Goal: Task Accomplishment & Management: Manage account settings

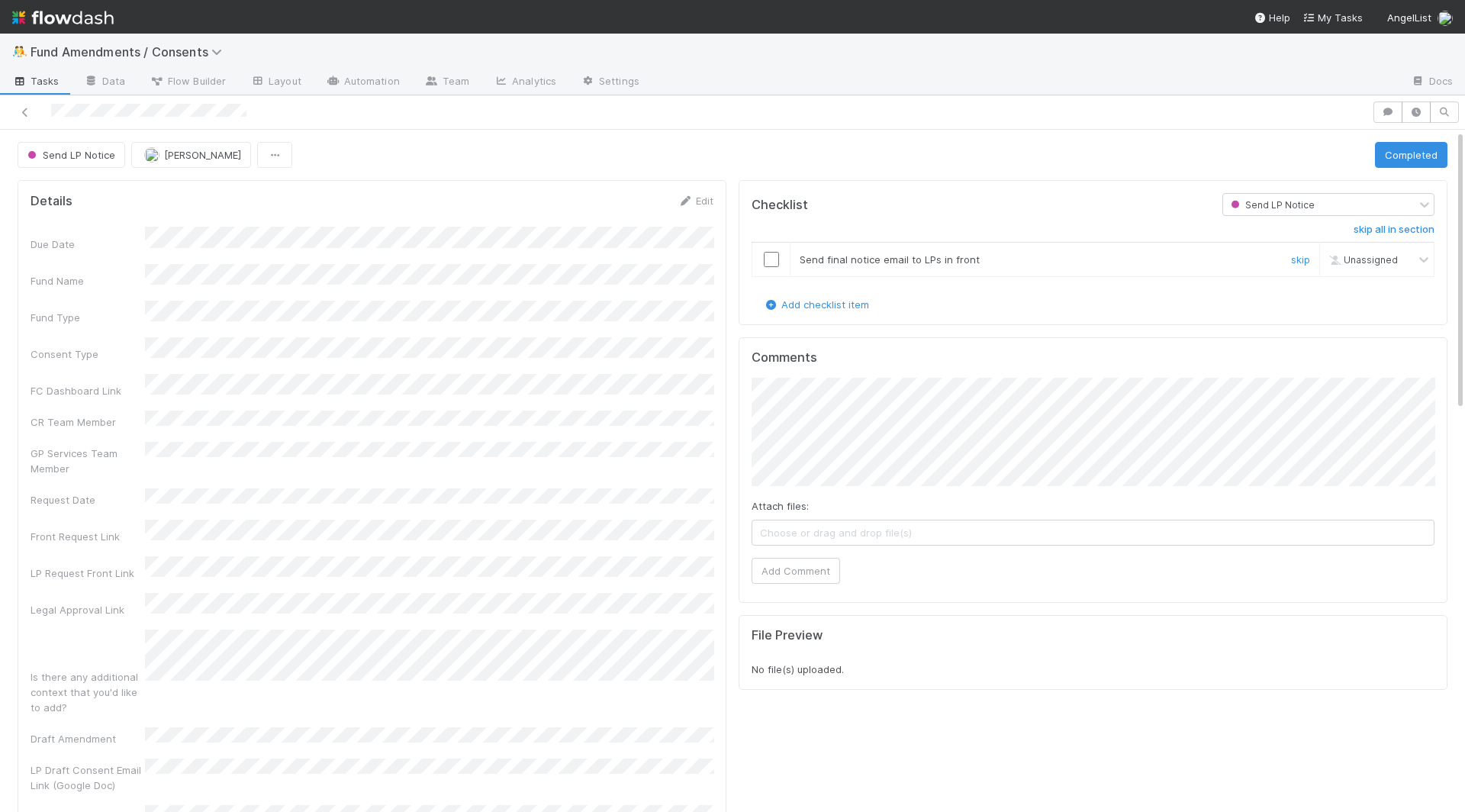
click at [772, 256] on input "checkbox" at bounding box center [771, 259] width 16 height 16
click at [1408, 142] on button "Completed" at bounding box center [1412, 155] width 72 height 26
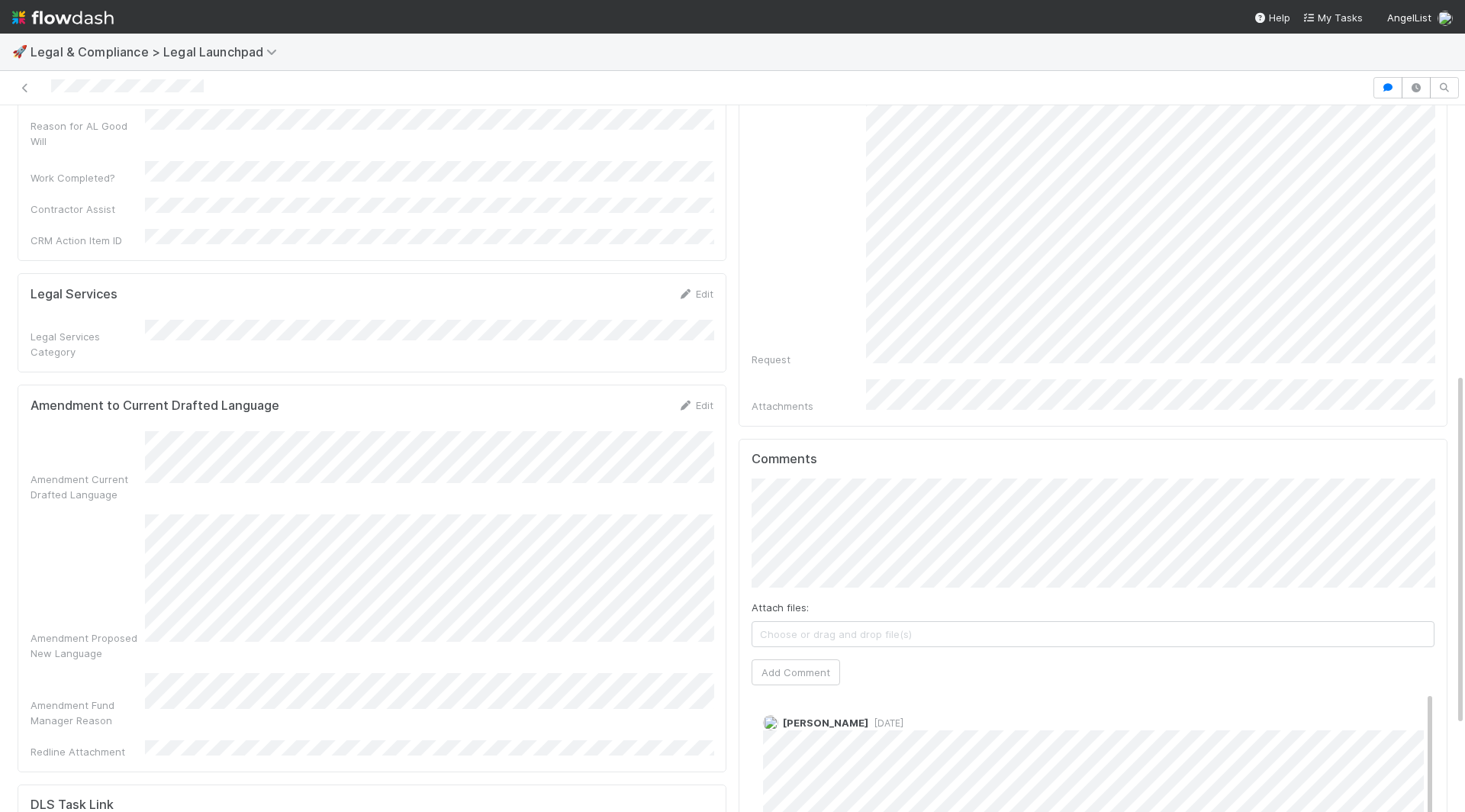
scroll to position [533, 0]
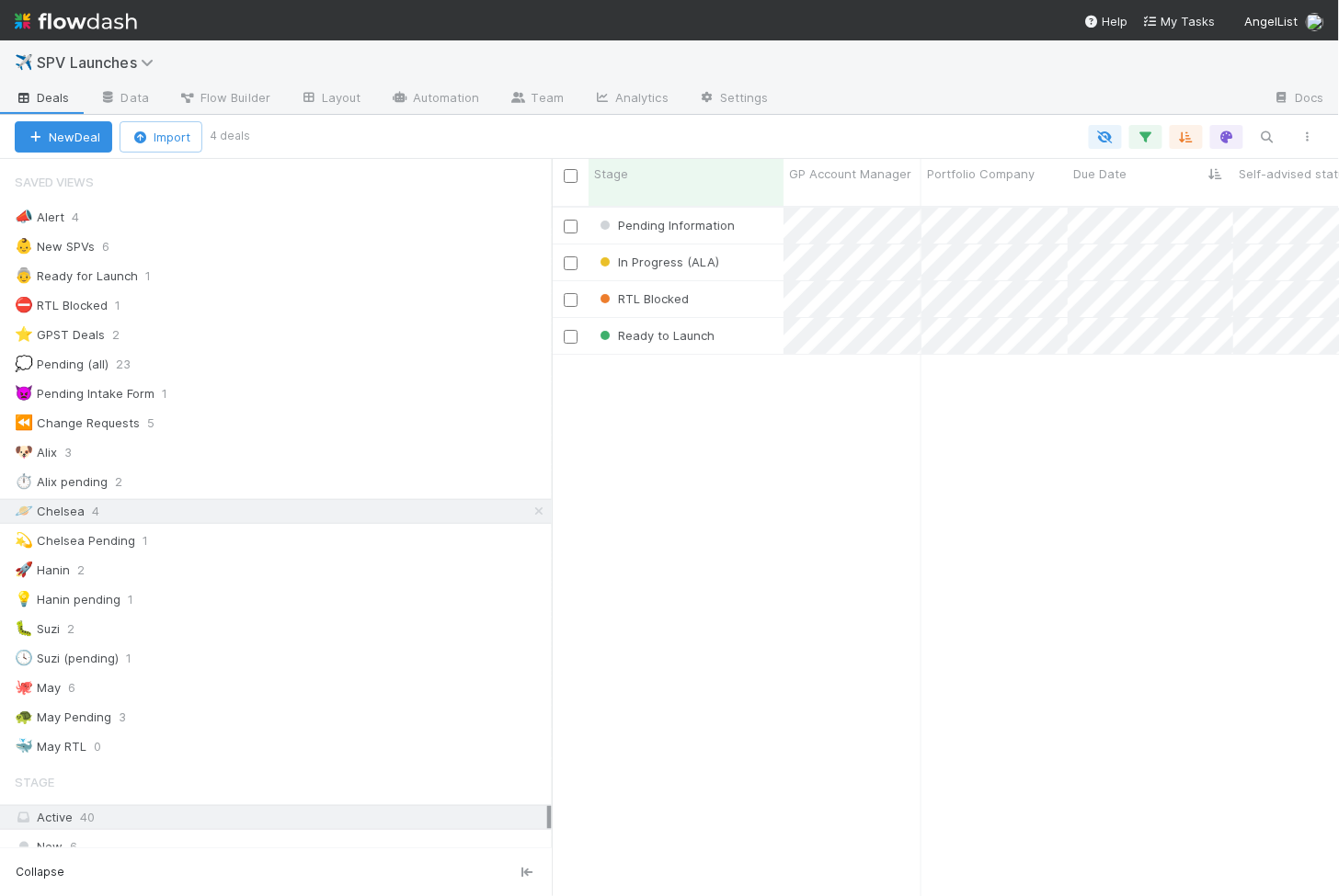
scroll to position [705, 787]
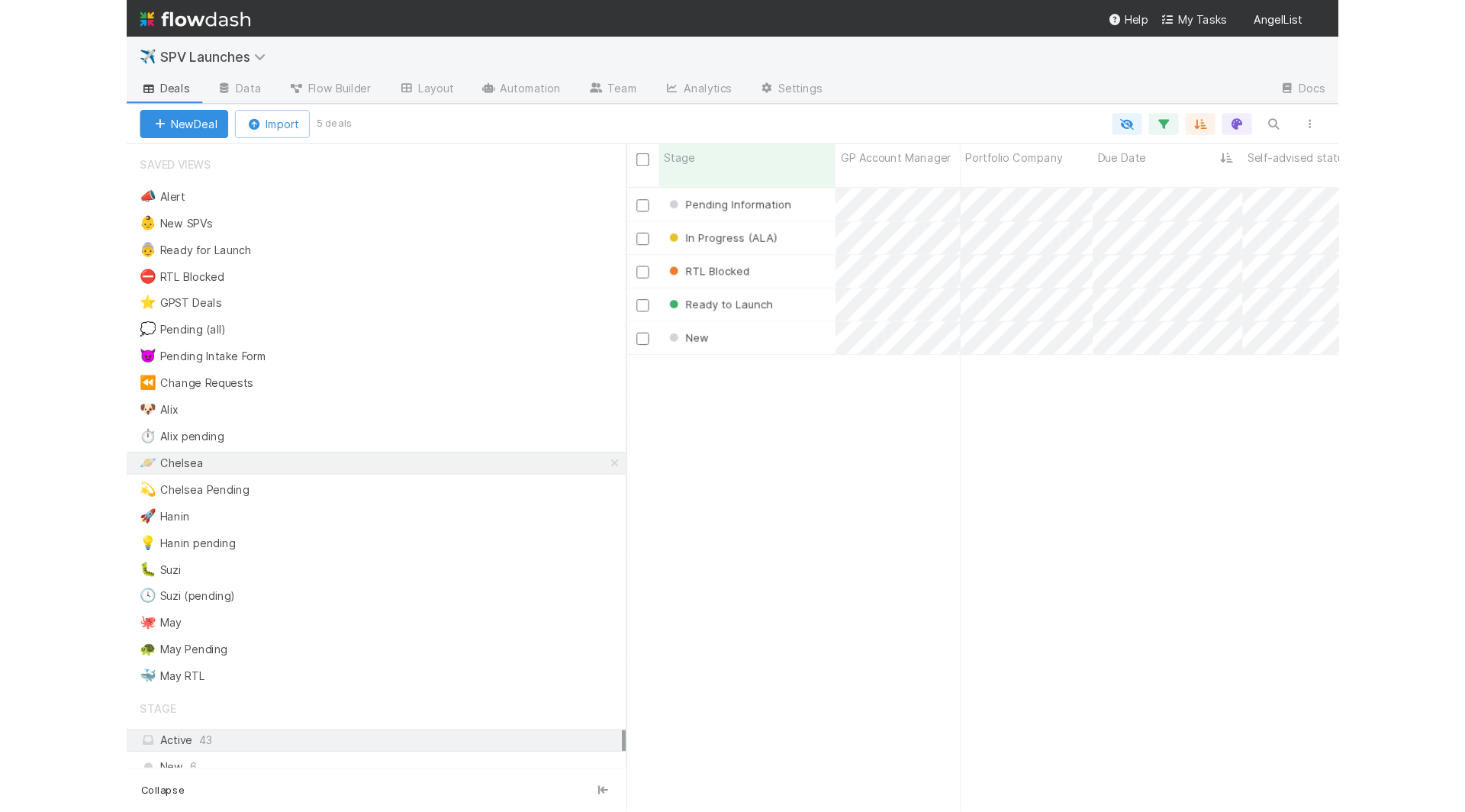
scroll to position [1, 1]
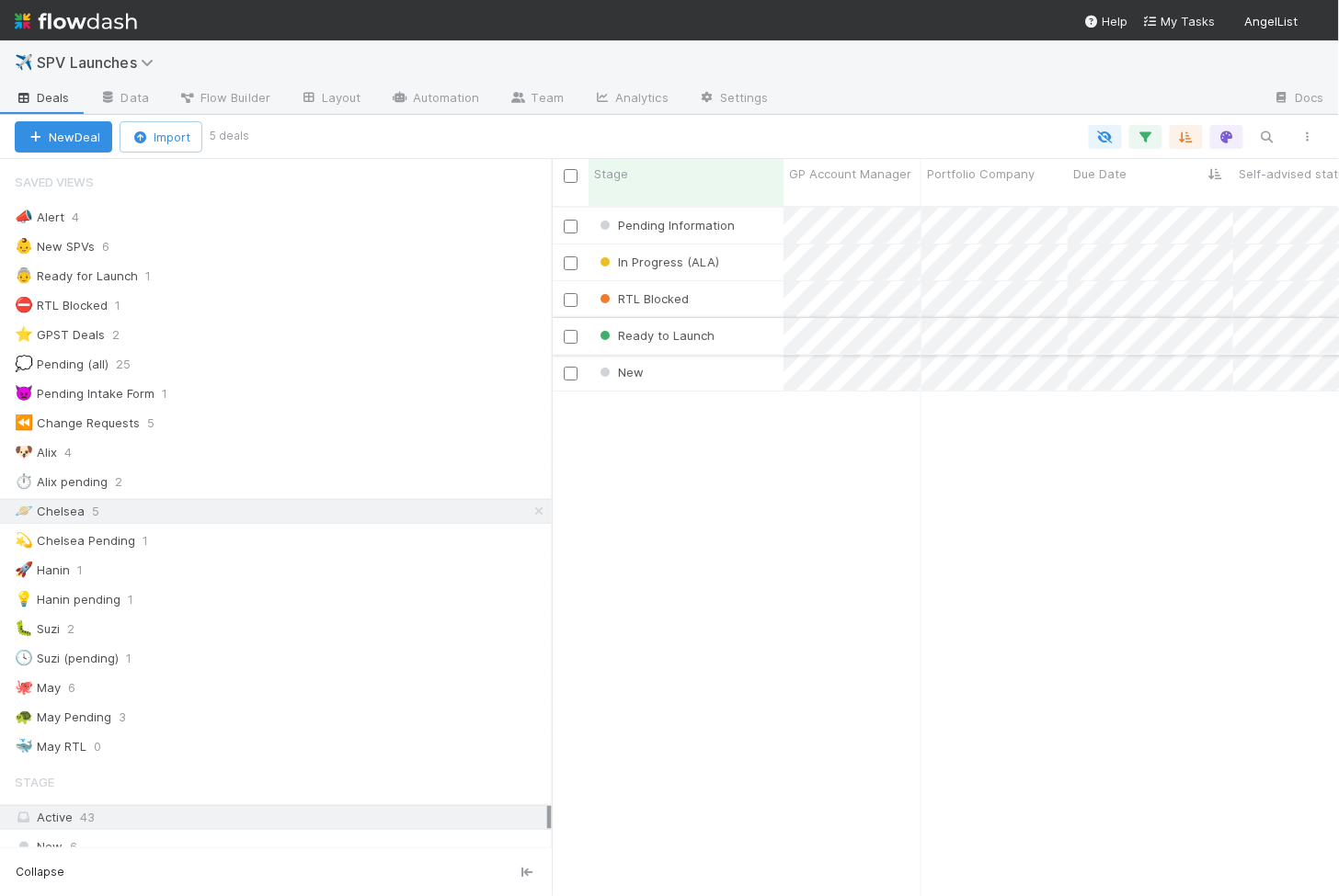
click at [737, 318] on div "Ready to Launch" at bounding box center [685, 336] width 195 height 36
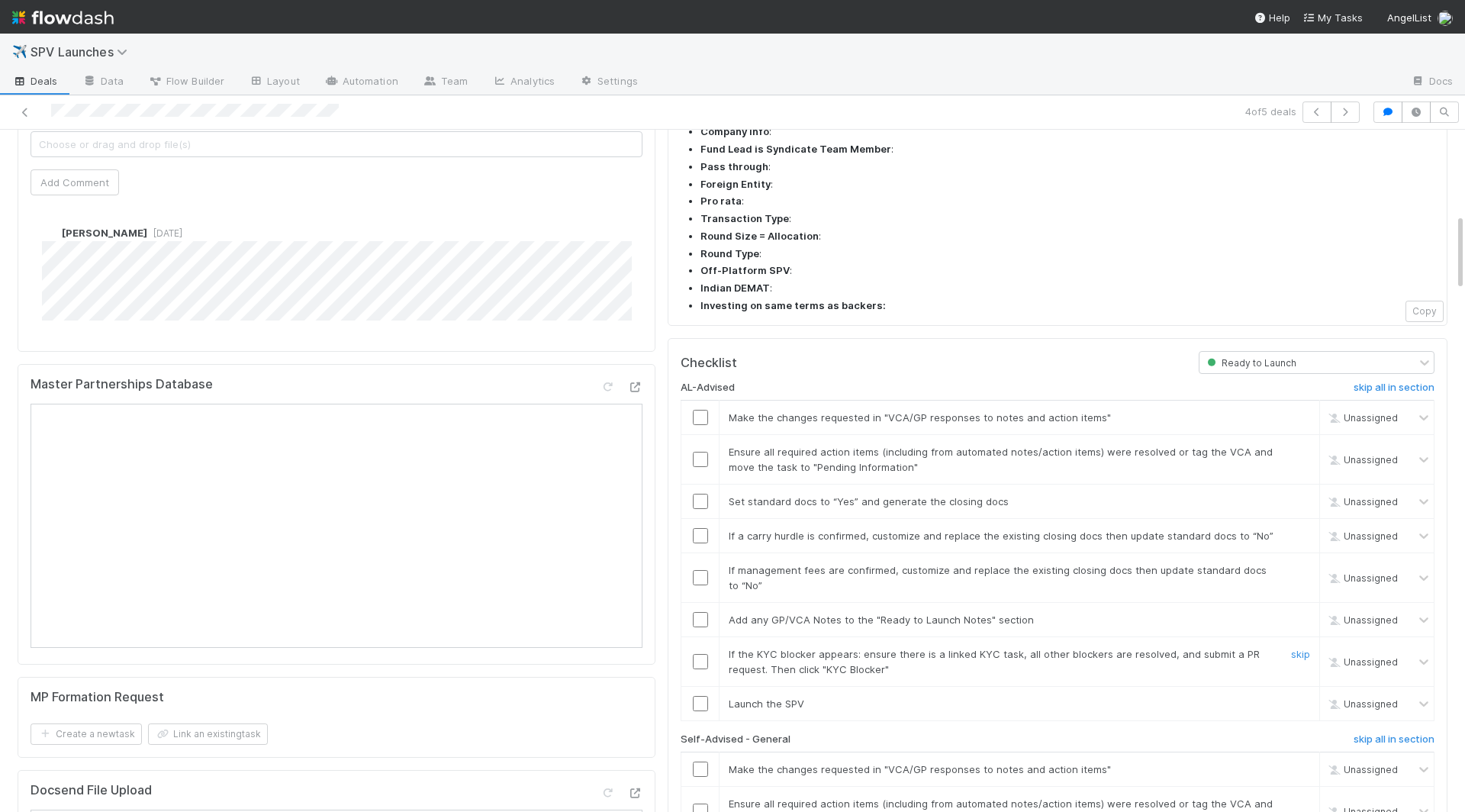
scroll to position [769, 0]
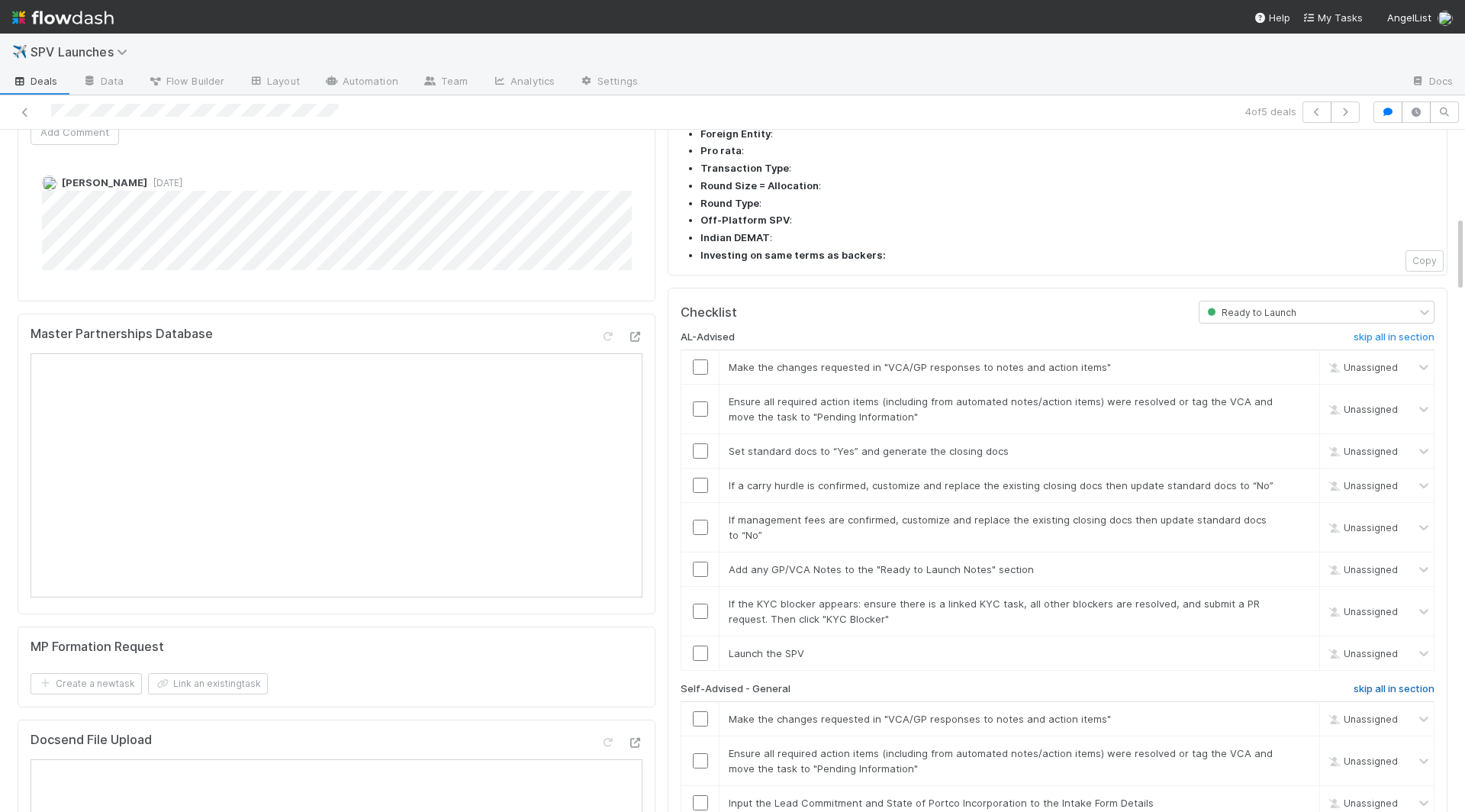
click at [1111, 683] on h6 "skip all in section" at bounding box center [1394, 689] width 81 height 12
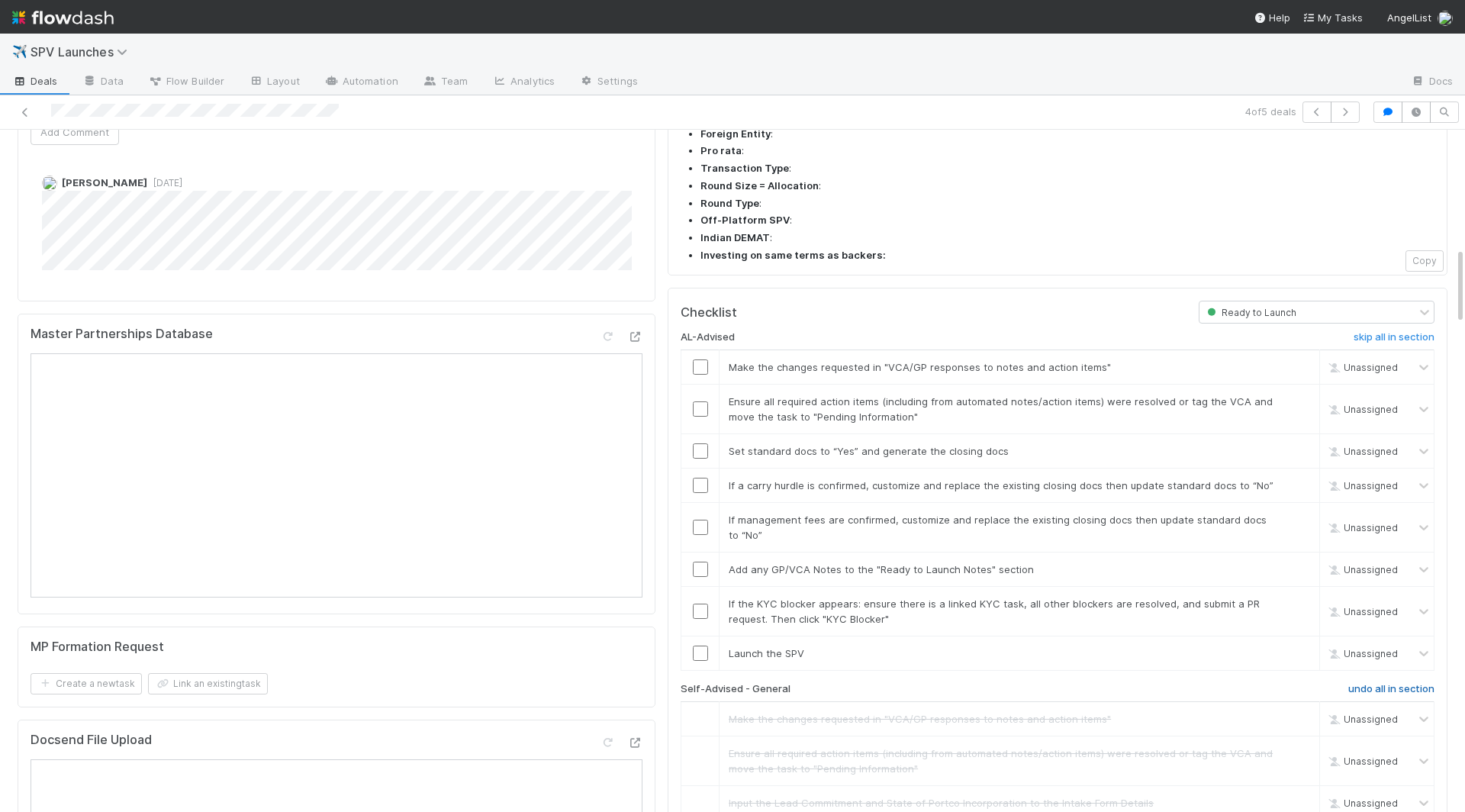
scroll to position [1051, 0]
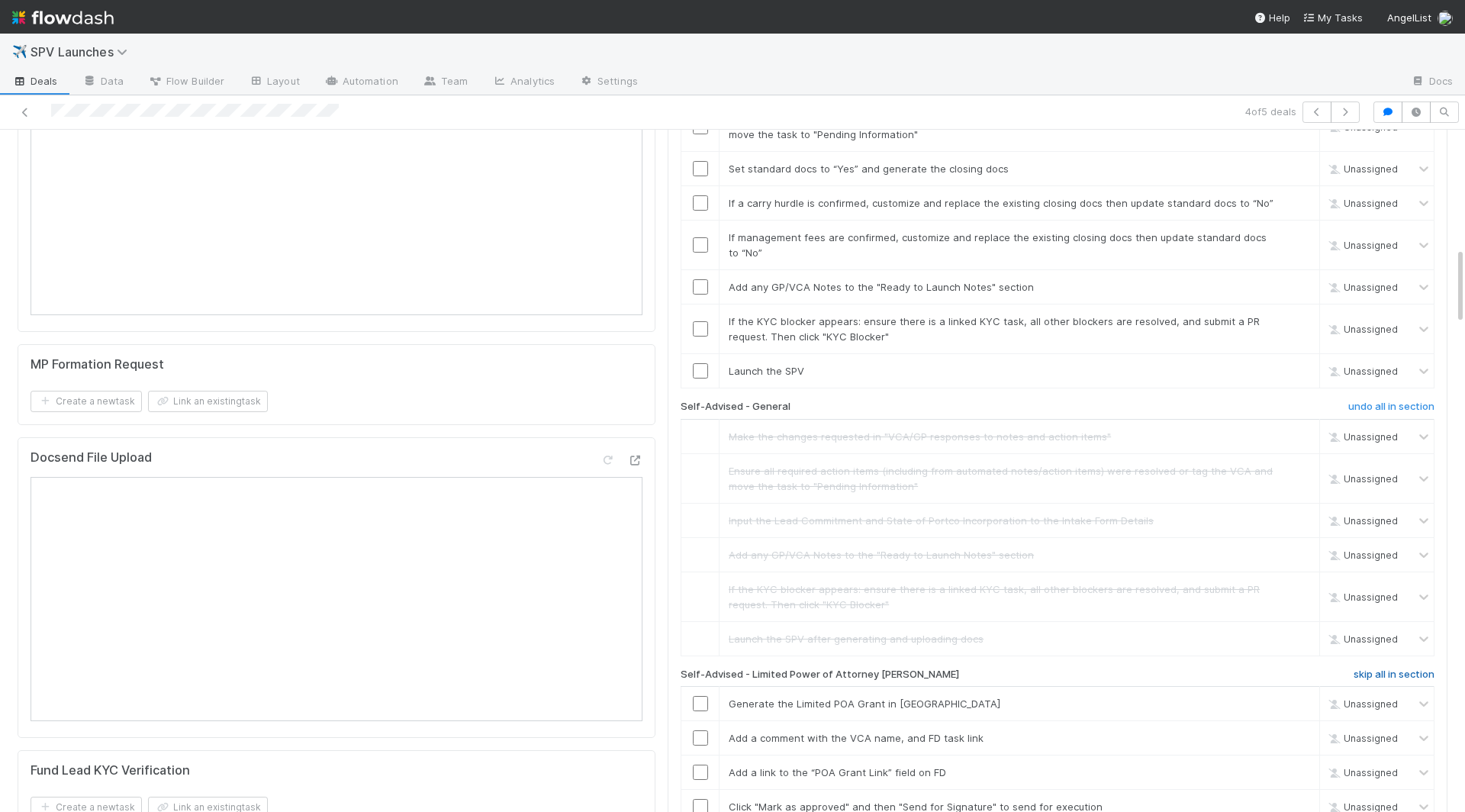
click at [1111, 668] on h6 "skip all in section" at bounding box center [1394, 674] width 81 height 12
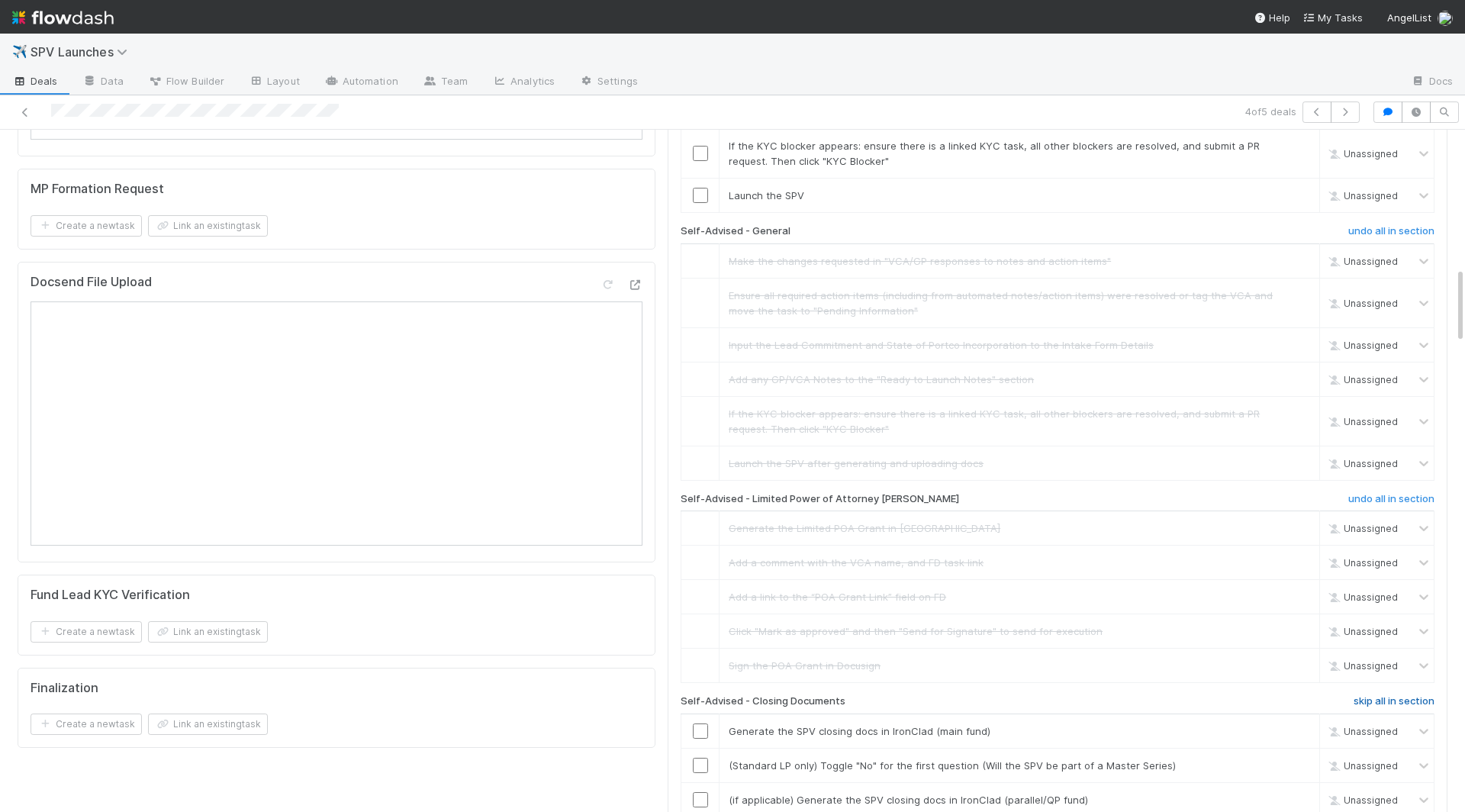
click at [1111, 695] on h6 "skip all in section" at bounding box center [1394, 701] width 81 height 12
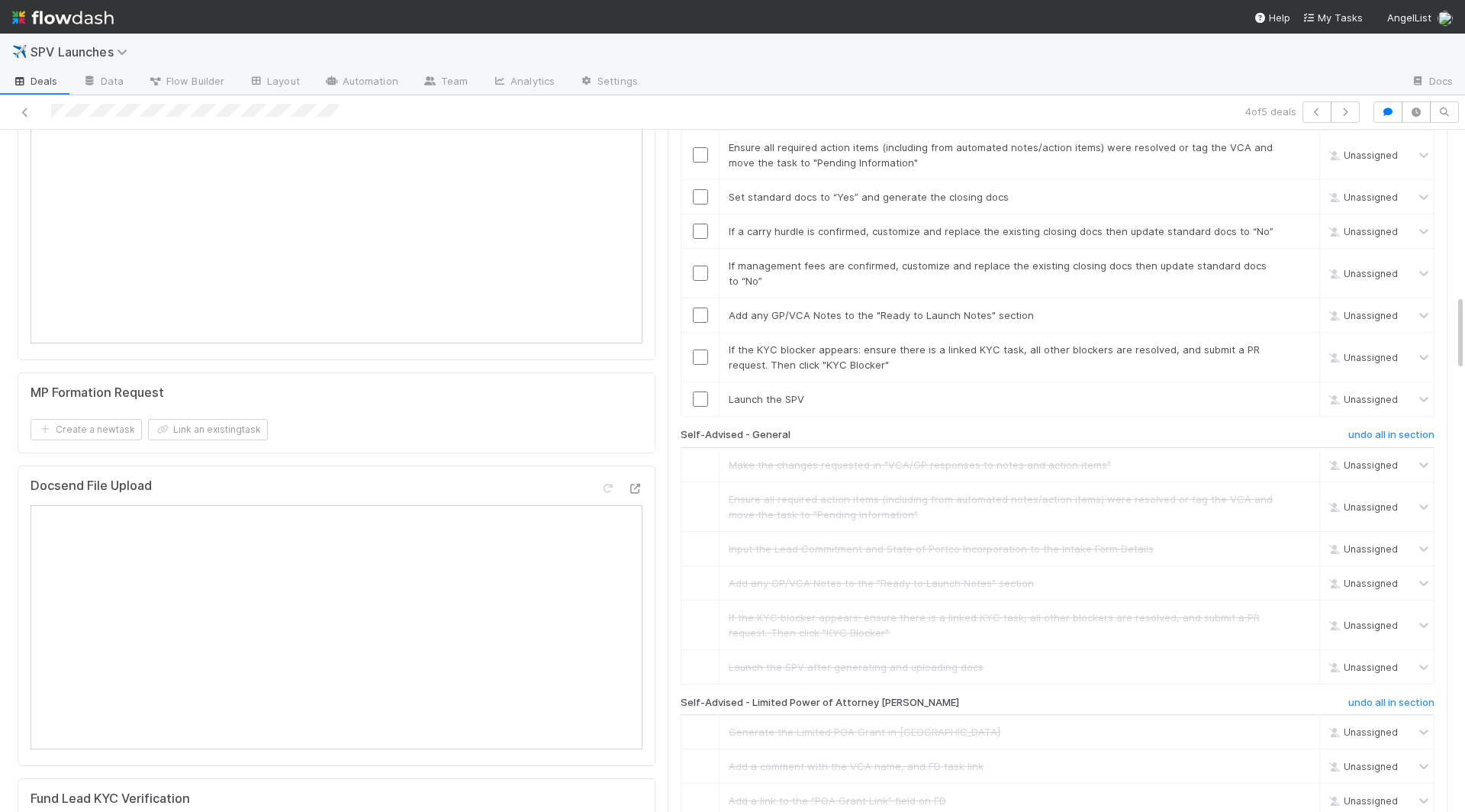
scroll to position [796, 0]
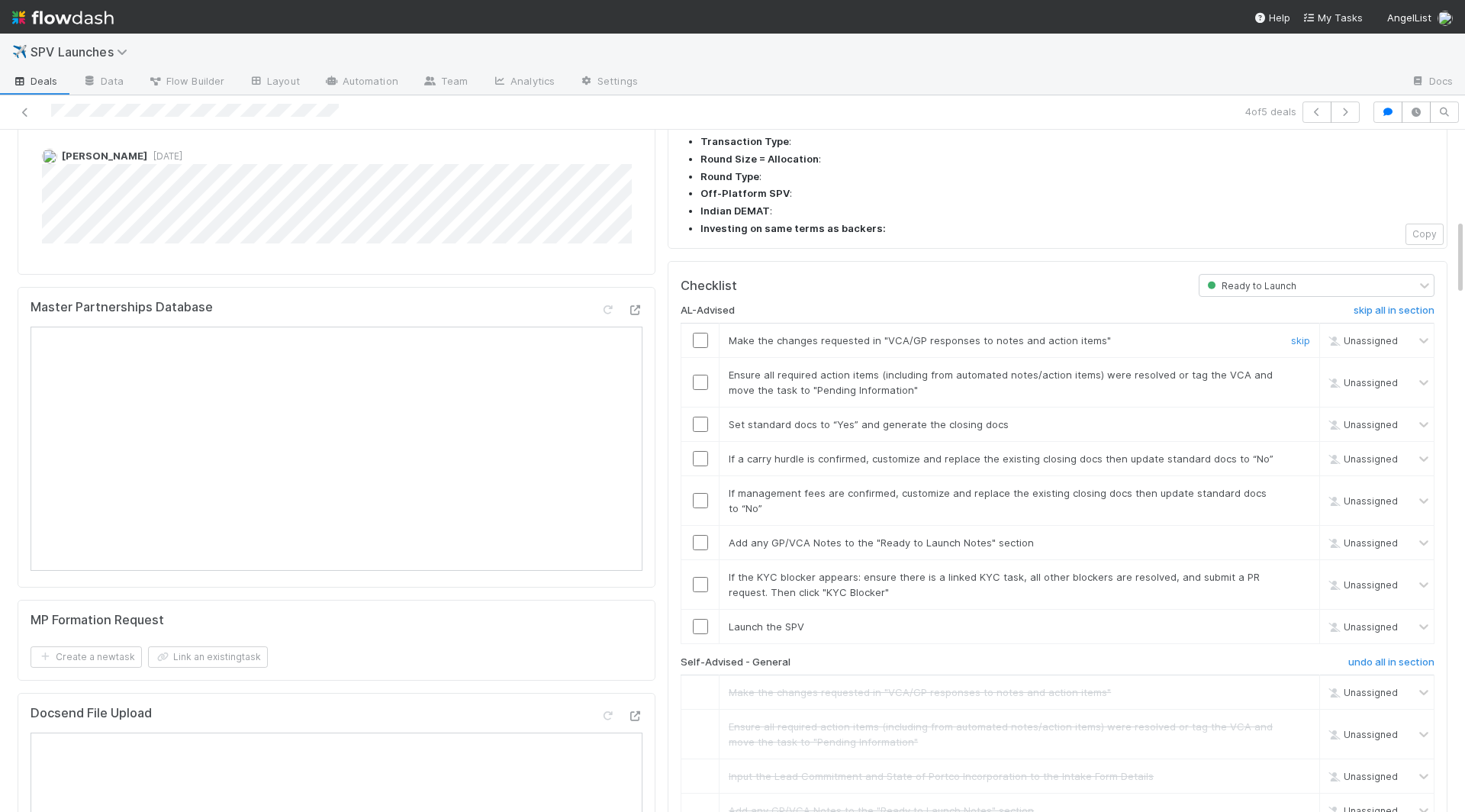
click at [703, 333] on input "checkbox" at bounding box center [700, 340] width 16 height 16
click at [700, 375] on input "checkbox" at bounding box center [700, 382] width 16 height 16
click at [696, 610] on td at bounding box center [700, 627] width 38 height 35
click at [699, 619] on input "checkbox" at bounding box center [700, 626] width 16 height 16
click at [699, 577] on input "checkbox" at bounding box center [700, 584] width 16 height 16
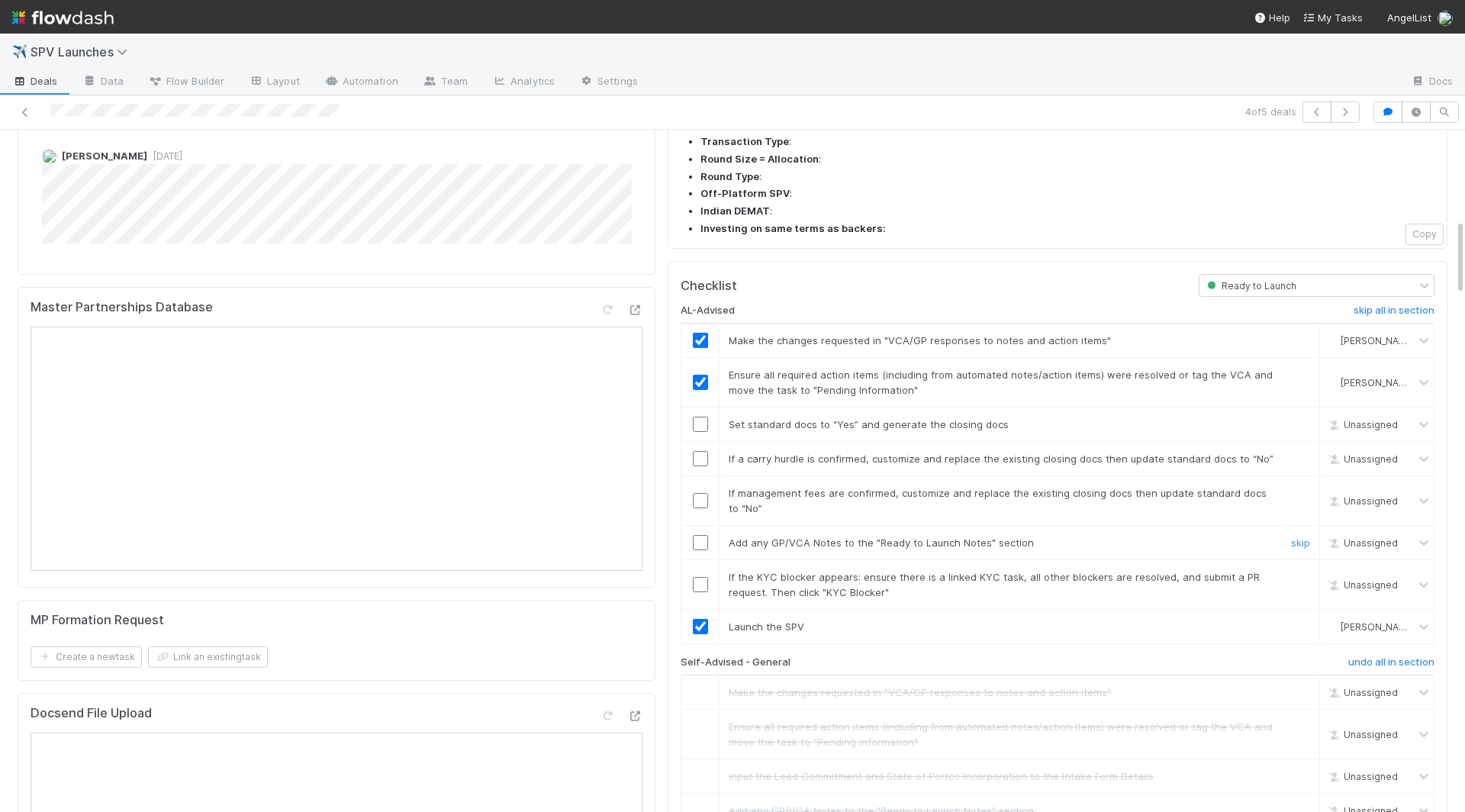
click at [701, 535] on input "checkbox" at bounding box center [700, 542] width 16 height 16
click at [700, 493] on input "checkbox" at bounding box center [700, 501] width 16 height 16
checkbox input "true"
click at [700, 451] on input "checkbox" at bounding box center [700, 459] width 16 height 16
click at [700, 408] on td at bounding box center [700, 425] width 38 height 35
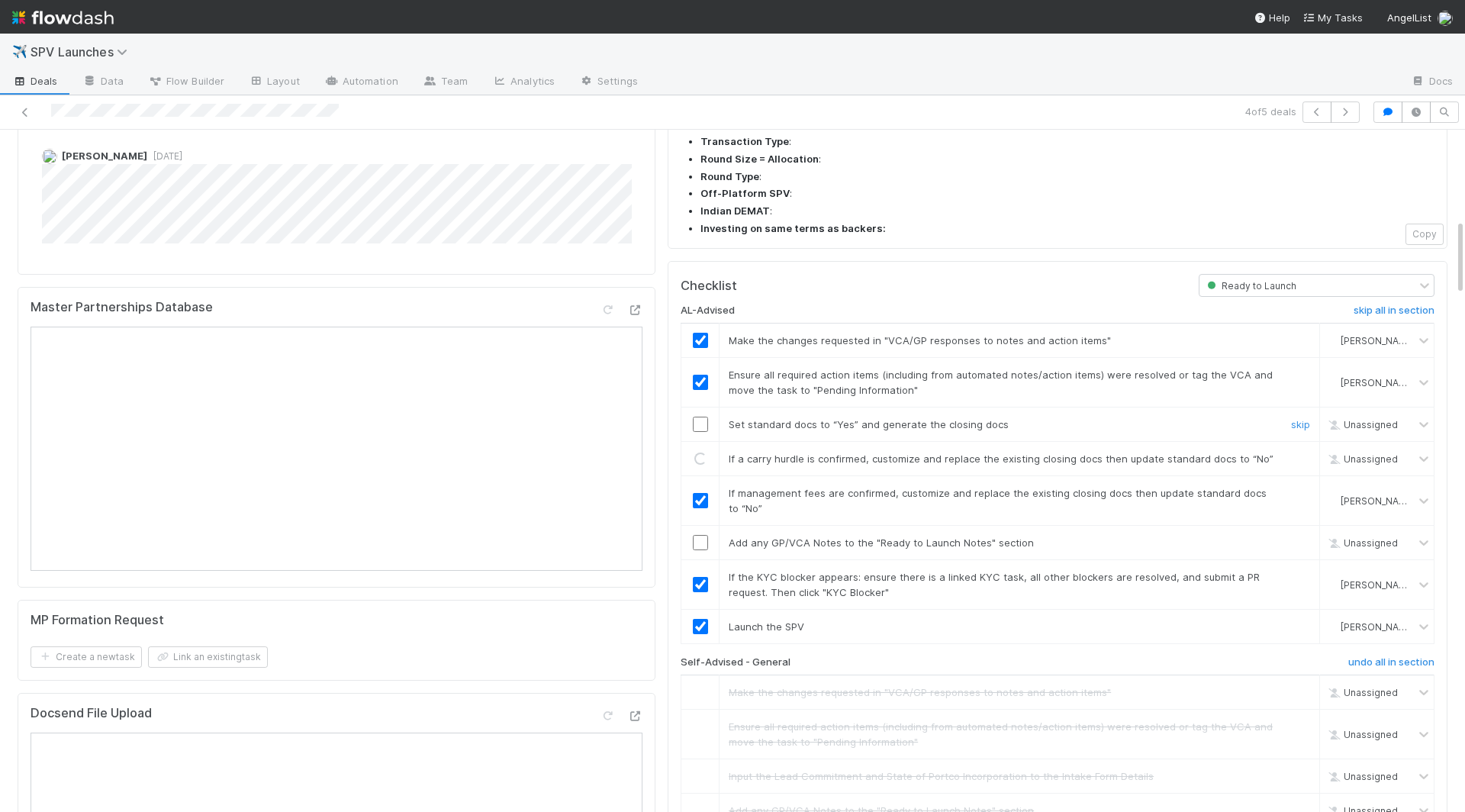
click at [700, 417] on input "checkbox" at bounding box center [700, 424] width 16 height 16
click at [700, 535] on input "checkbox" at bounding box center [700, 542] width 16 height 16
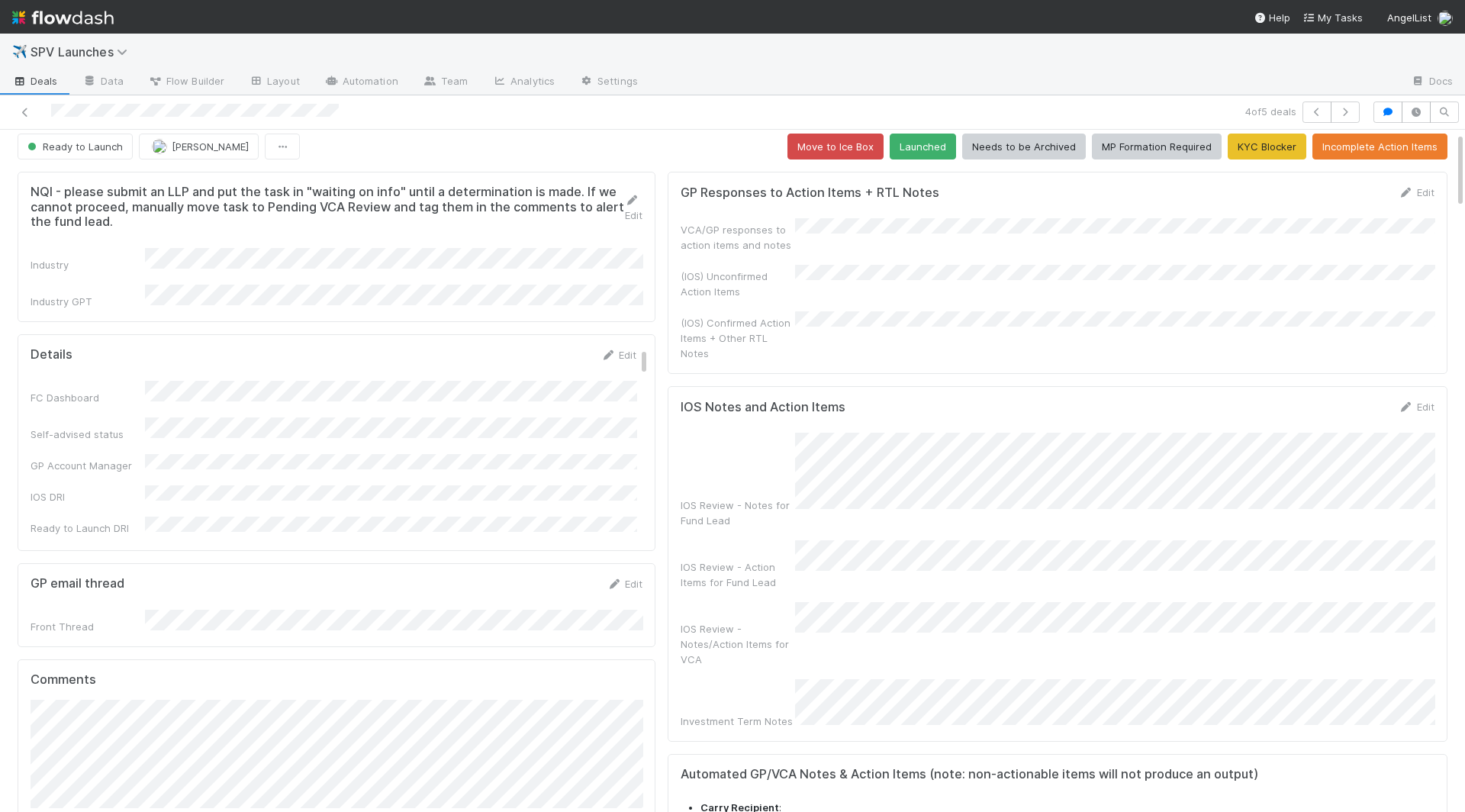
scroll to position [0, 0]
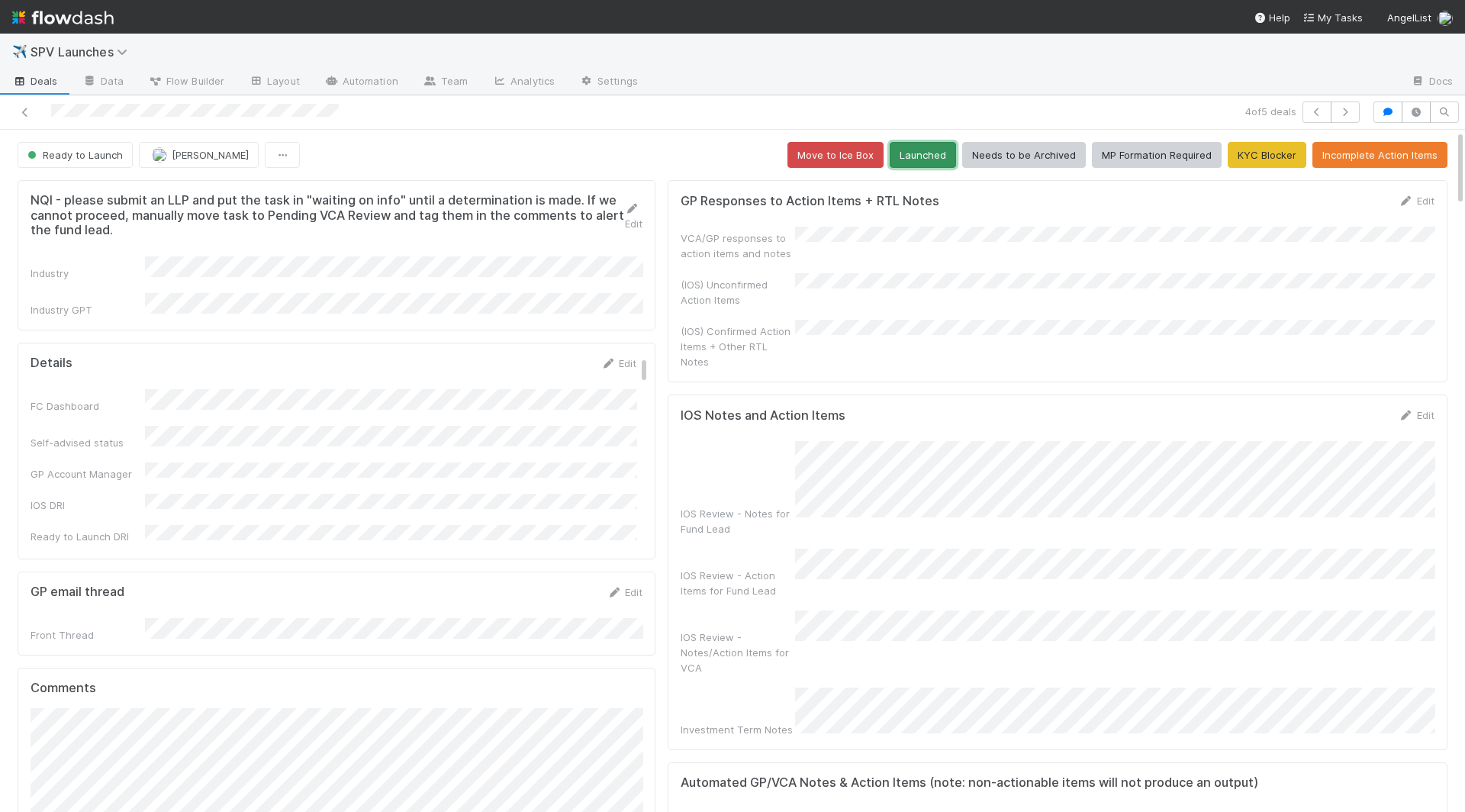
click at [940, 148] on button "Launched" at bounding box center [922, 155] width 67 height 26
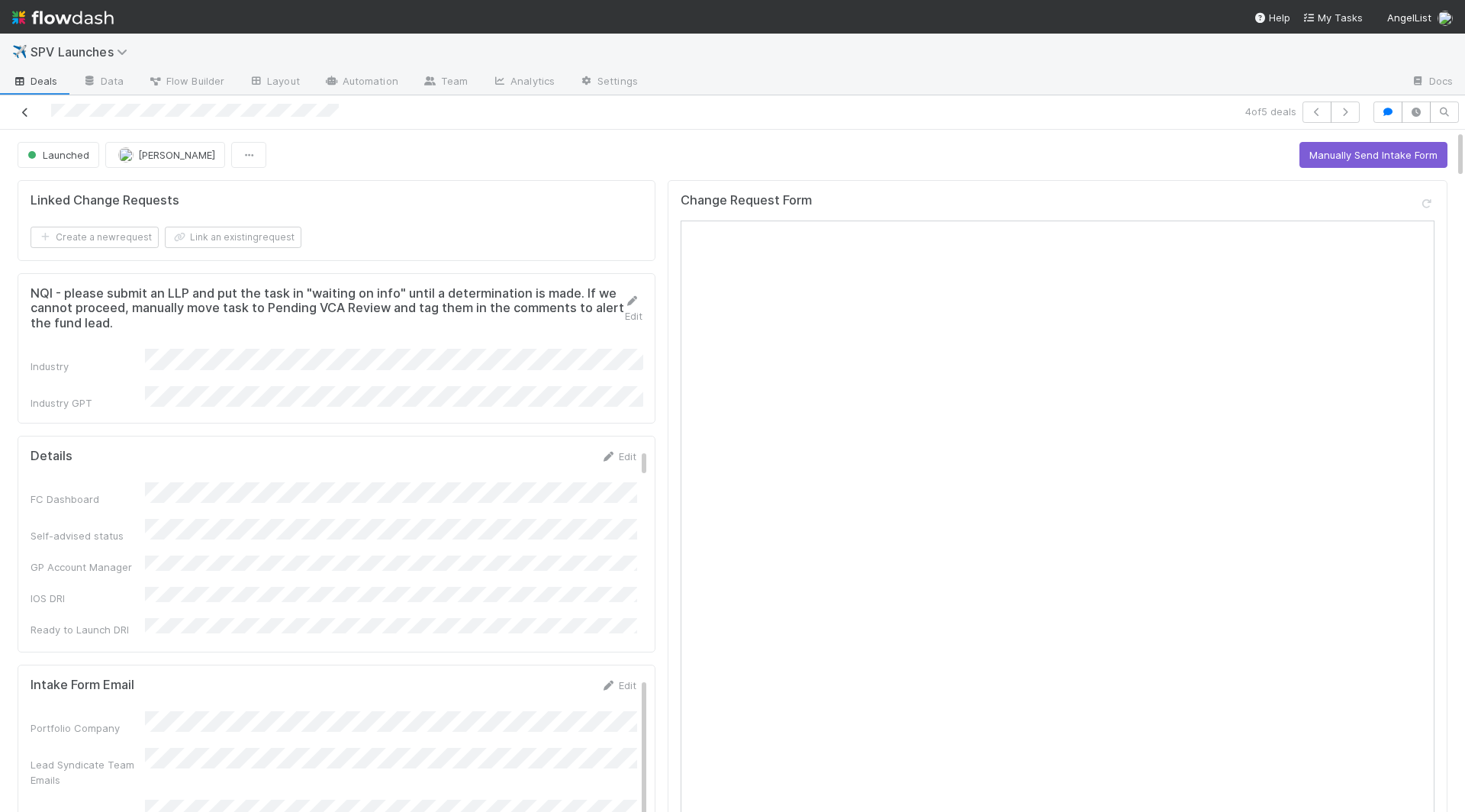
click at [26, 112] on icon at bounding box center [25, 113] width 16 height 10
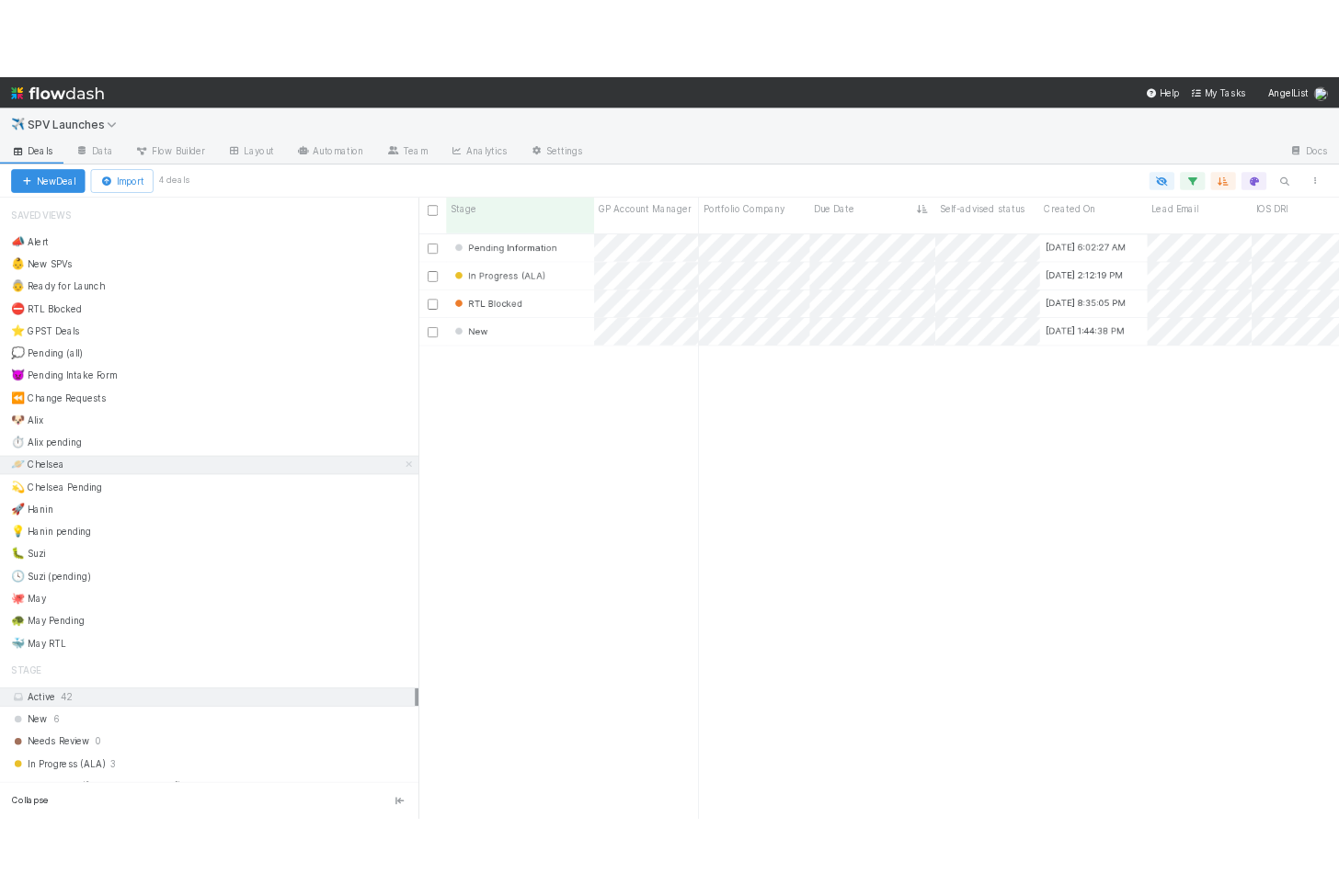
scroll to position [787, 1213]
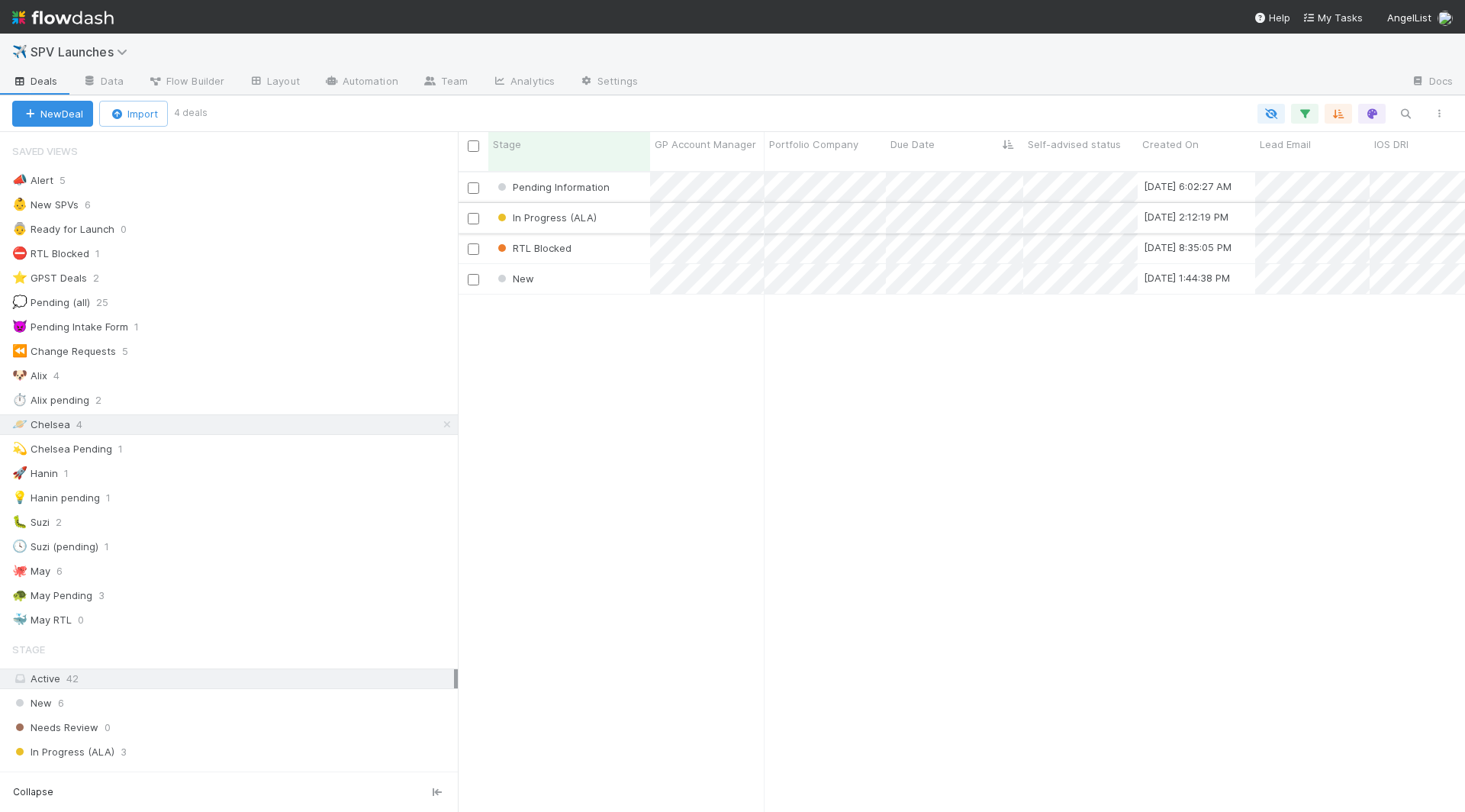
click at [622, 203] on div "In Progress (ALA)" at bounding box center [569, 218] width 162 height 30
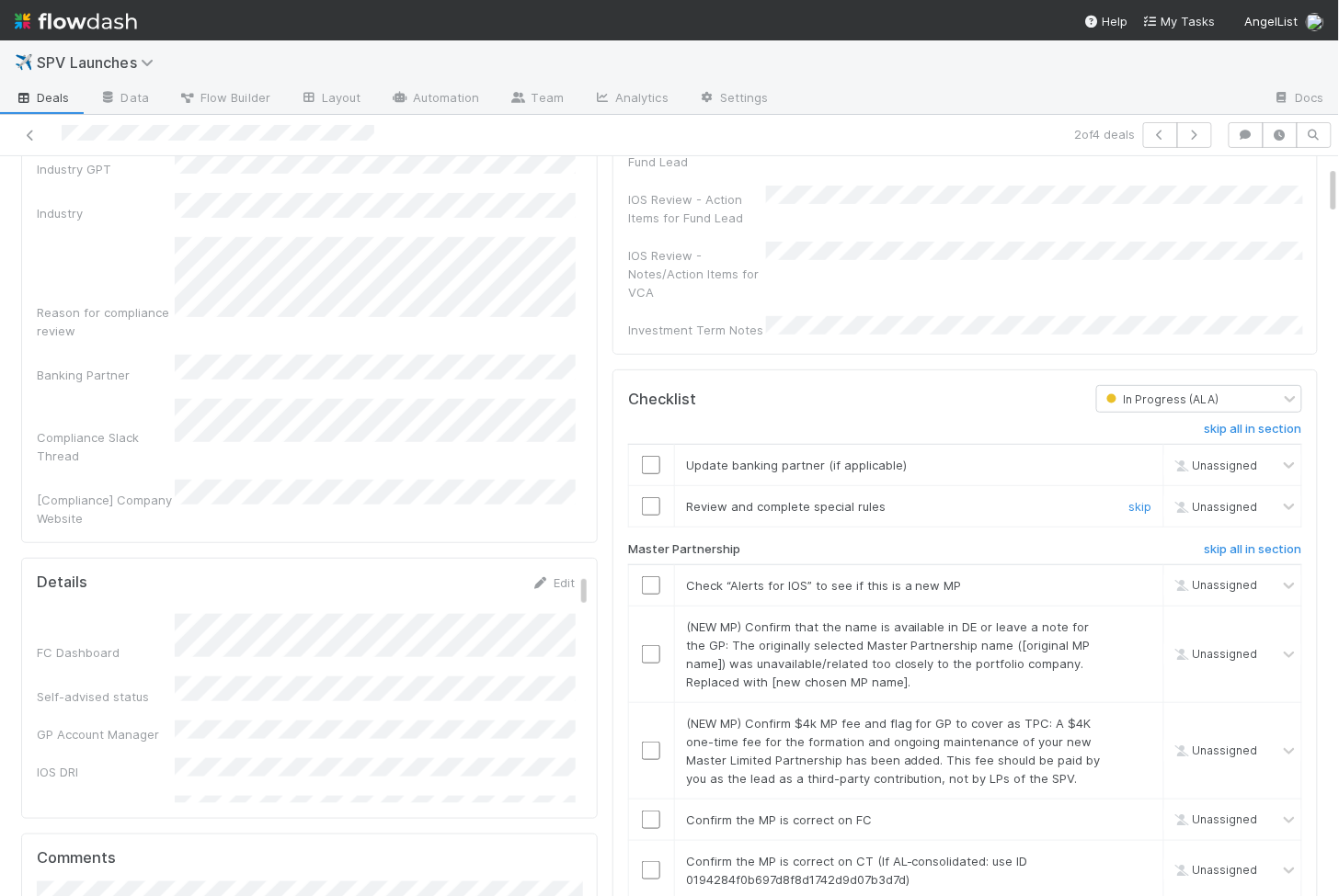
scroll to position [157, 0]
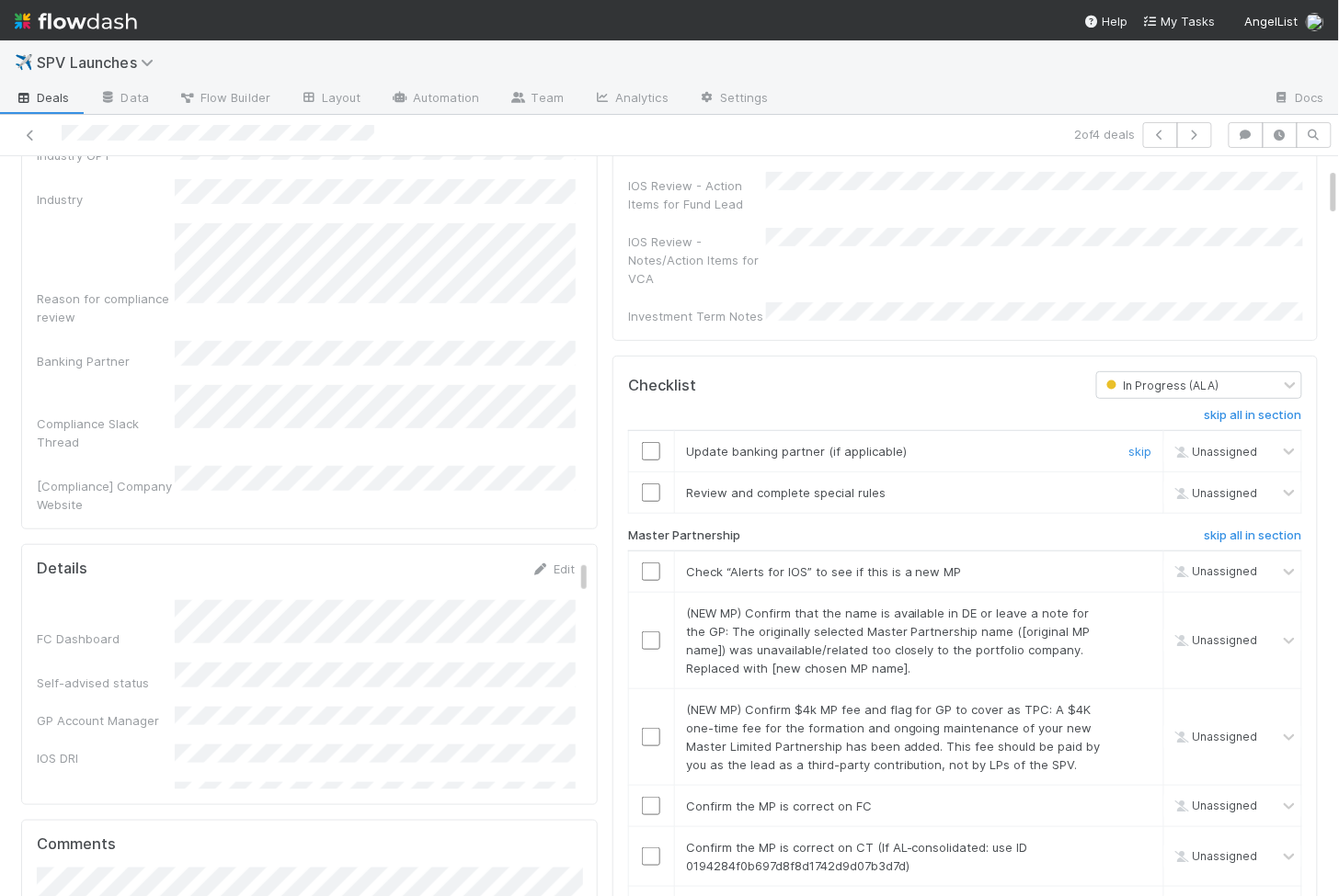
click at [651, 431] on td at bounding box center [651, 451] width 46 height 42
click at [651, 442] on input "checkbox" at bounding box center [651, 450] width 19 height 19
click at [651, 483] on input "checkbox" at bounding box center [651, 492] width 19 height 19
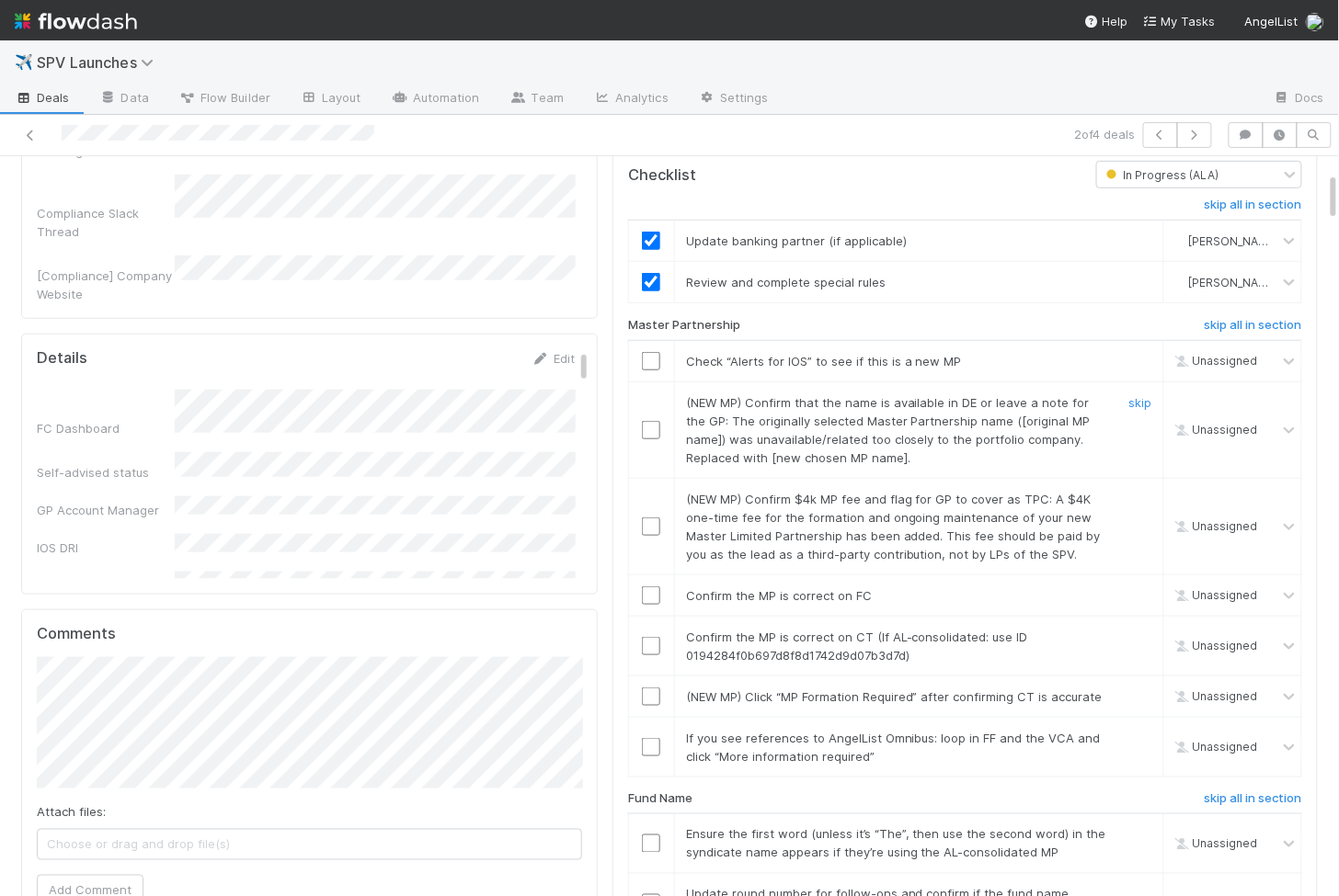
scroll to position [389, 0]
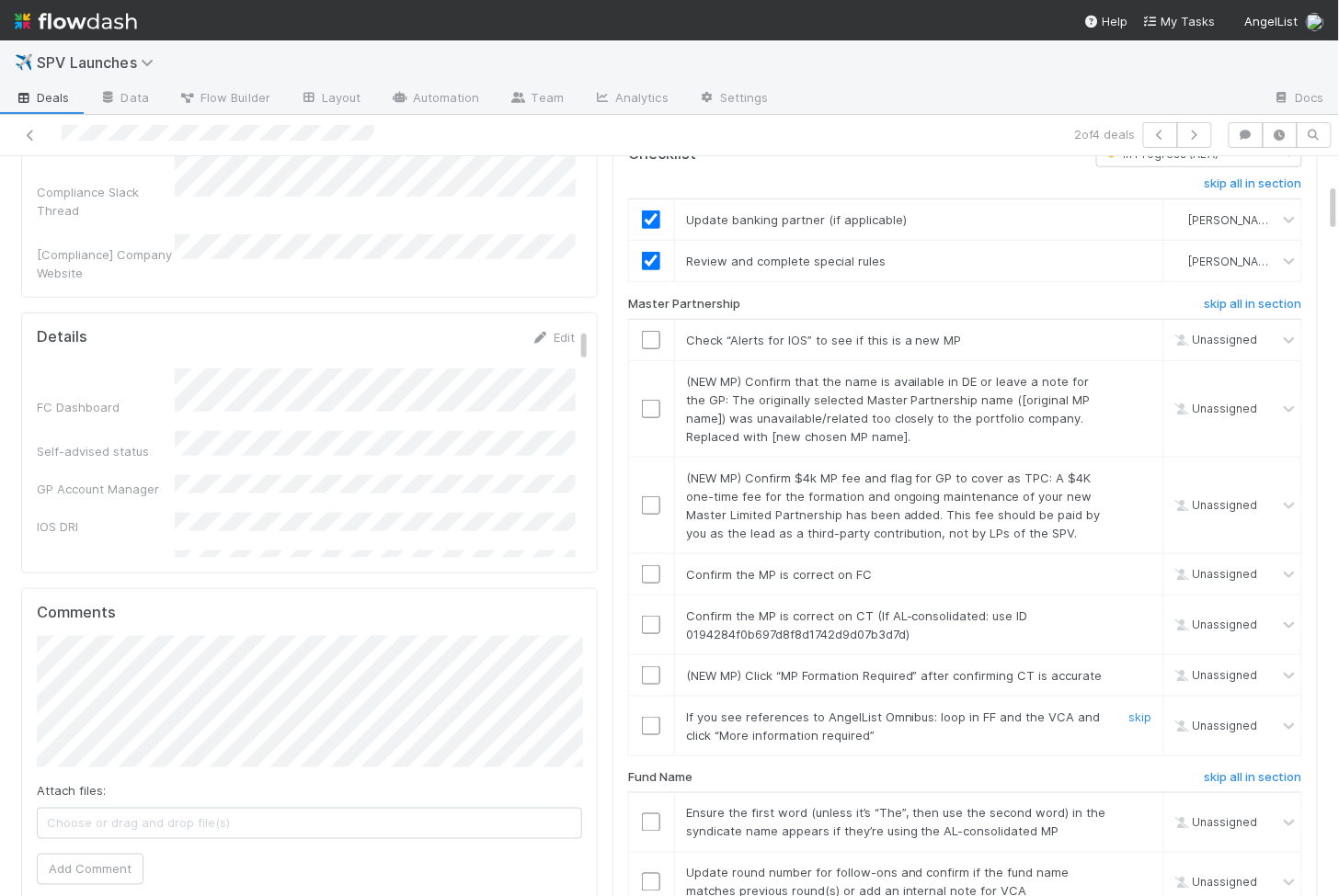
click at [658, 717] on input "checkbox" at bounding box center [651, 726] width 19 height 19
click at [659, 666] on input "checkbox" at bounding box center [651, 675] width 19 height 19
click at [652, 616] on input "checkbox" at bounding box center [651, 625] width 19 height 19
click at [656, 565] on input "checkbox" at bounding box center [651, 574] width 19 height 19
click at [659, 496] on input "checkbox" at bounding box center [651, 505] width 19 height 19
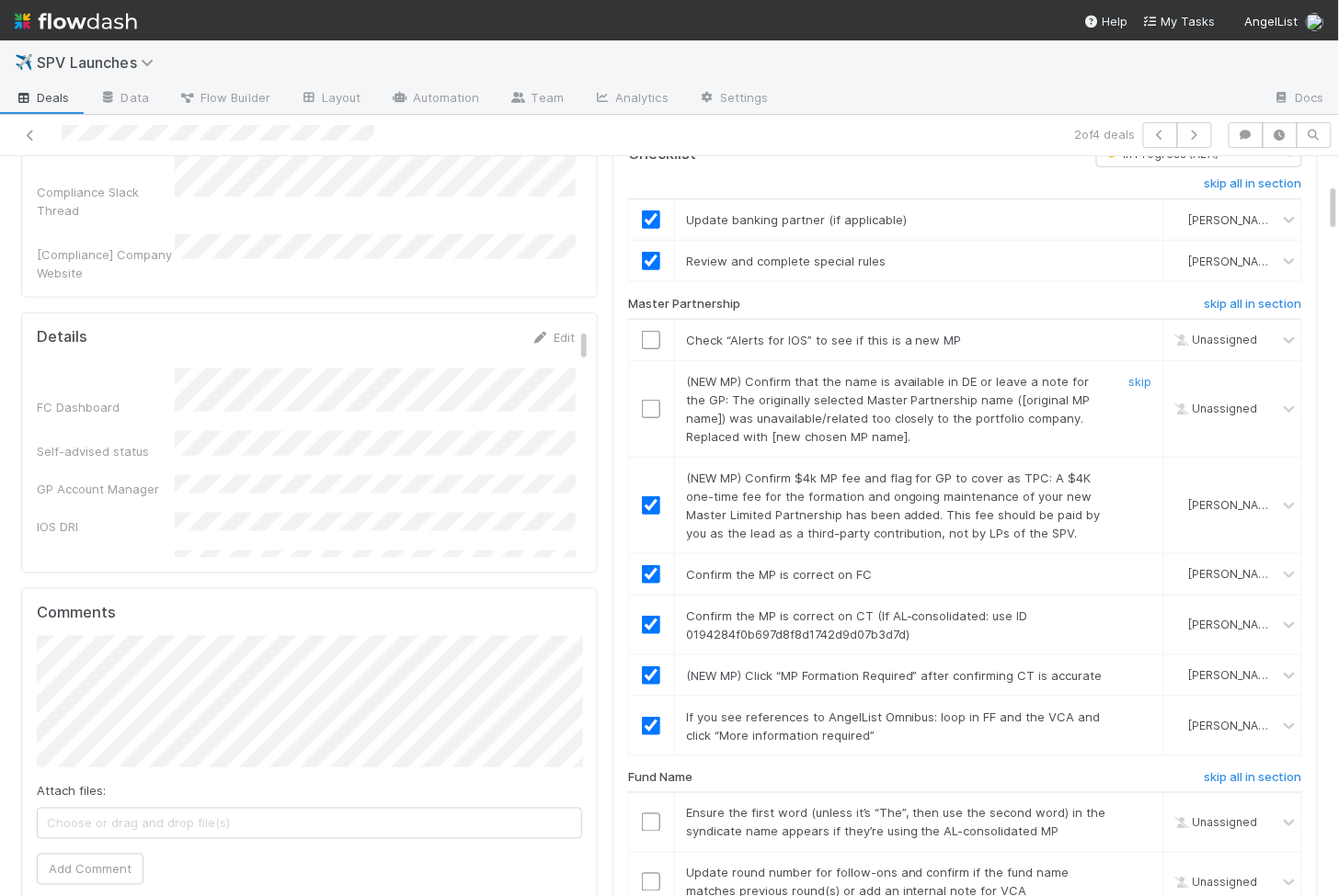
click at [655, 400] on input "checkbox" at bounding box center [651, 409] width 19 height 19
click at [653, 331] on input "checkbox" at bounding box center [651, 340] width 19 height 19
click at [650, 331] on input "checkbox" at bounding box center [651, 340] width 19 height 19
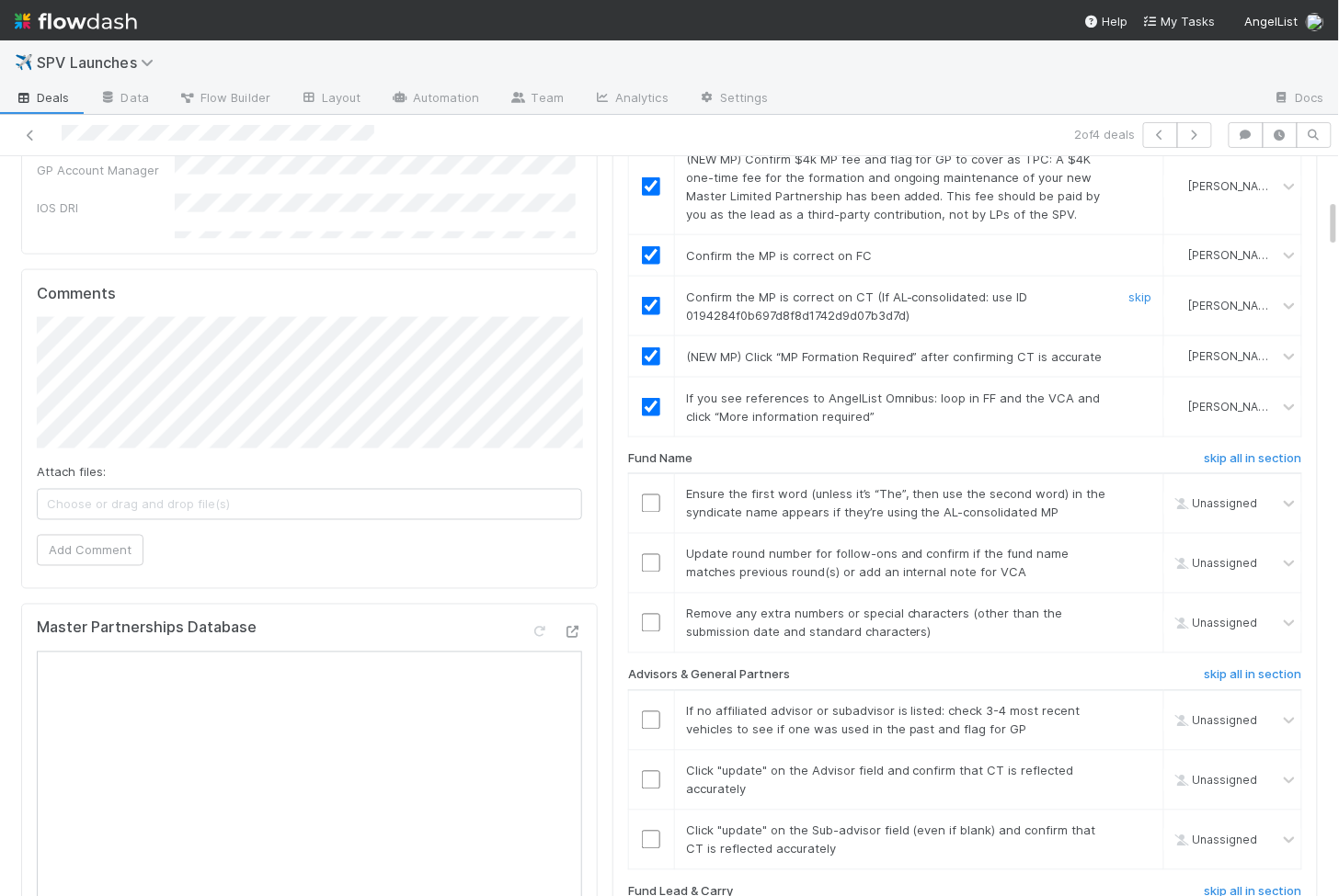
scroll to position [723, 0]
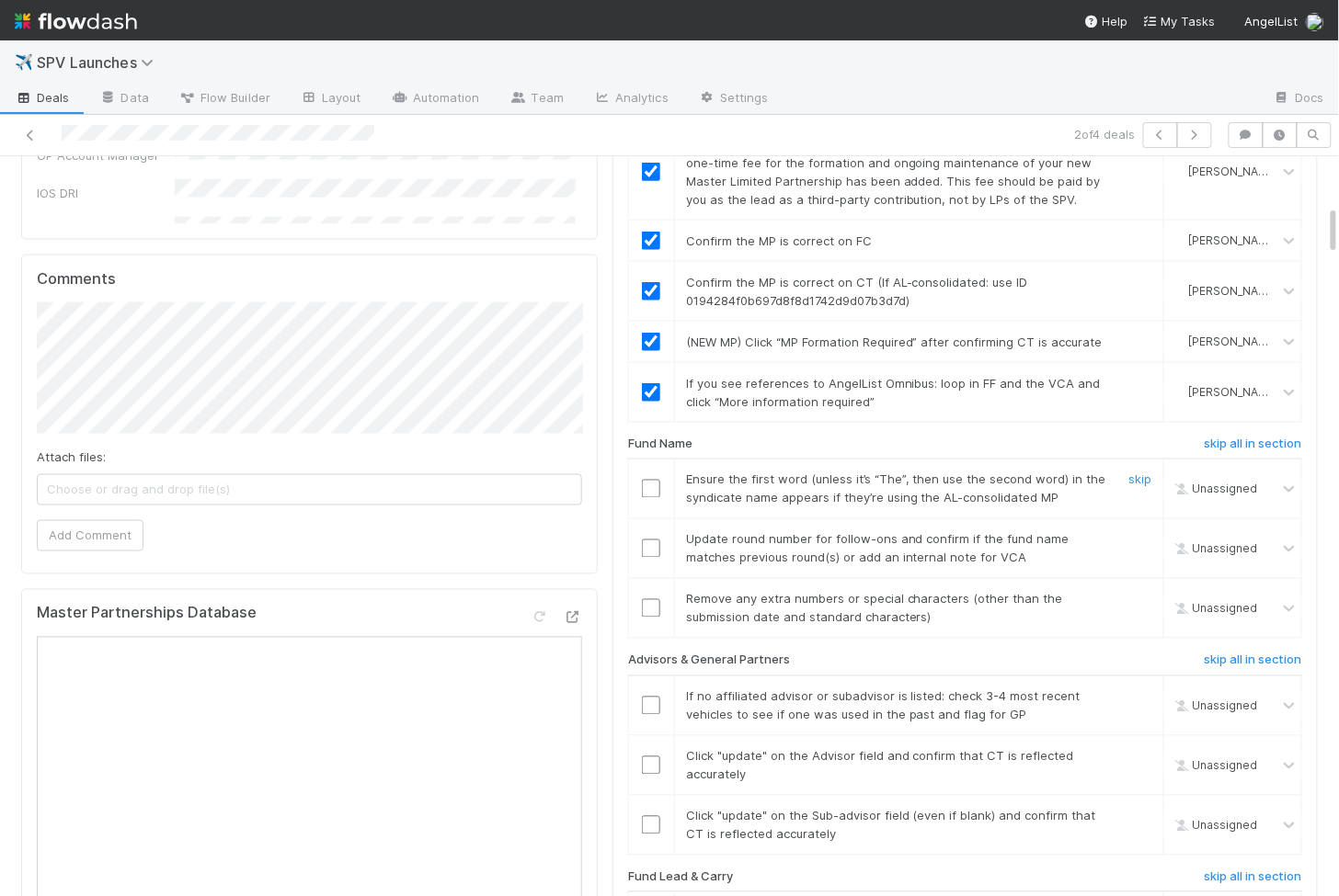
click at [650, 480] on input "checkbox" at bounding box center [651, 489] width 19 height 19
click at [650, 540] on input "checkbox" at bounding box center [651, 548] width 19 height 19
click at [650, 579] on td at bounding box center [651, 609] width 46 height 59
click at [652, 599] on input "checkbox" at bounding box center [651, 608] width 19 height 19
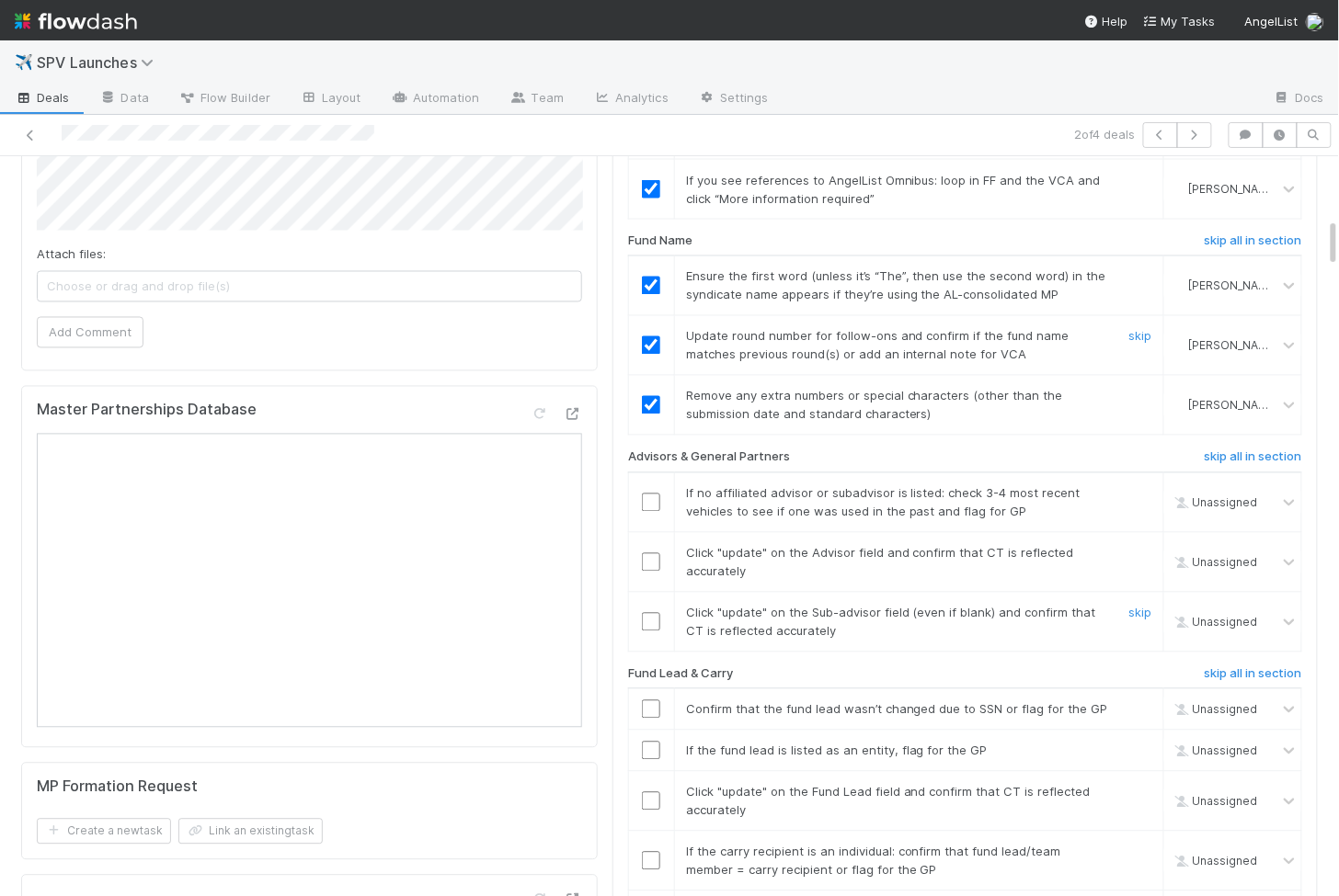
scroll to position [962, 0]
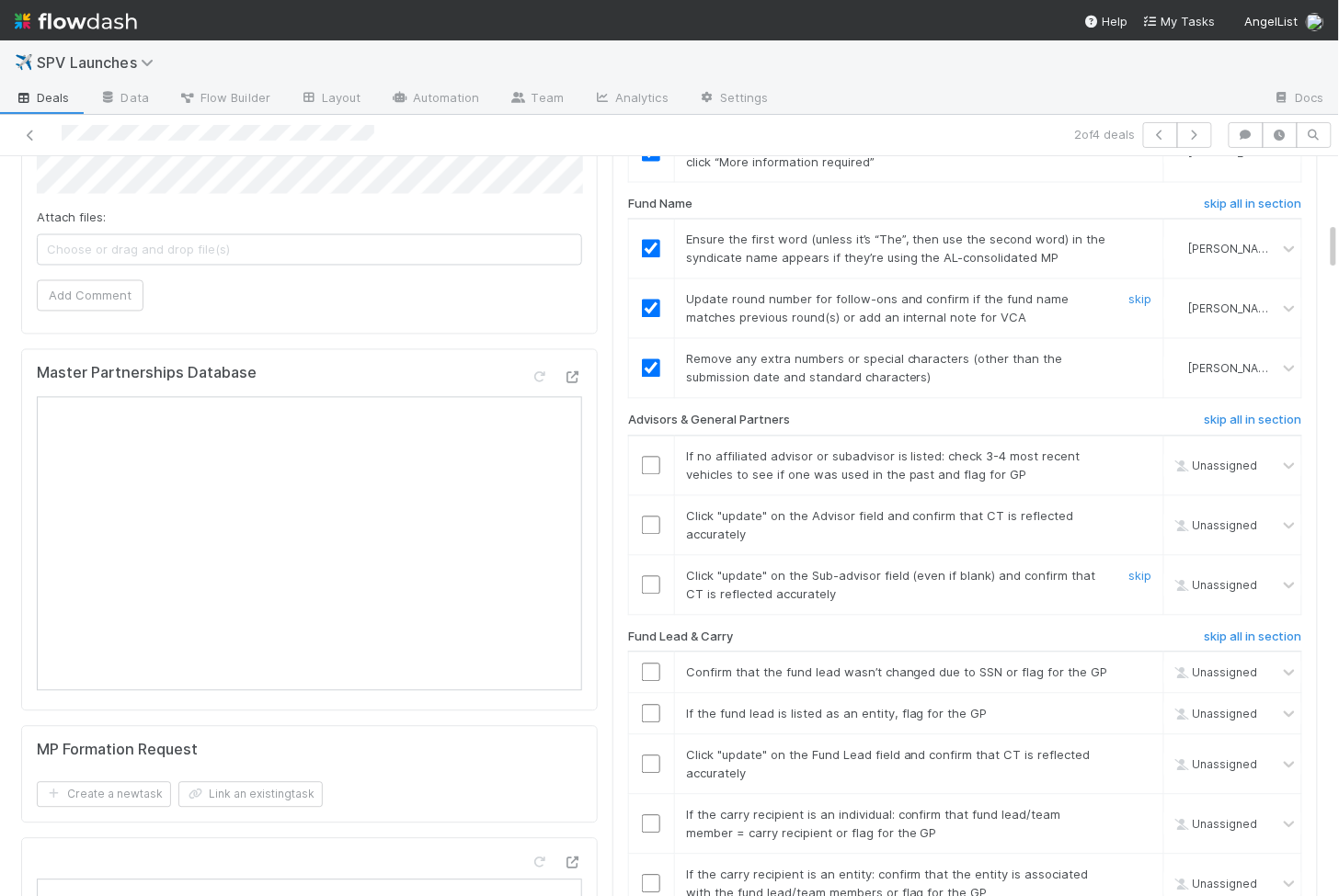
click at [644, 576] on input "checkbox" at bounding box center [651, 585] width 19 height 19
click at [653, 517] on input "checkbox" at bounding box center [651, 526] width 19 height 19
click at [652, 456] on input "checkbox" at bounding box center [651, 465] width 19 height 19
click at [652, 517] on input "checkbox" at bounding box center [651, 526] width 19 height 19
click at [650, 576] on input "checkbox" at bounding box center [651, 585] width 19 height 19
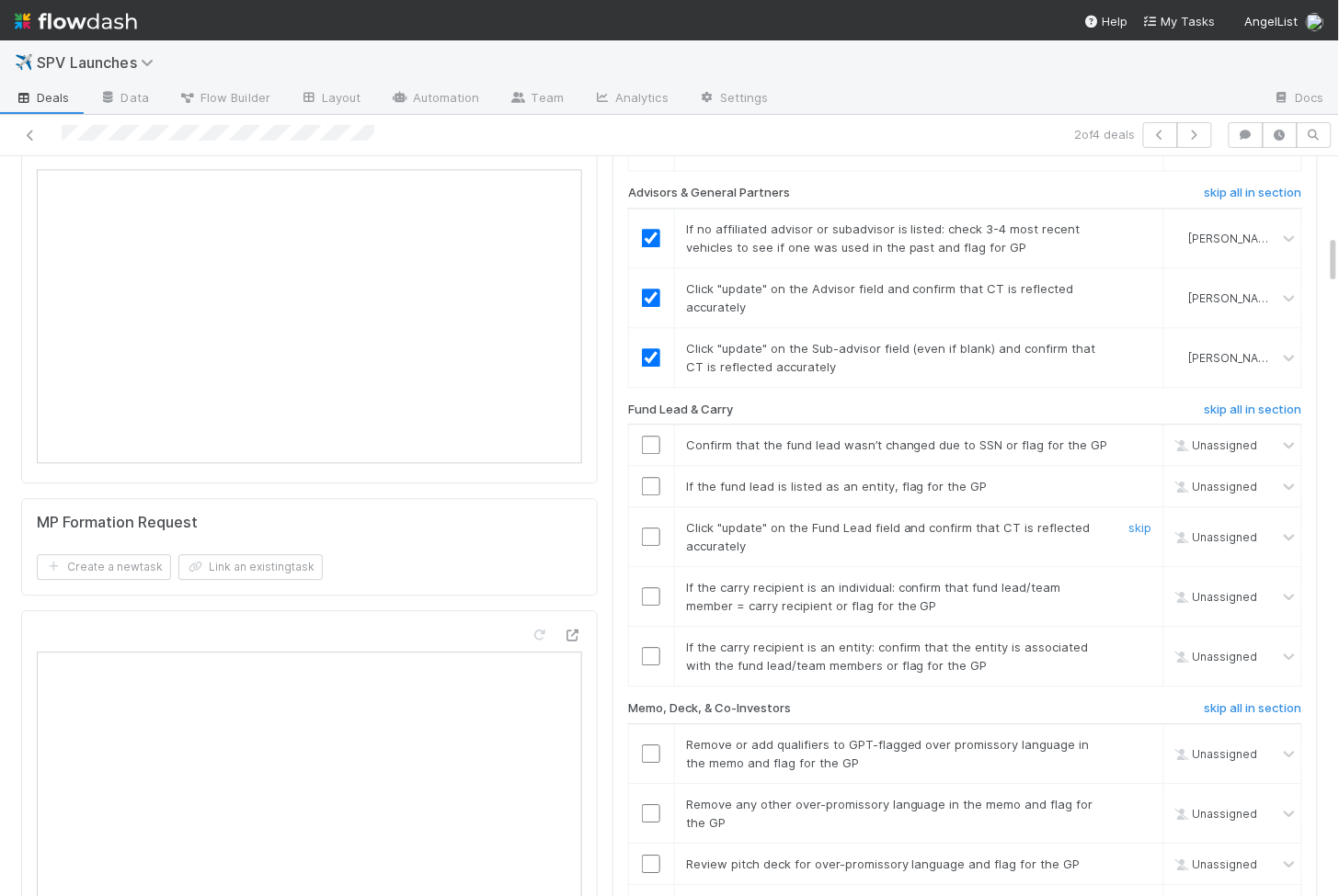
scroll to position [1202, 0]
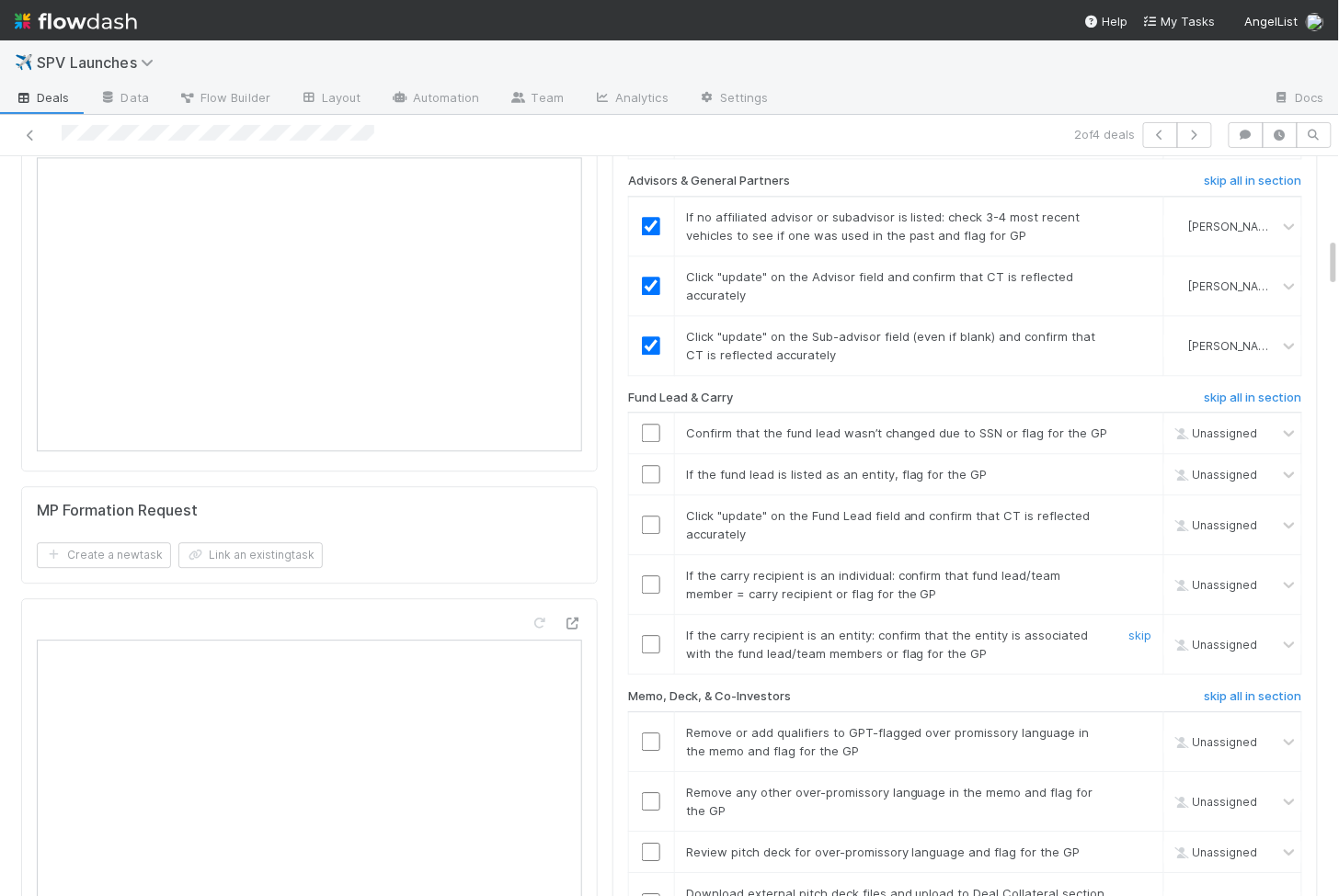
click at [650, 635] on input "checkbox" at bounding box center [651, 644] width 19 height 19
click at [653, 575] on input "checkbox" at bounding box center [651, 584] width 19 height 19
click at [653, 516] on input "checkbox" at bounding box center [651, 525] width 19 height 19
click at [650, 465] on input "checkbox" at bounding box center [651, 474] width 19 height 19
click at [651, 424] on input "checkbox" at bounding box center [651, 433] width 19 height 19
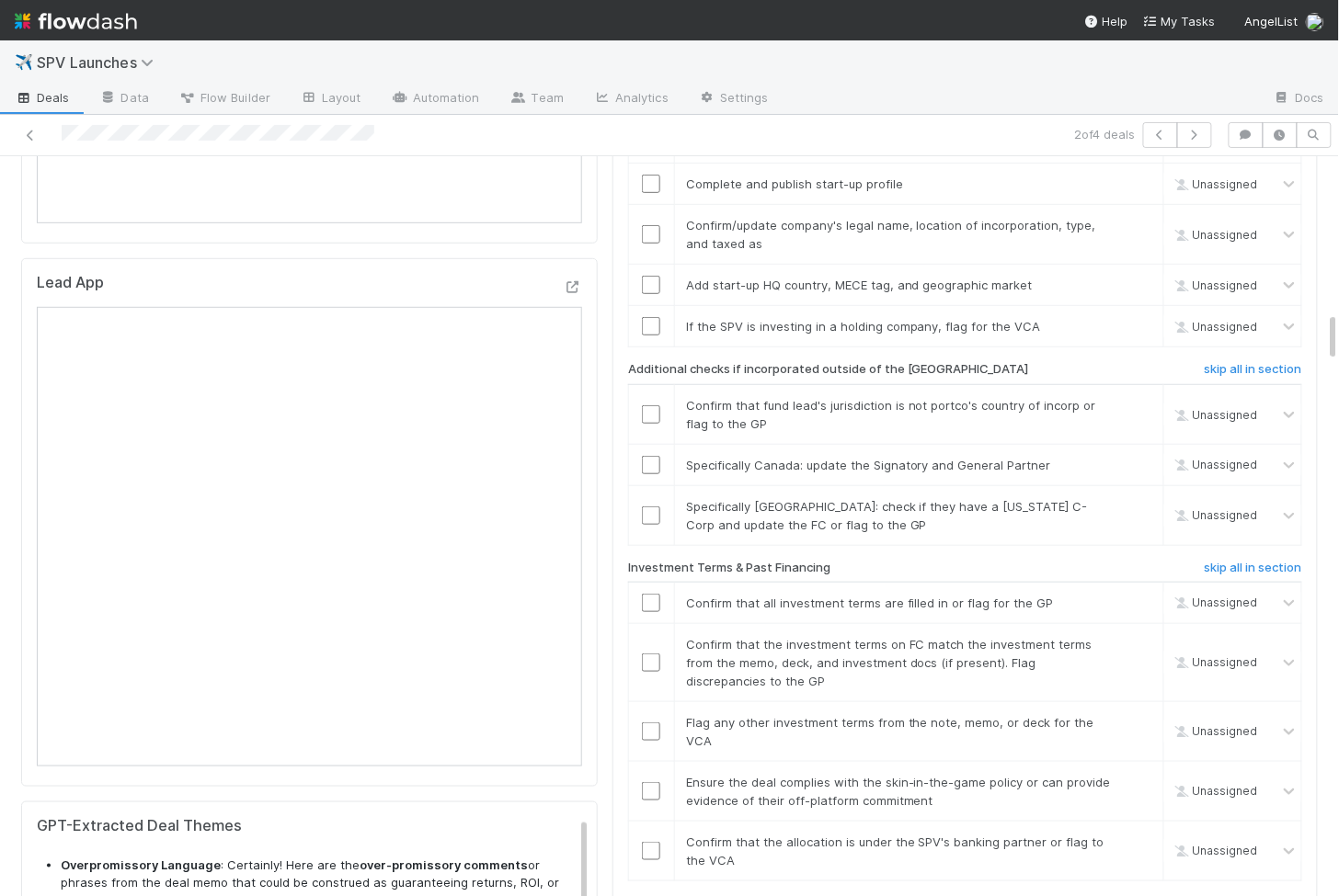
scroll to position [2276, 0]
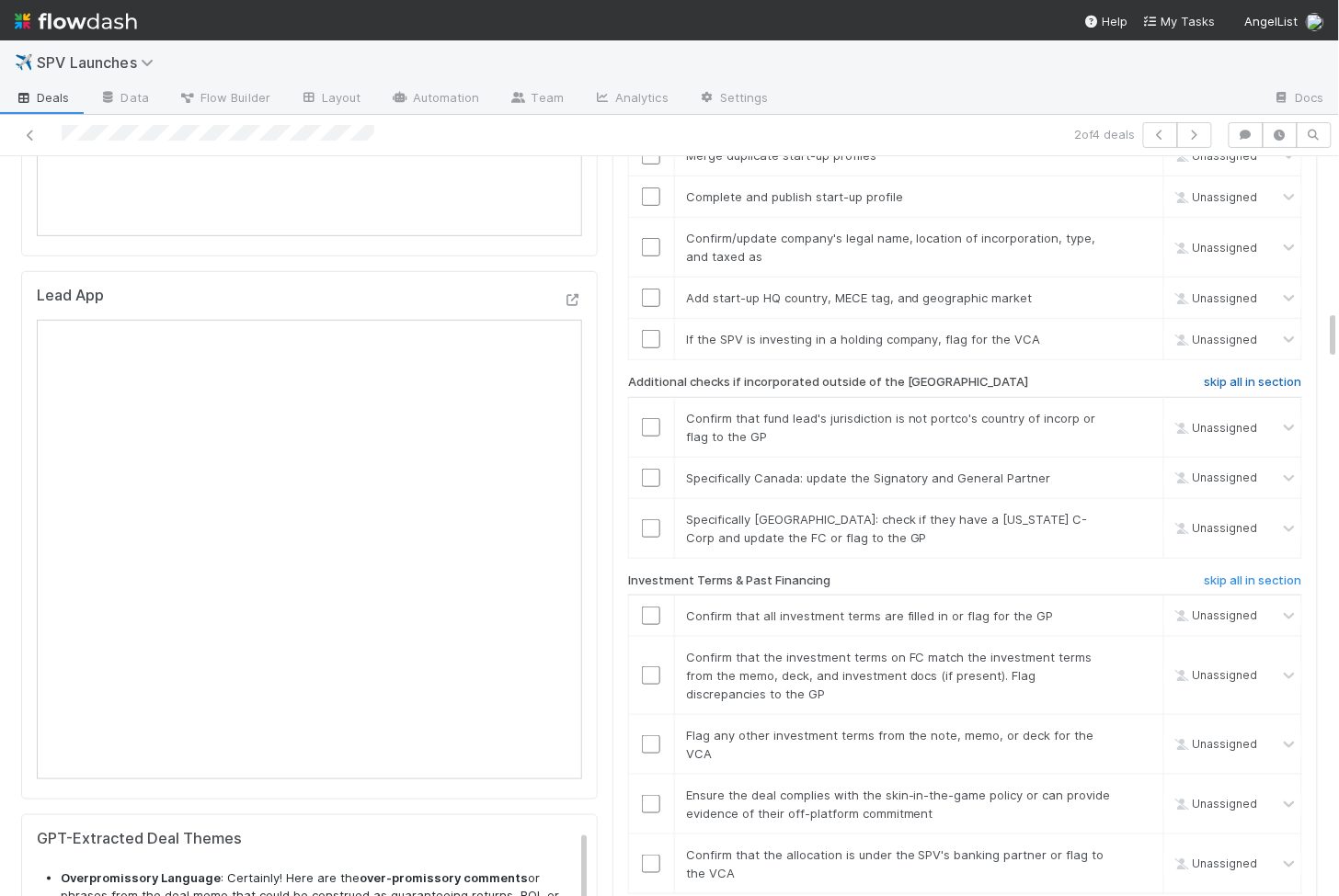
click at [1258, 375] on h6 "skip all in section" at bounding box center [1253, 382] width 97 height 15
click at [1228, 375] on h6 "skip all in section" at bounding box center [1253, 382] width 97 height 15
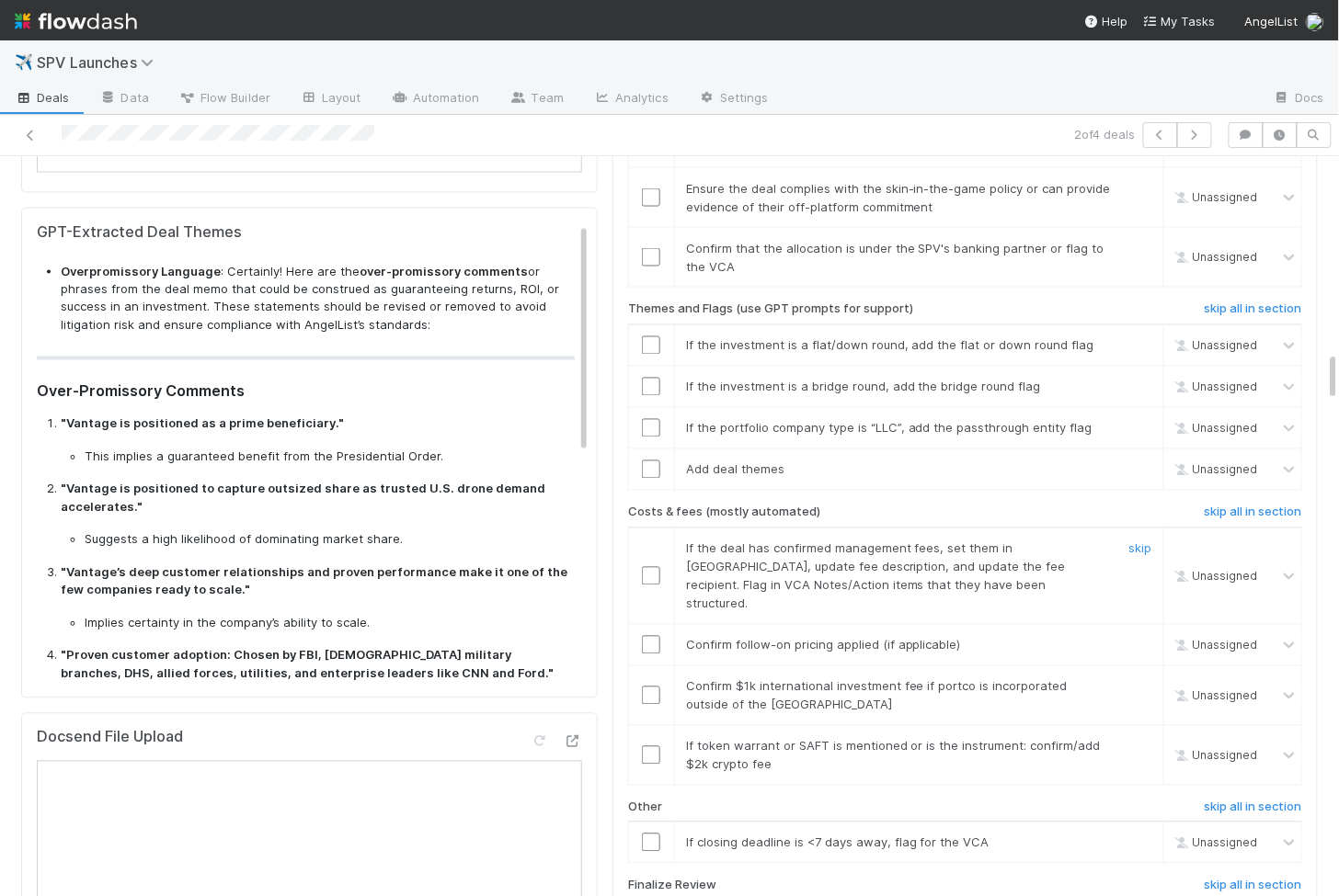
scroll to position [2889, 0]
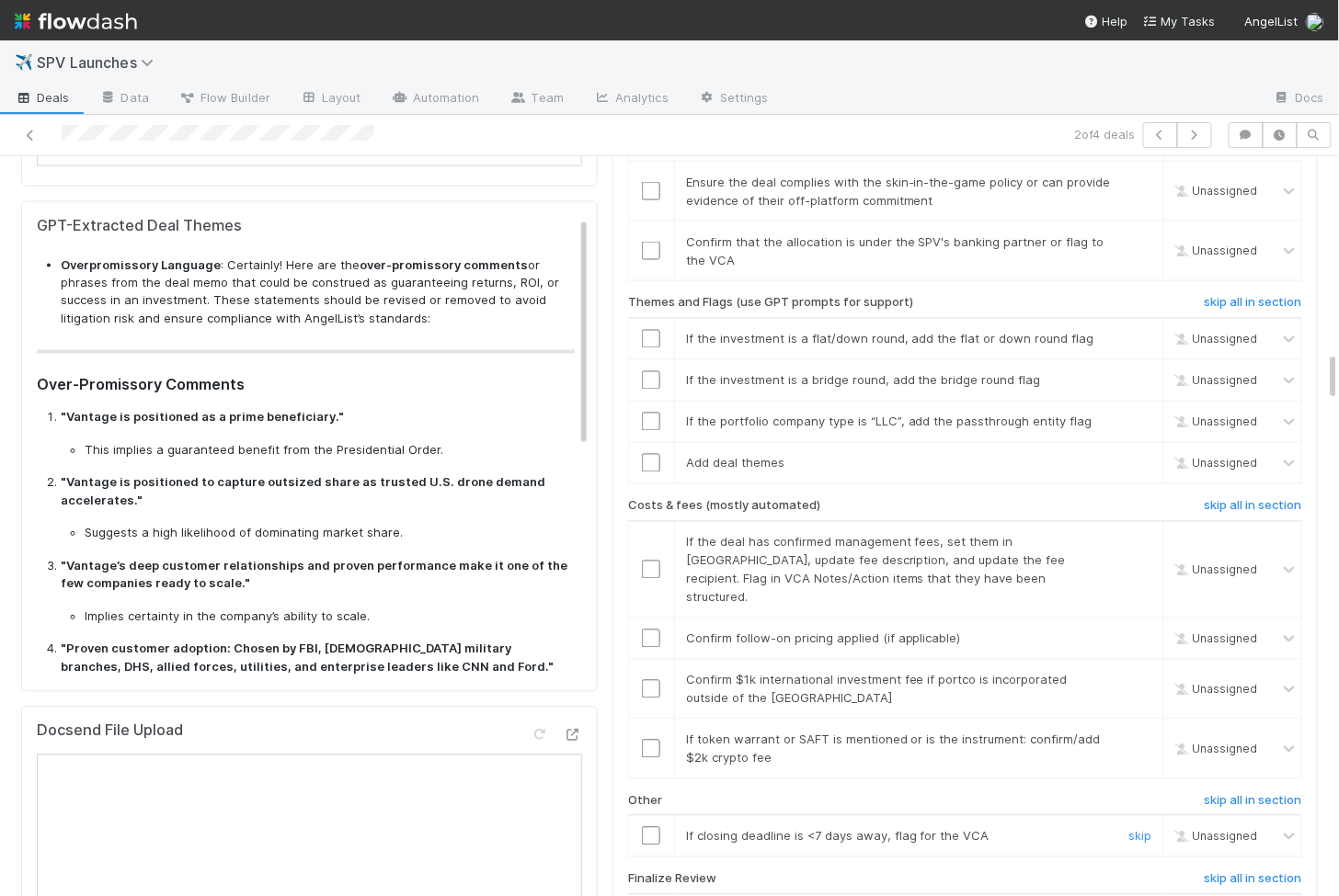
click at [648, 827] on input "checkbox" at bounding box center [651, 836] width 19 height 19
click at [650, 740] on input "checkbox" at bounding box center [651, 748] width 19 height 19
click at [653, 680] on input "checkbox" at bounding box center [651, 689] width 19 height 19
click at [653, 630] on input "checkbox" at bounding box center [651, 639] width 19 height 19
click at [653, 560] on input "checkbox" at bounding box center [651, 569] width 19 height 19
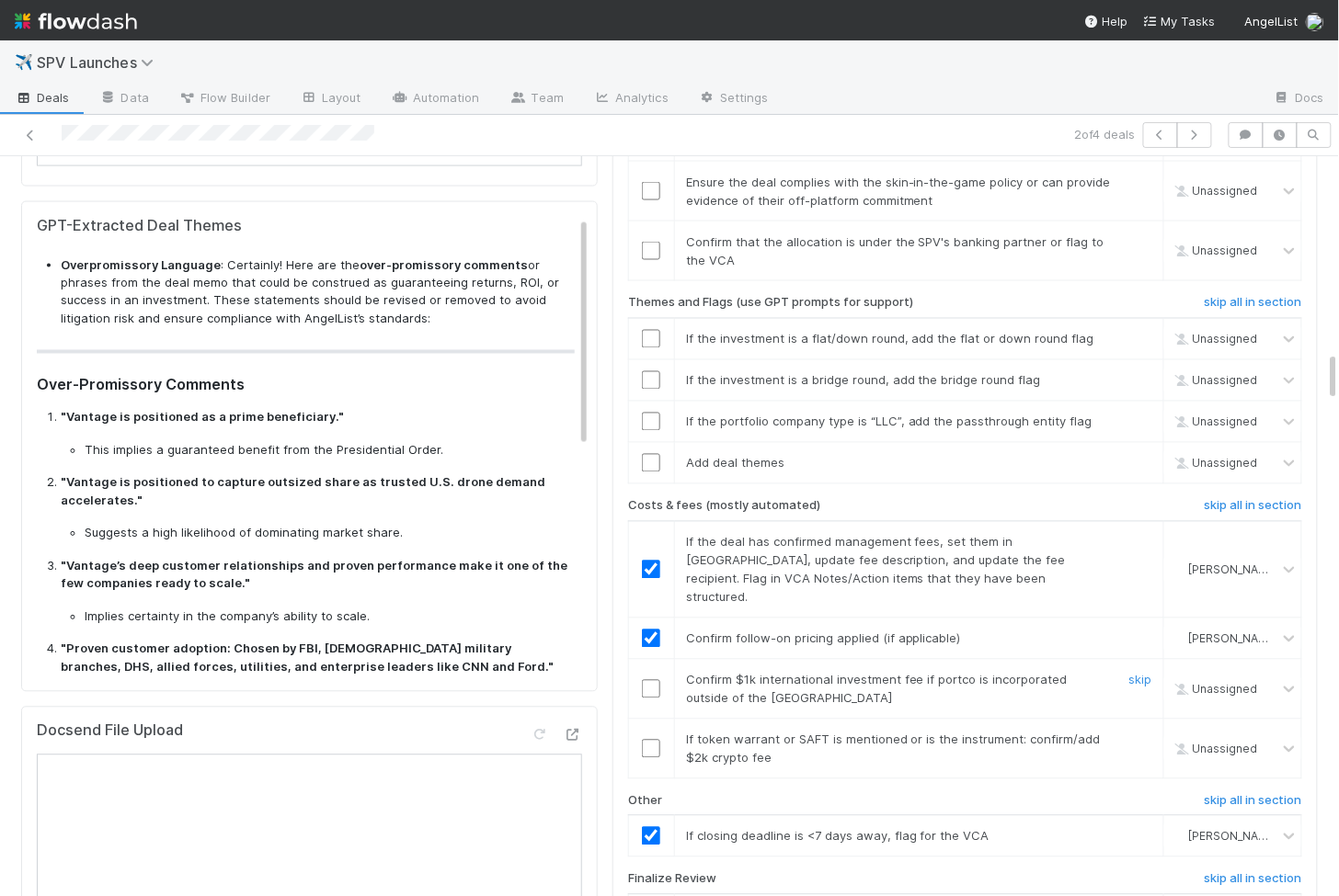
click at [654, 680] on input "checkbox" at bounding box center [651, 689] width 19 height 19
click at [653, 740] on input "checkbox" at bounding box center [651, 748] width 19 height 19
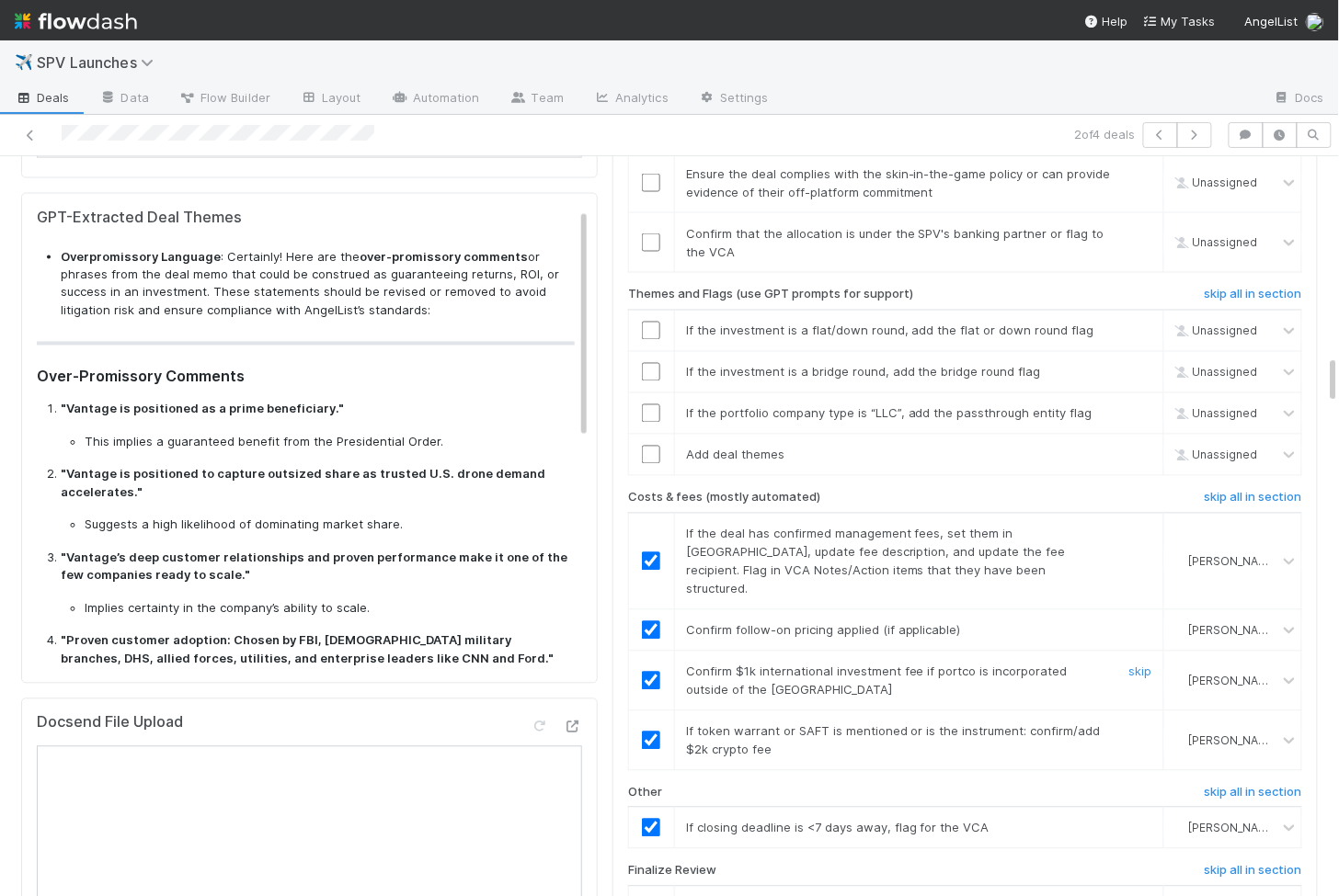
scroll to position [2794, 0]
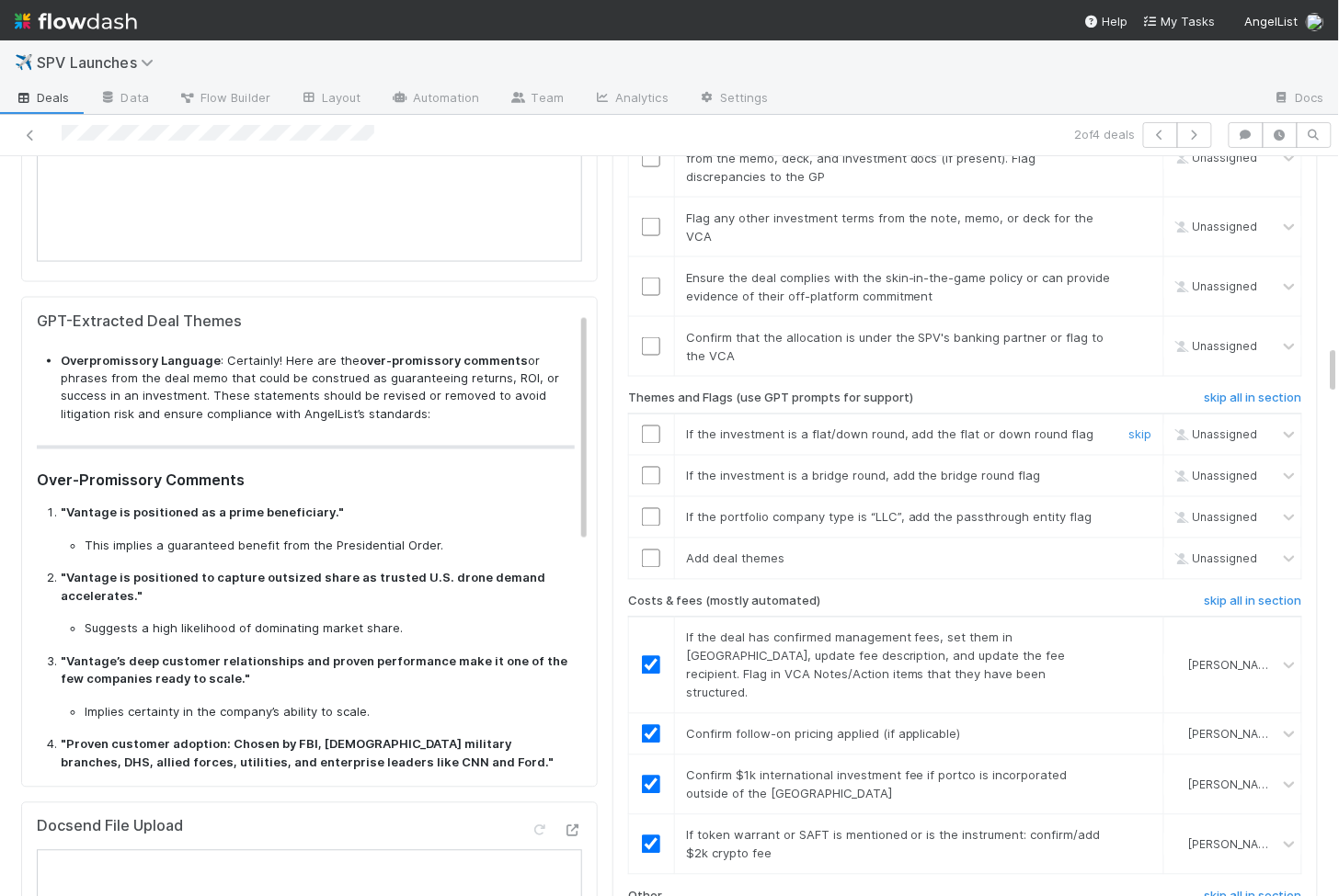
click at [661, 426] on div at bounding box center [651, 435] width 45 height 19
click at [649, 426] on input "checkbox" at bounding box center [651, 435] width 19 height 19
click at [651, 467] on input "checkbox" at bounding box center [651, 476] width 19 height 19
click at [650, 508] on input "checkbox" at bounding box center [651, 517] width 19 height 19
click at [650, 538] on td at bounding box center [651, 558] width 46 height 42
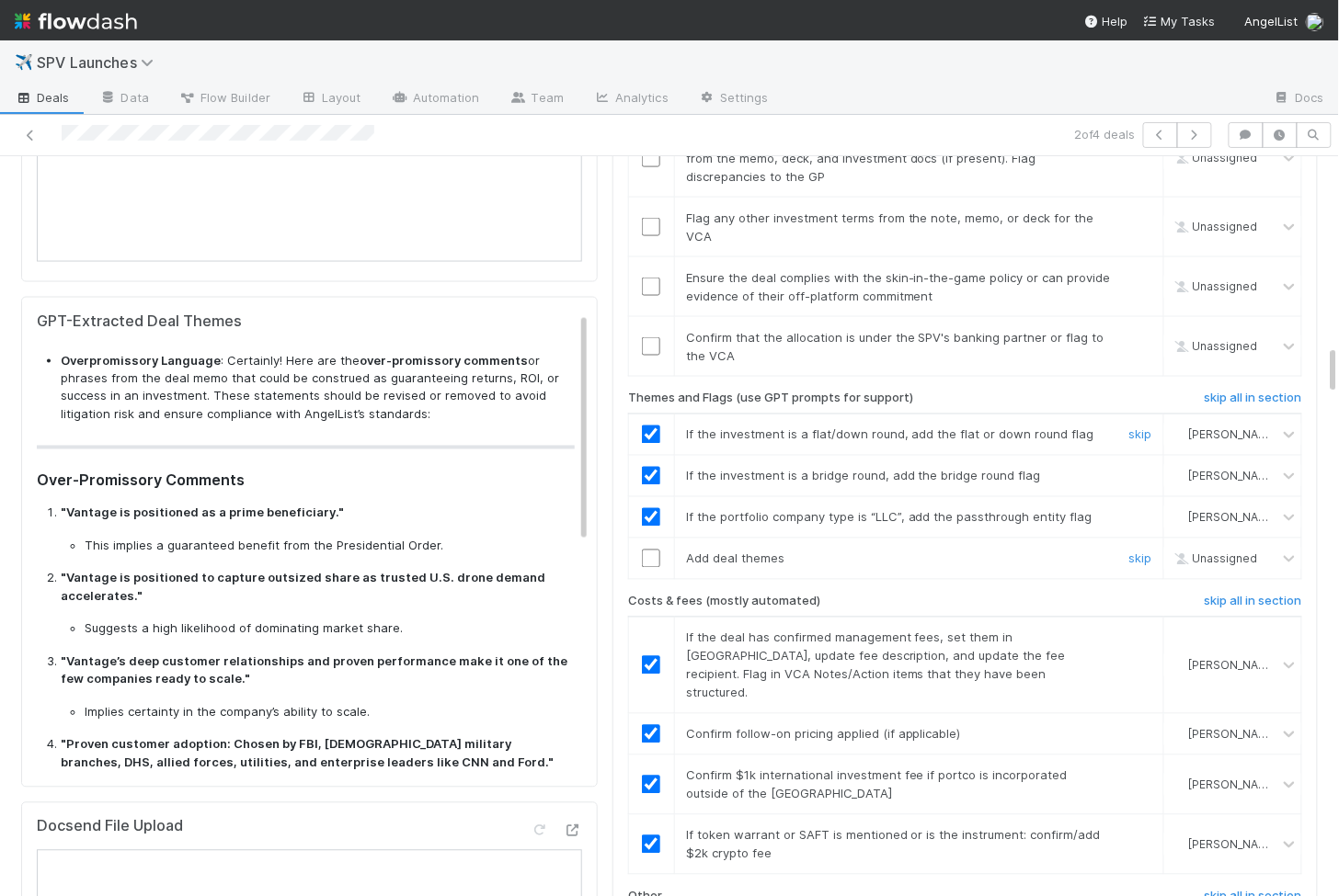
click at [653, 549] on input "checkbox" at bounding box center [651, 558] width 19 height 19
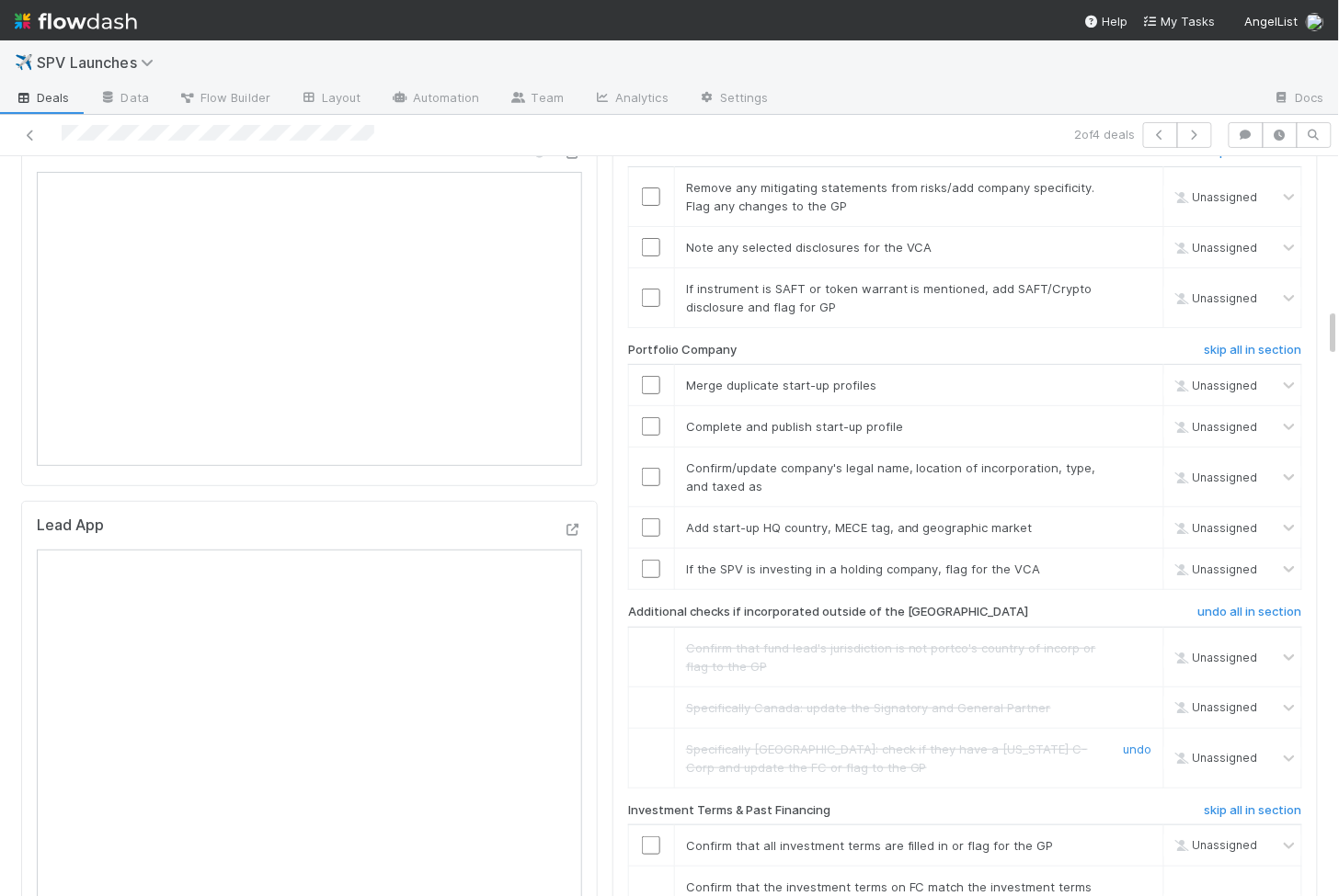
scroll to position [1992, 0]
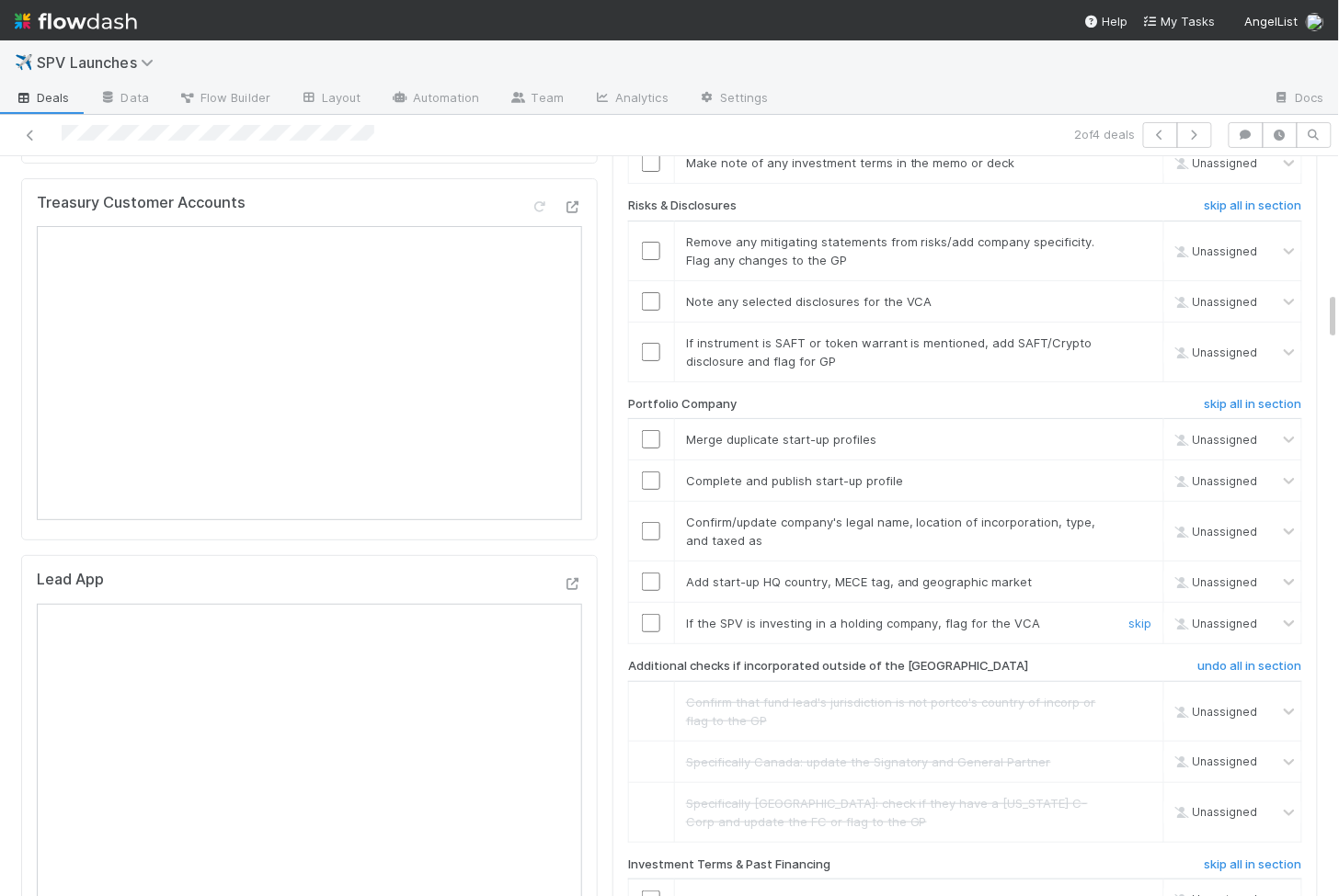
click at [655, 614] on input "checkbox" at bounding box center [651, 623] width 19 height 19
click at [654, 561] on td at bounding box center [651, 582] width 46 height 42
click at [654, 572] on input "checkbox" at bounding box center [651, 581] width 19 height 19
click at [650, 502] on td at bounding box center [651, 532] width 46 height 59
click at [651, 522] on input "checkbox" at bounding box center [651, 531] width 19 height 19
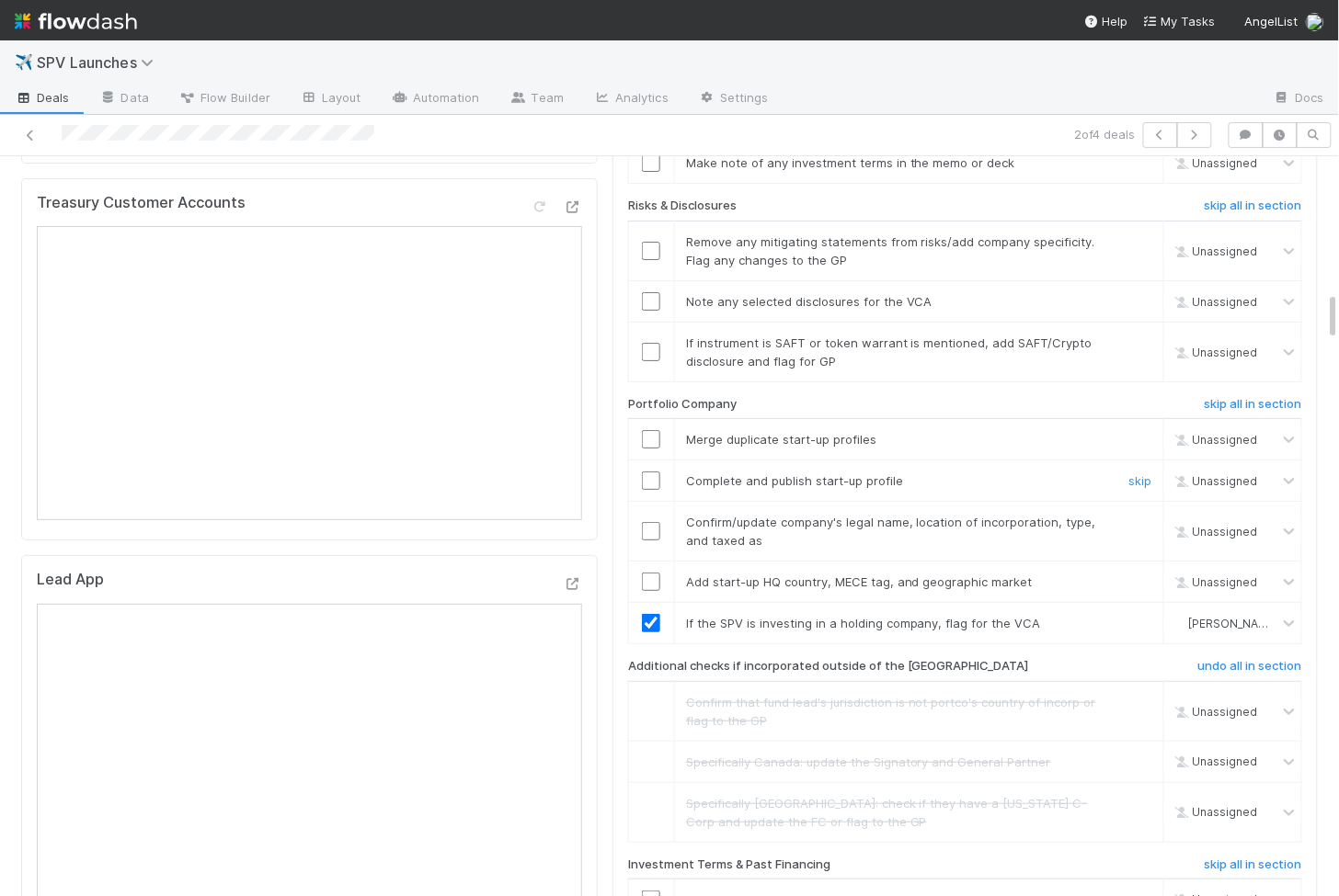
click at [649, 471] on input "checkbox" at bounding box center [651, 480] width 19 height 19
checkbox input "true"
click at [650, 430] on input "checkbox" at bounding box center [651, 439] width 19 height 19
click at [647, 460] on td at bounding box center [651, 481] width 46 height 42
click at [649, 471] on input "checkbox" at bounding box center [651, 480] width 19 height 19
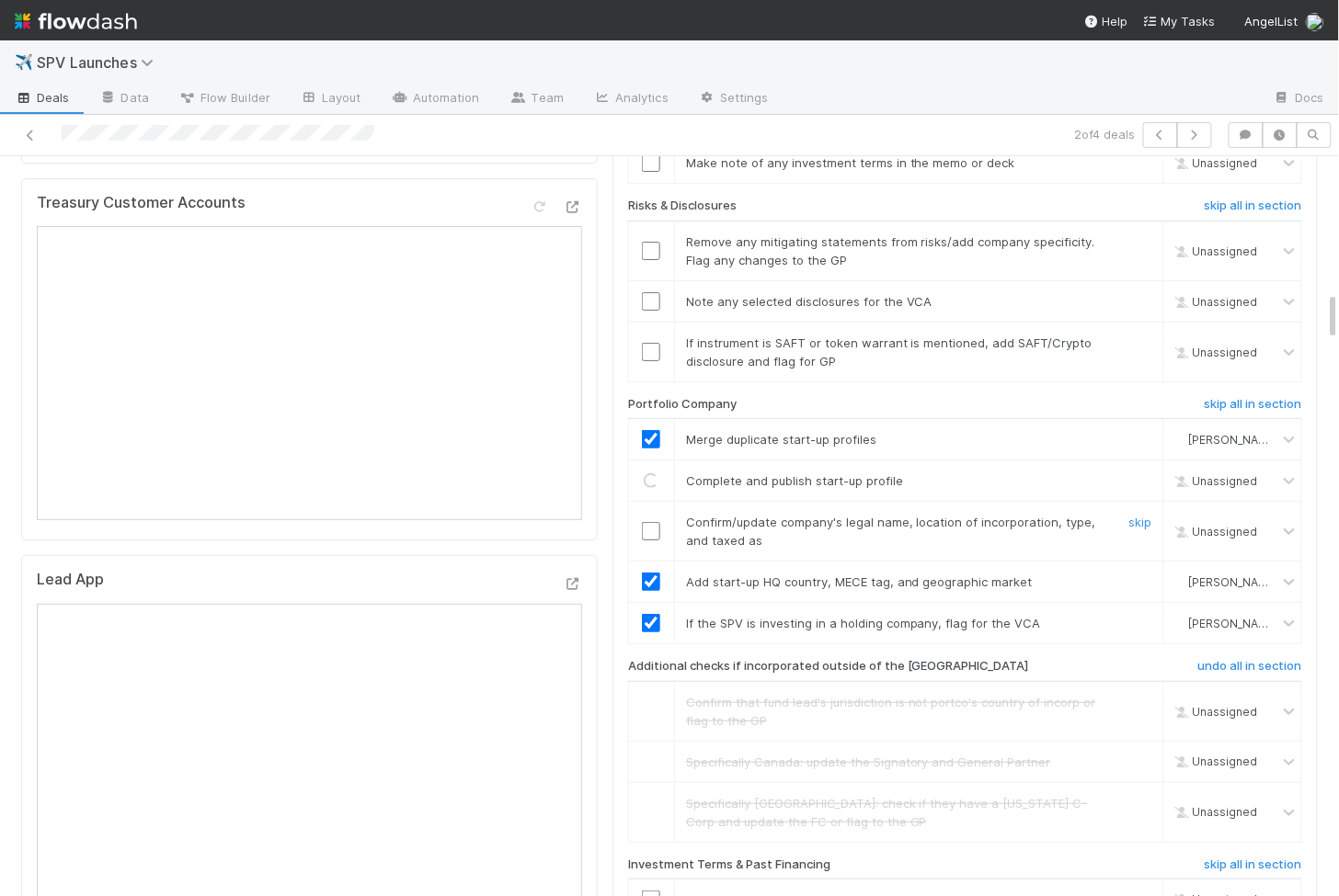
click at [649, 522] on input "checkbox" at bounding box center [651, 531] width 19 height 19
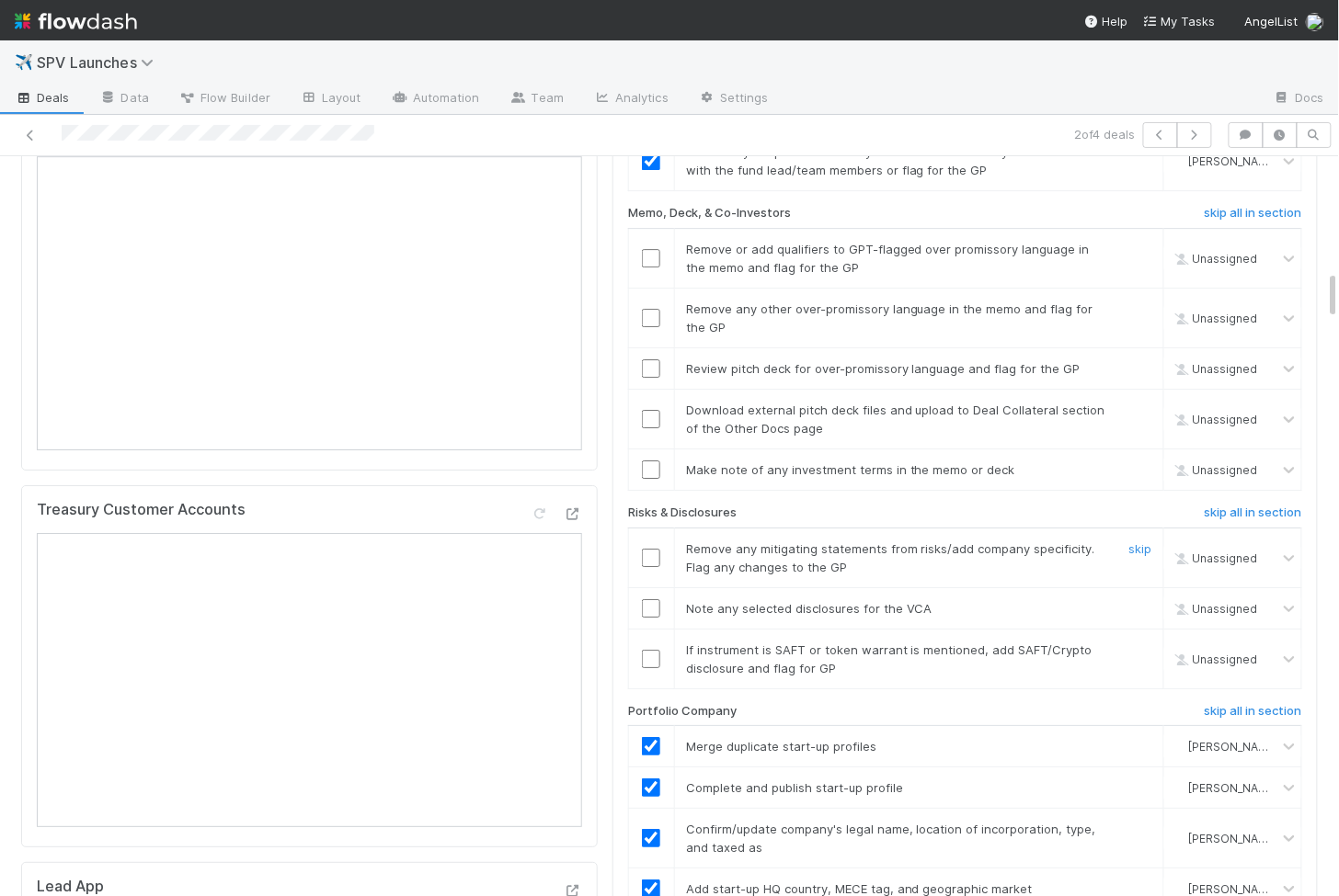
scroll to position [1684, 0]
click at [649, 412] on input "checkbox" at bounding box center [651, 421] width 19 height 19
click at [657, 412] on input "checkbox" at bounding box center [651, 421] width 19 height 19
click at [655, 651] on input "checkbox" at bounding box center [651, 660] width 19 height 19
click at [655, 601] on input "checkbox" at bounding box center [651, 610] width 19 height 19
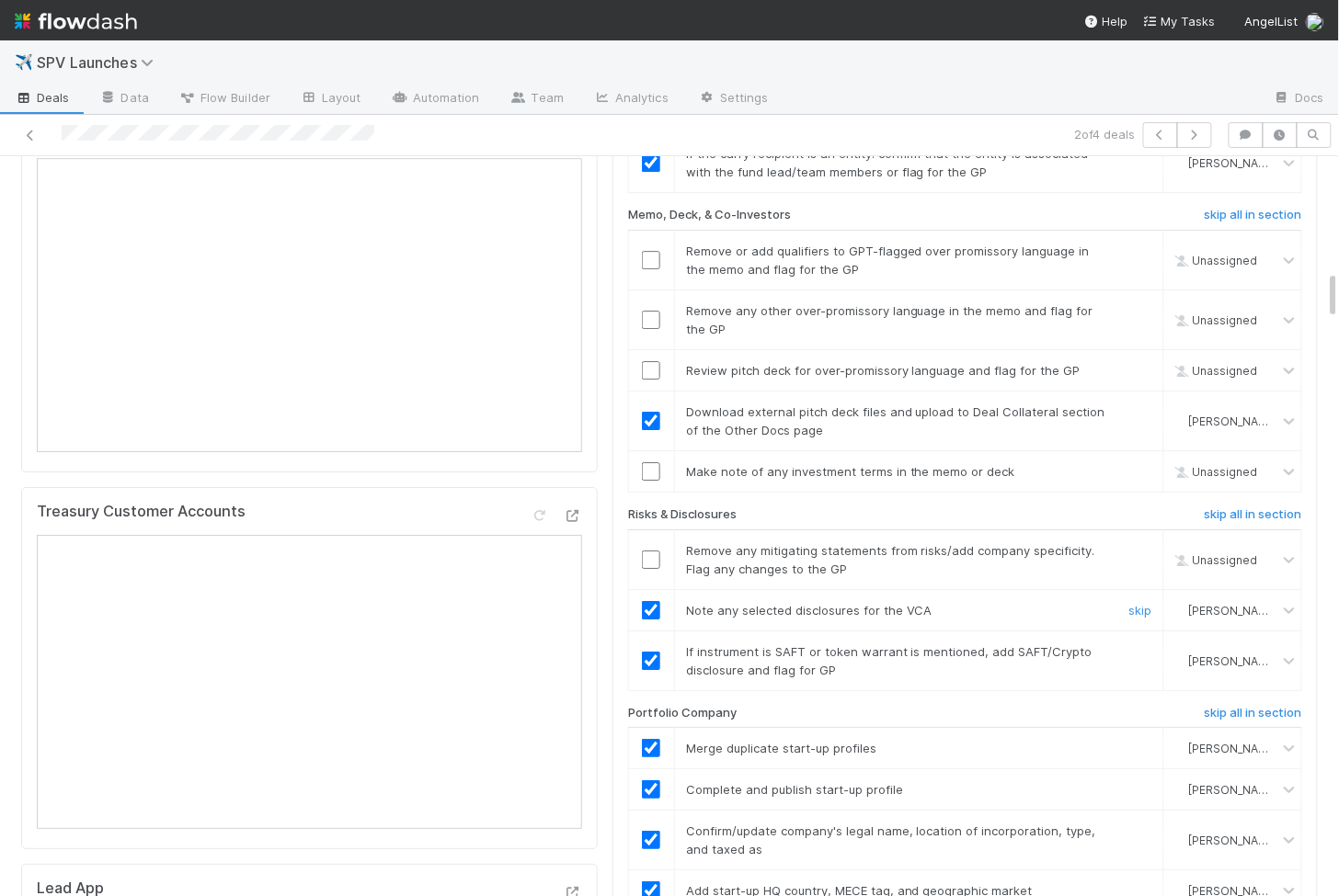
click at [655, 550] on input "checkbox" at bounding box center [651, 559] width 19 height 19
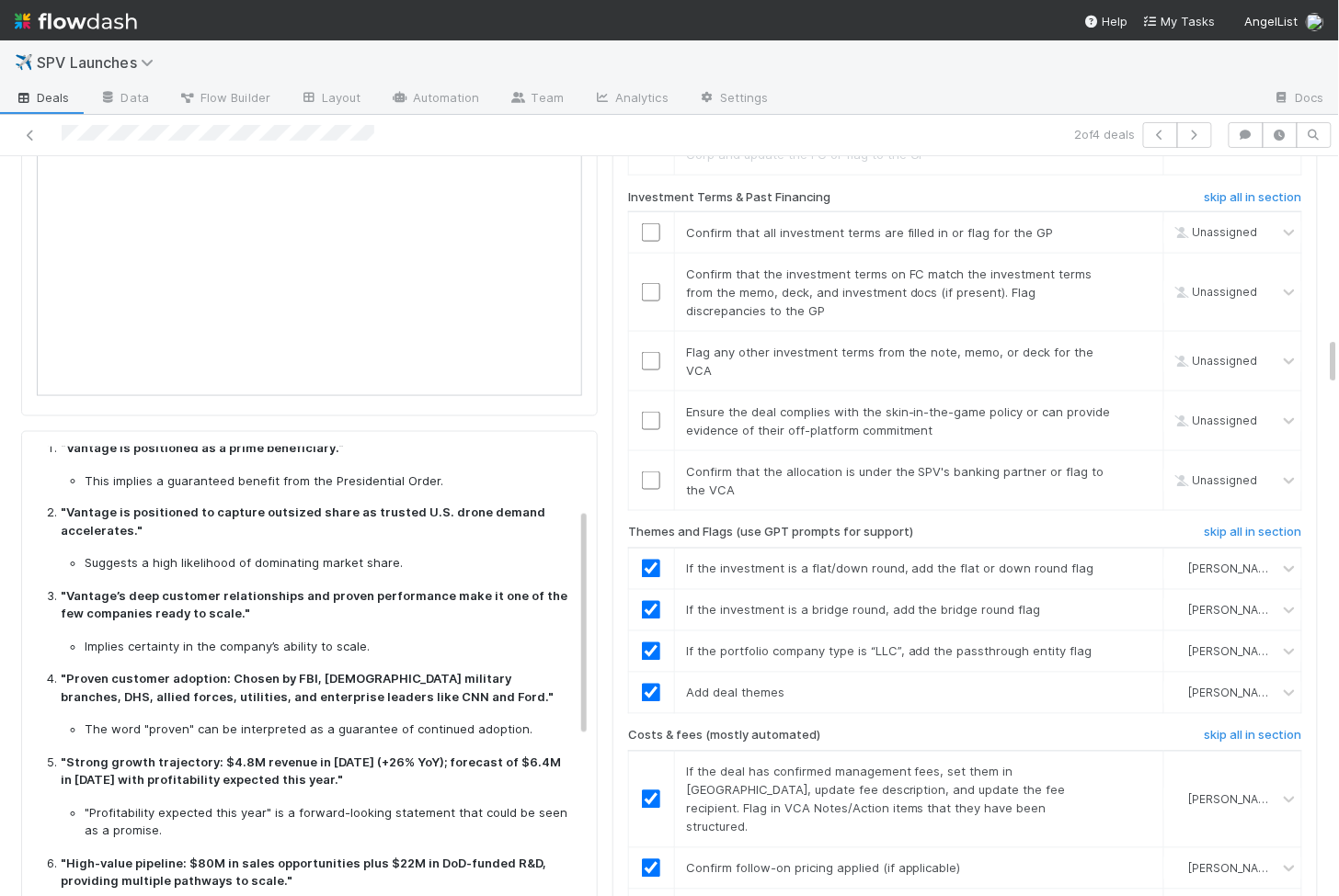
scroll to position [0, 0]
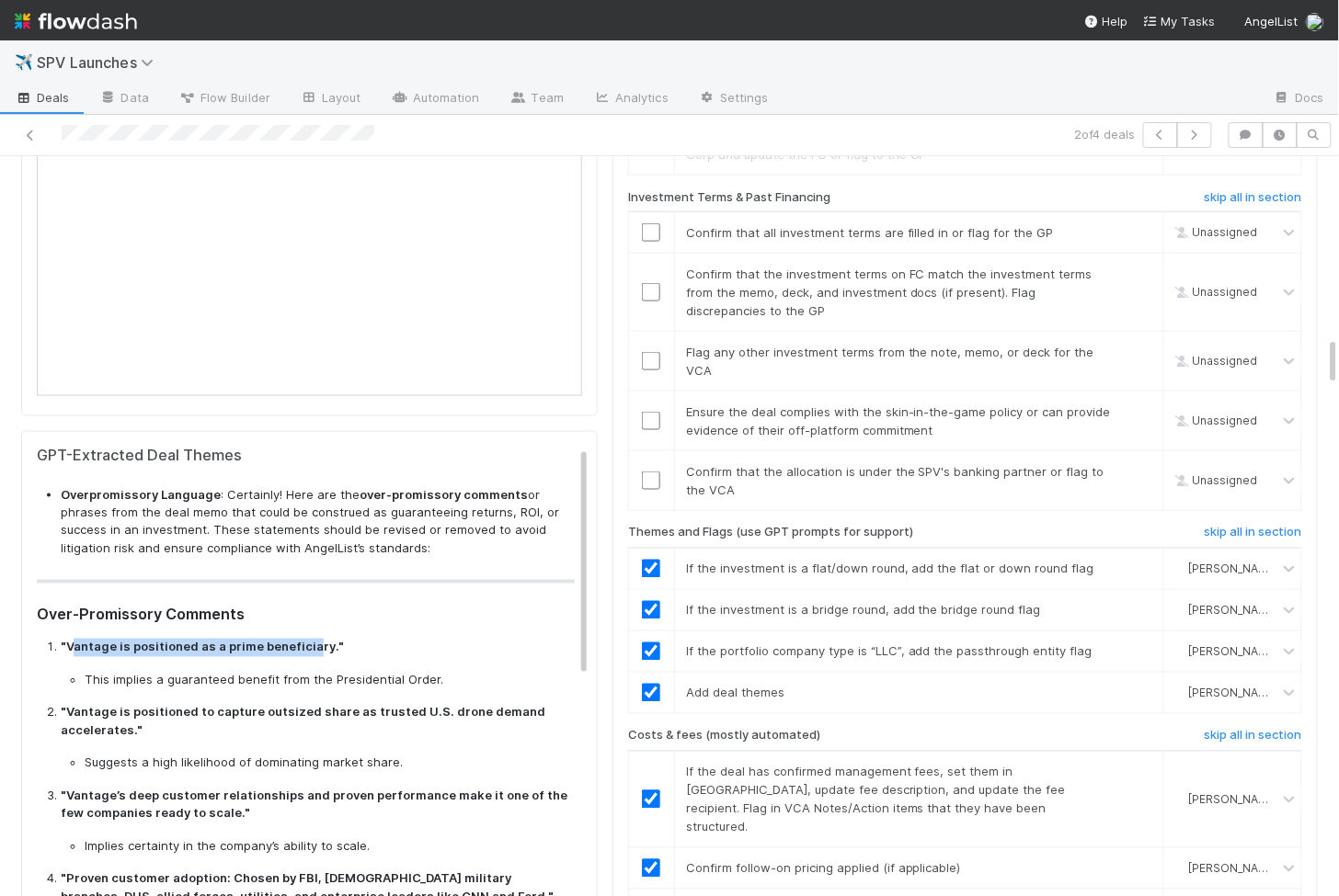
drag, startPoint x: 237, startPoint y: 570, endPoint x: 309, endPoint y: 570, distance: 72.0
click at [309, 640] on strong ""Vantage is positioned as a prime beneficiary."" at bounding box center [202, 647] width 283 height 15
copy strong "antage is positioned as a prime beneficia"
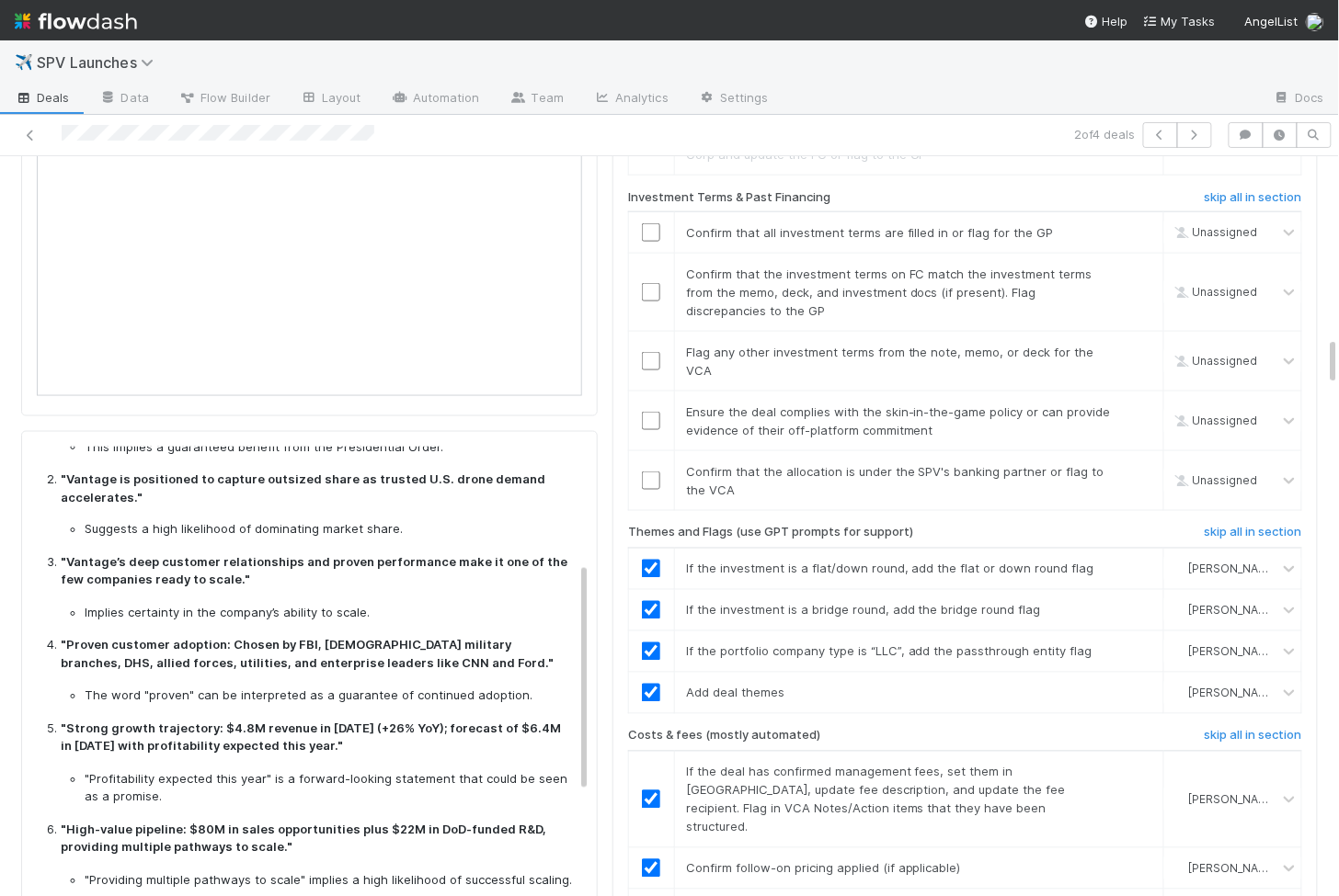
scroll to position [232, 0]
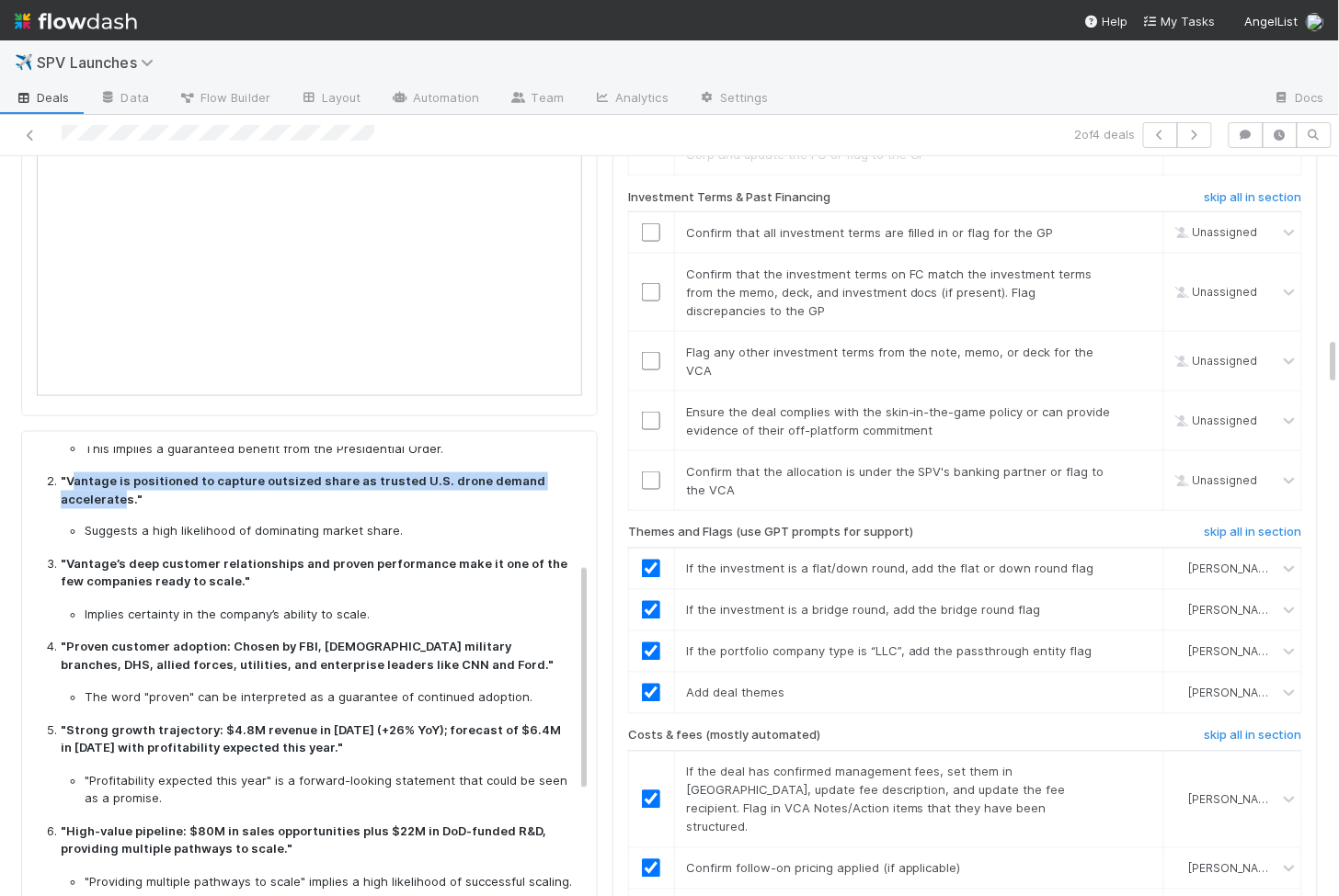
drag, startPoint x: 72, startPoint y: 401, endPoint x: 120, endPoint y: 420, distance: 51.6
click at [120, 473] on strong ""Vantage is positioned to capture outsized share as trusted U.S. drone demand a…" at bounding box center [302, 489] width 484 height 33
copy strong "antage is positioned to capture outsized share as trusted U.S. drone demand acc…"
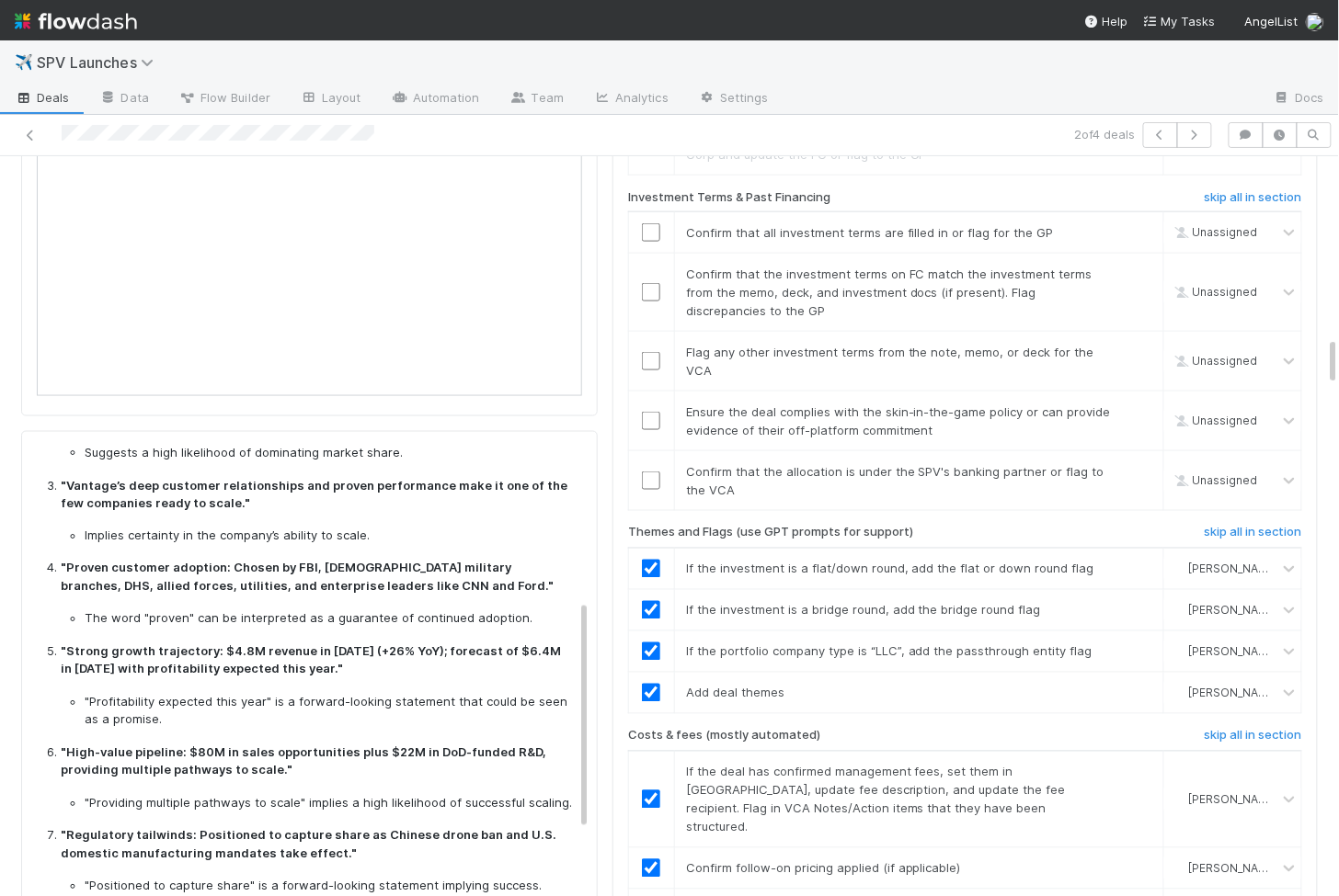
scroll to position [319, 0]
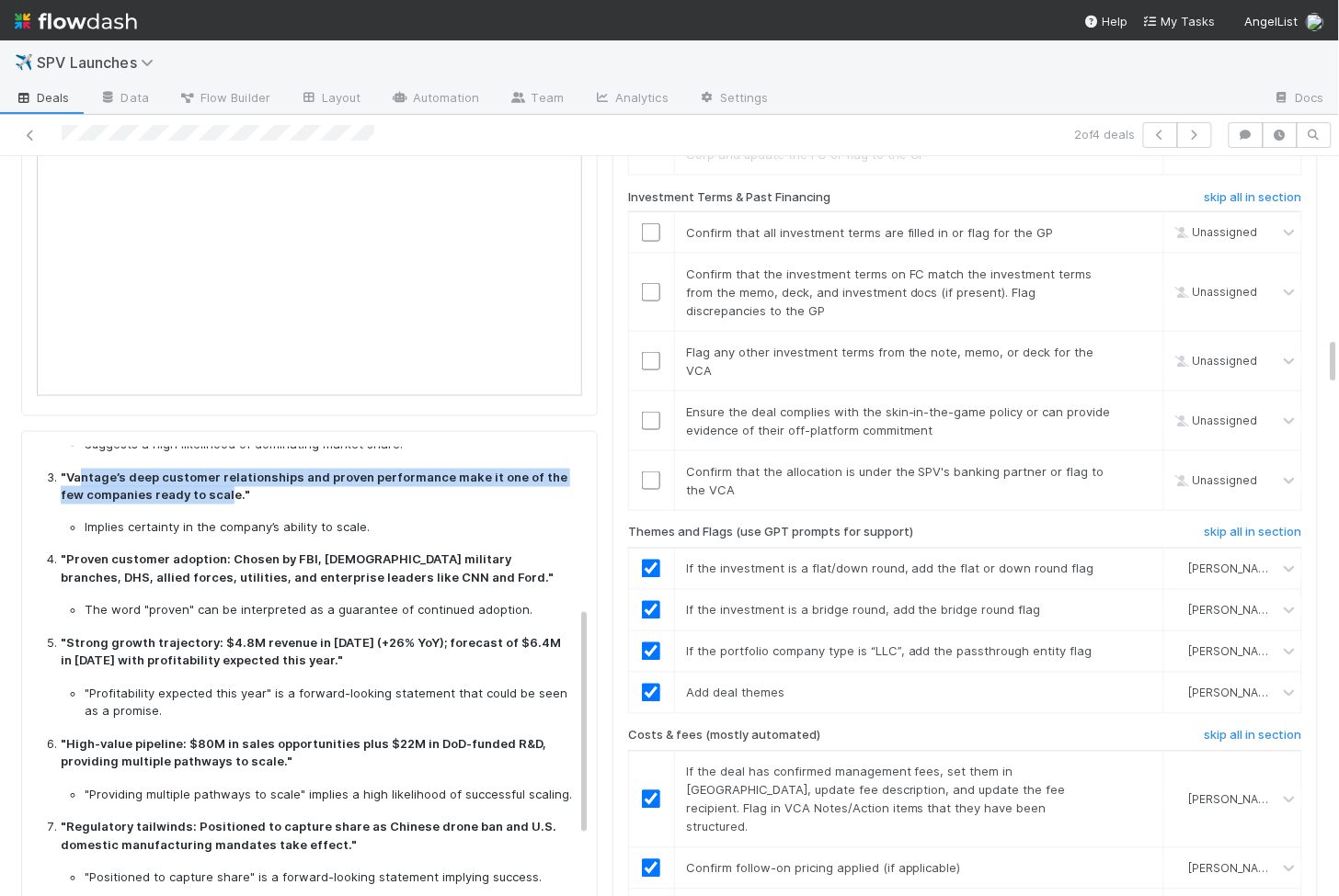
drag, startPoint x: 81, startPoint y: 394, endPoint x: 199, endPoint y: 420, distance: 120.8
click at [199, 469] on strong ""Vantage’s deep customer relationships and proven performance make it one of th…" at bounding box center [313, 485] width 506 height 33
copy strong "[PERSON_NAME]’s deep customer relationships and proven performance make it one …"
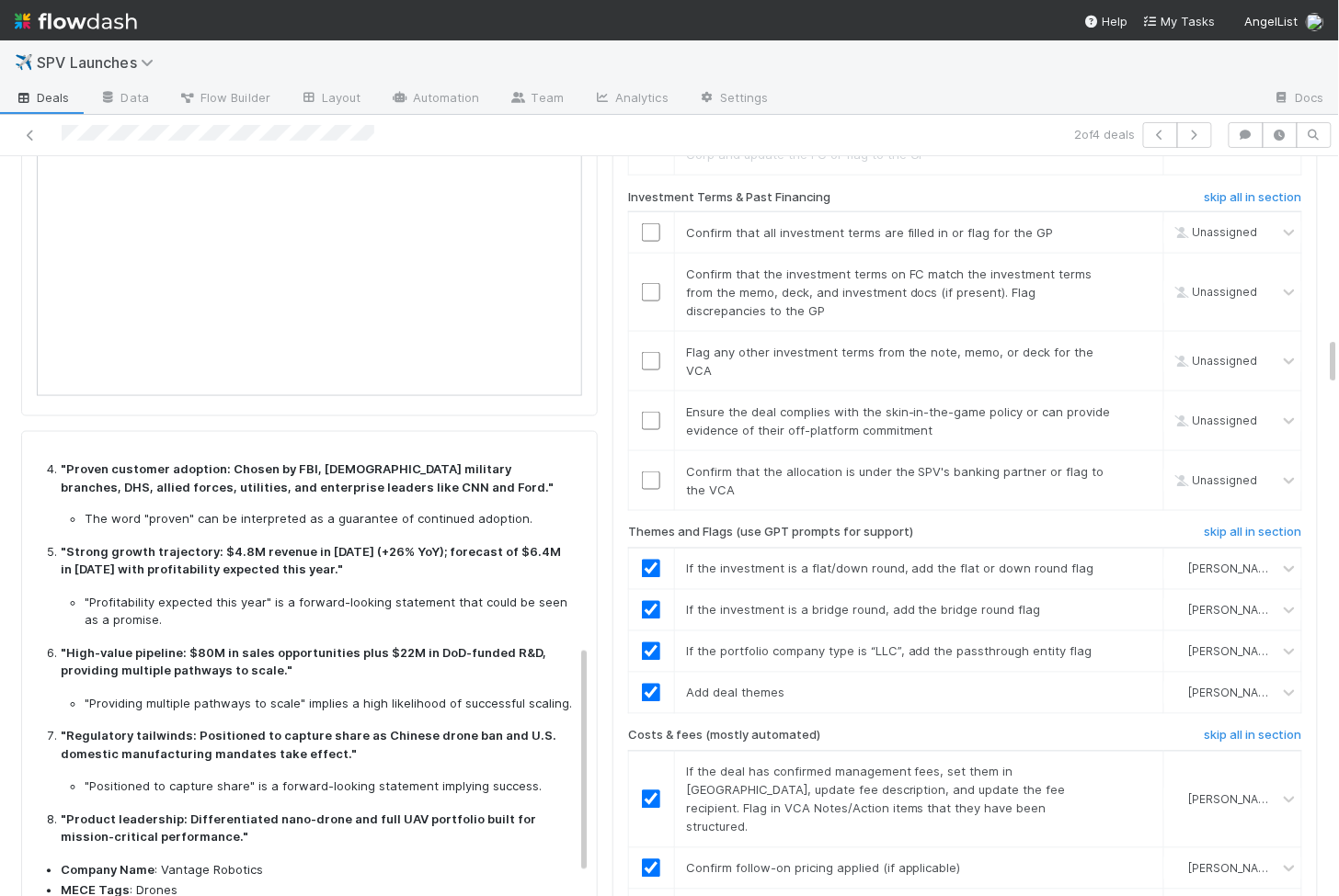
scroll to position [416, 0]
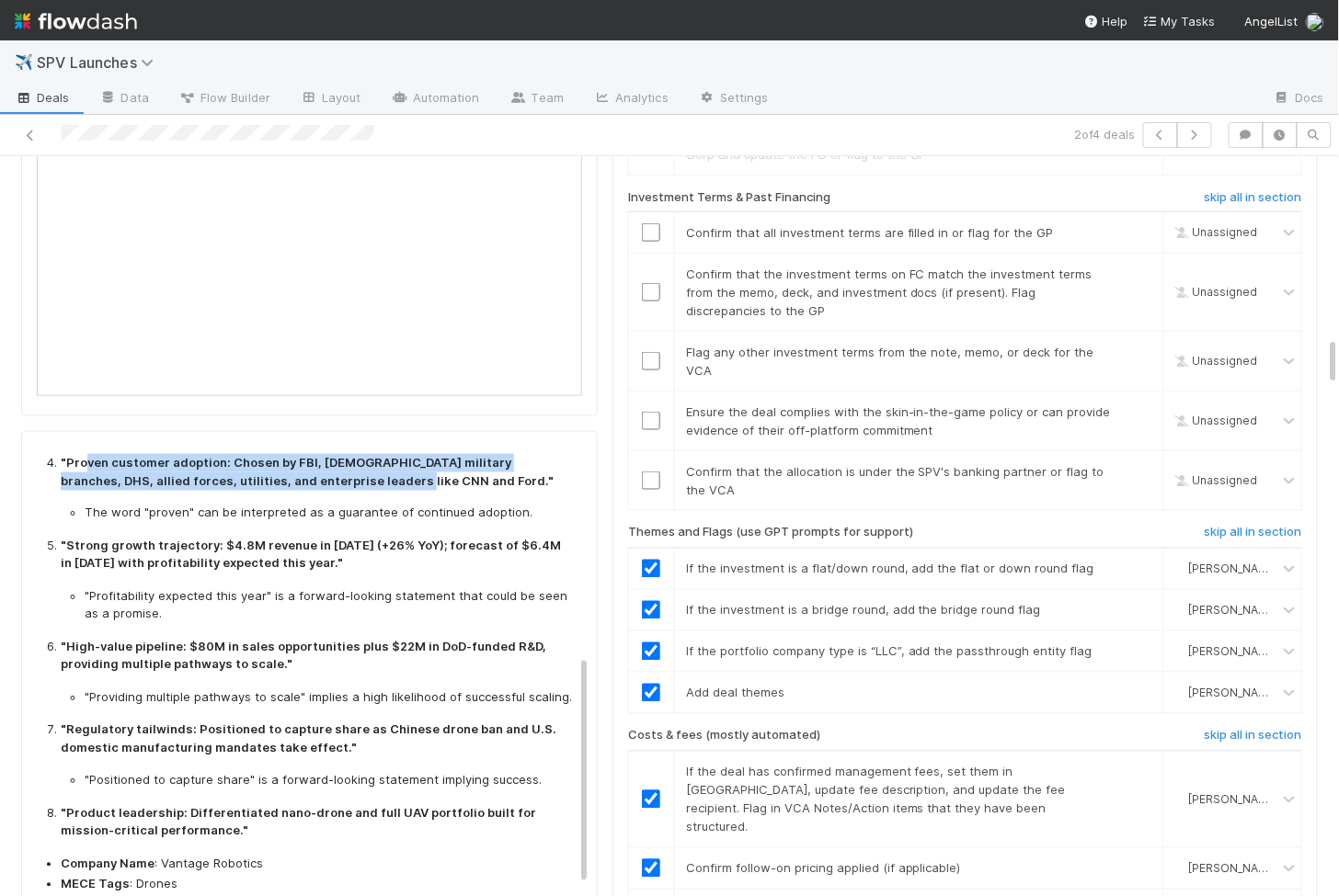
drag, startPoint x: 82, startPoint y: 384, endPoint x: 326, endPoint y: 406, distance: 245.0
click at [326, 454] on strong ""Proven customer adoption: Chosen by FBI, [DEMOGRAPHIC_DATA] military branches,…" at bounding box center [307, 470] width 493 height 33
copy strong "ven customer adoption: Chosen by FBI, [DEMOGRAPHIC_DATA] military branches, DHS…"
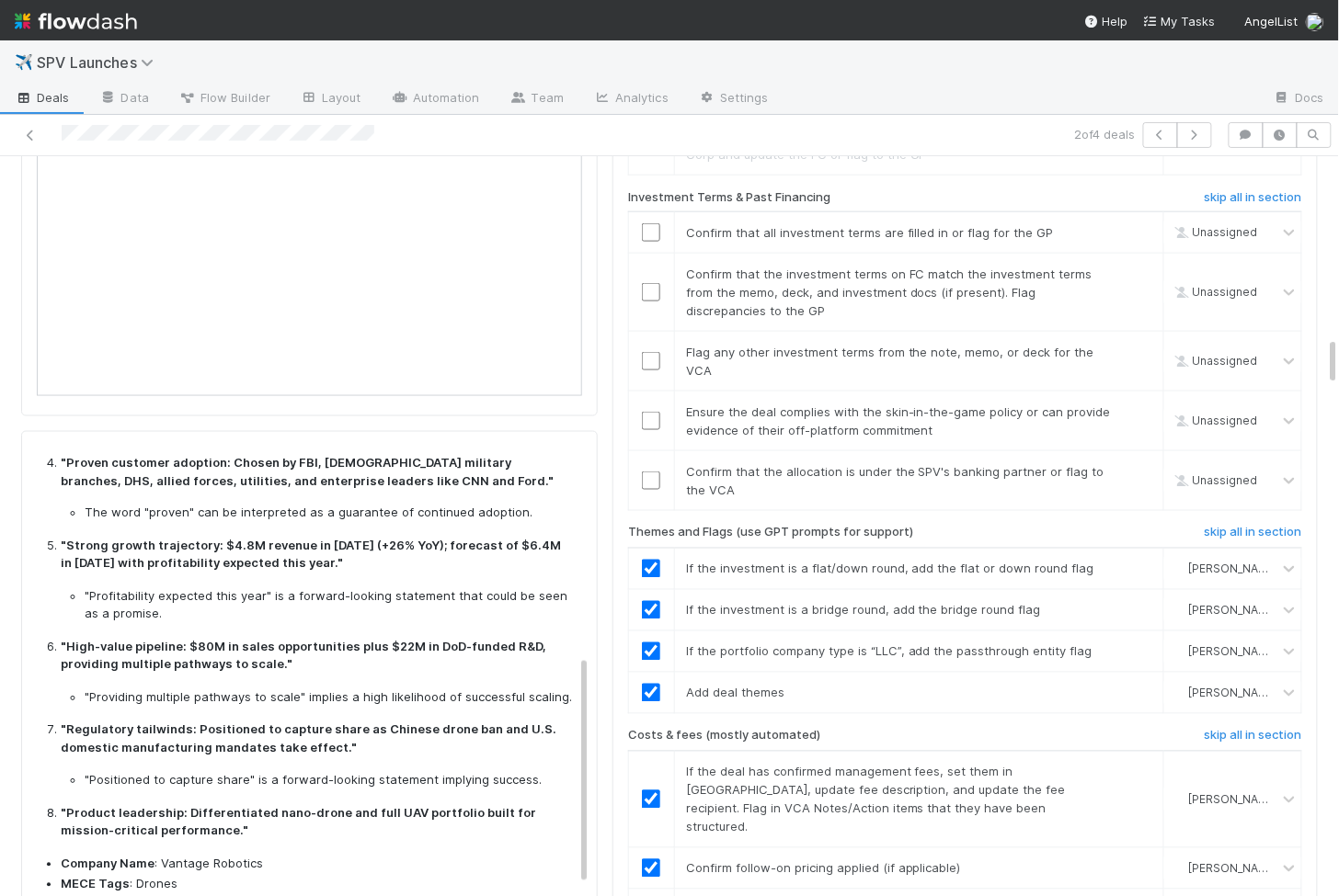
scroll to position [456, 0]
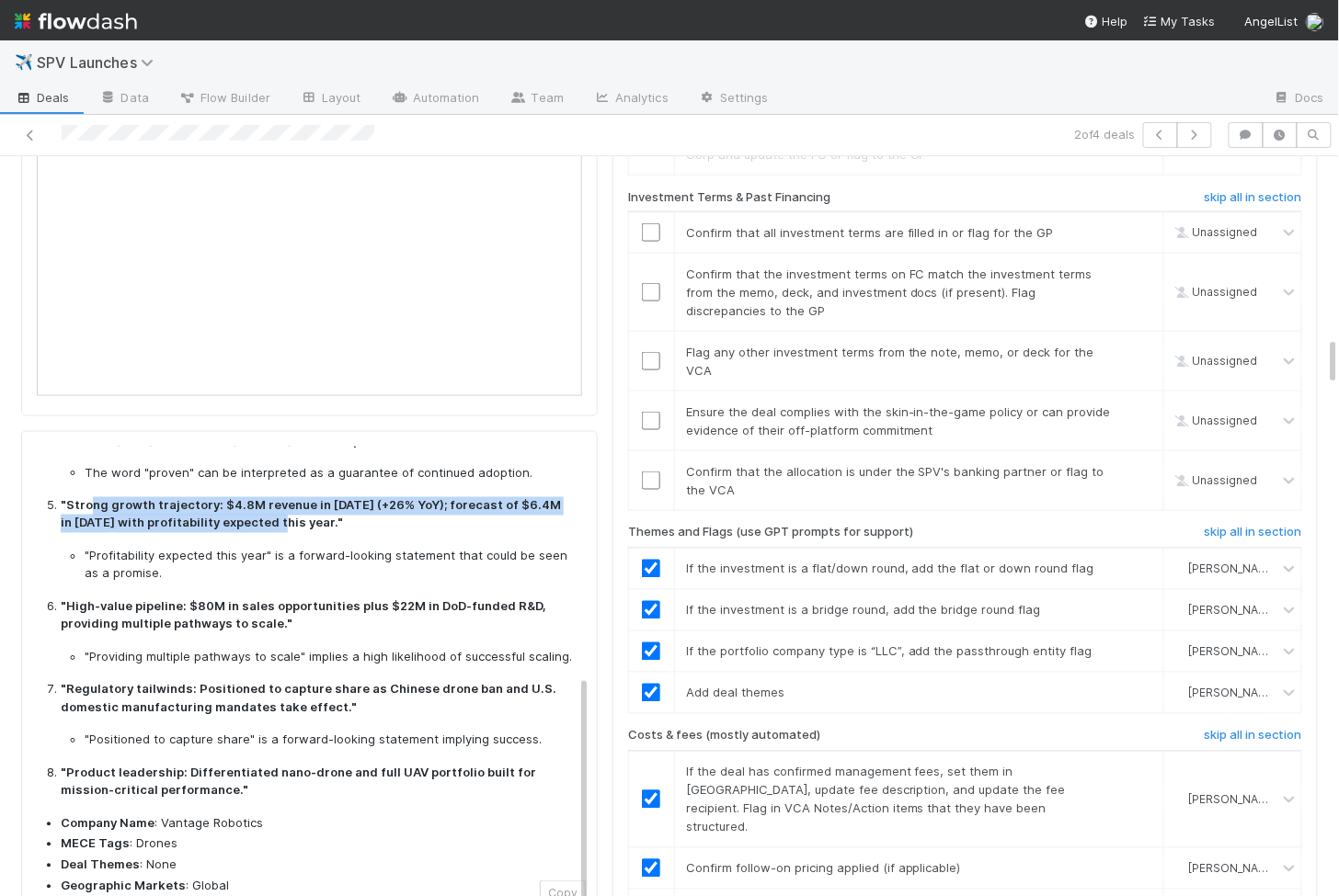
drag, startPoint x: 91, startPoint y: 429, endPoint x: 238, endPoint y: 448, distance: 148.2
click at [238, 498] on strong ""Strong growth trajectory: $4.8M revenue in [DATE] (+26% YoY); forecast of $6.4…" at bounding box center [310, 514] width 500 height 33
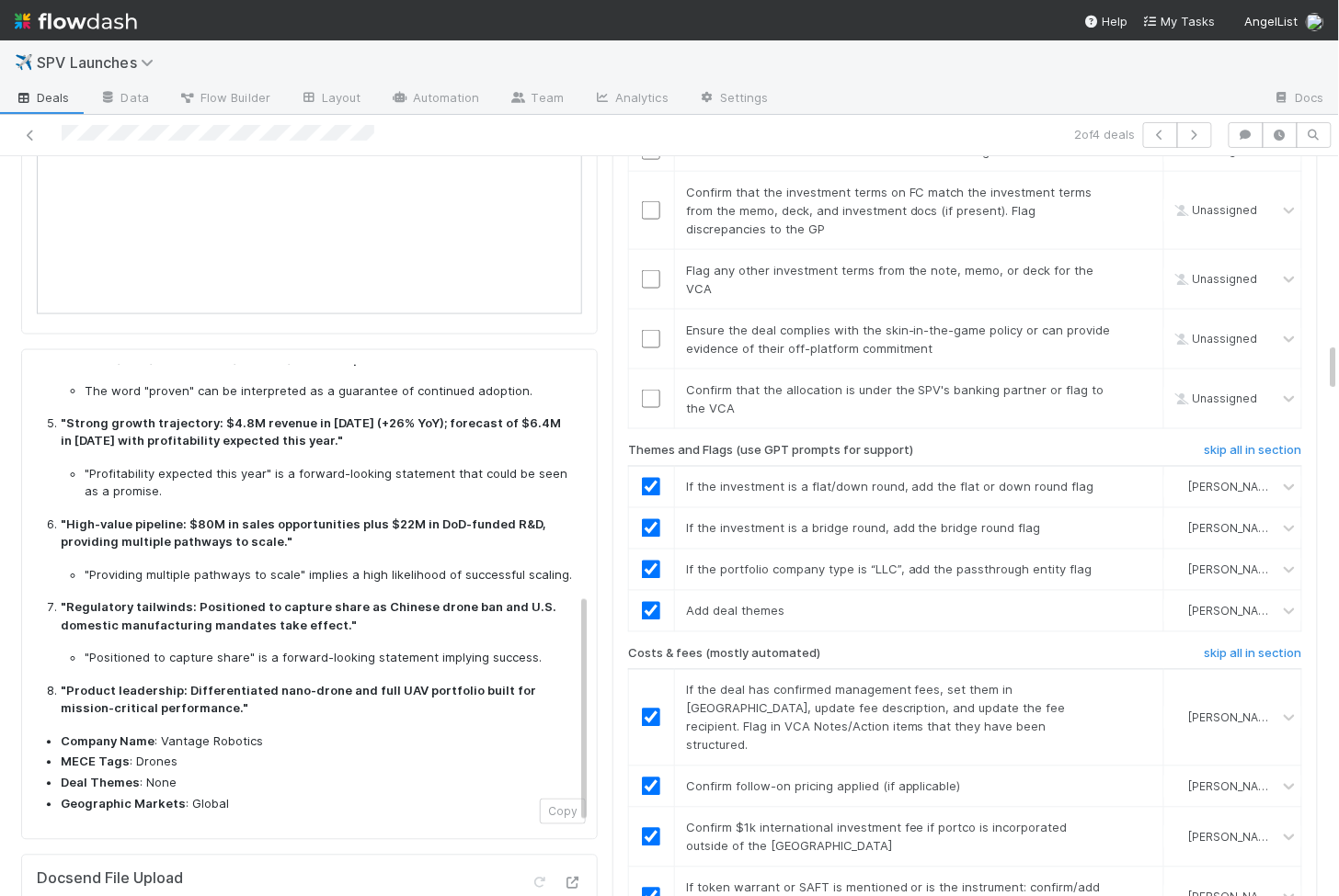
scroll to position [2754, 0]
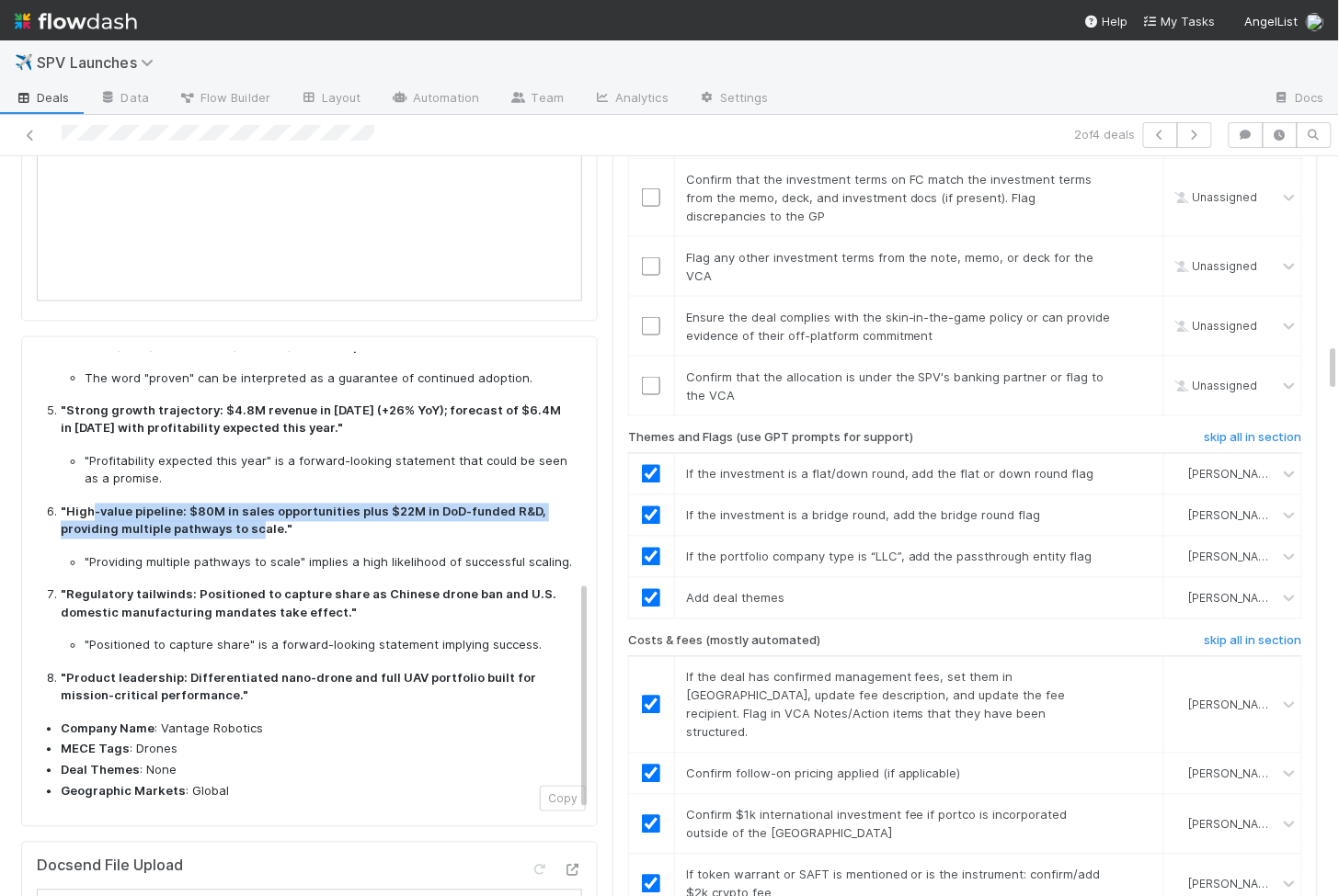
drag, startPoint x: 93, startPoint y: 430, endPoint x: 254, endPoint y: 450, distance: 162.2
click at [254, 505] on strong ""High-value pipeline: $80M in sales opportunities plus $22M in DoD-funded R&D, …" at bounding box center [303, 521] width 485 height 33
copy strong "-value pipeline: $80M in sales opportunities plus $22M in DoD-funded R&D, provi…"
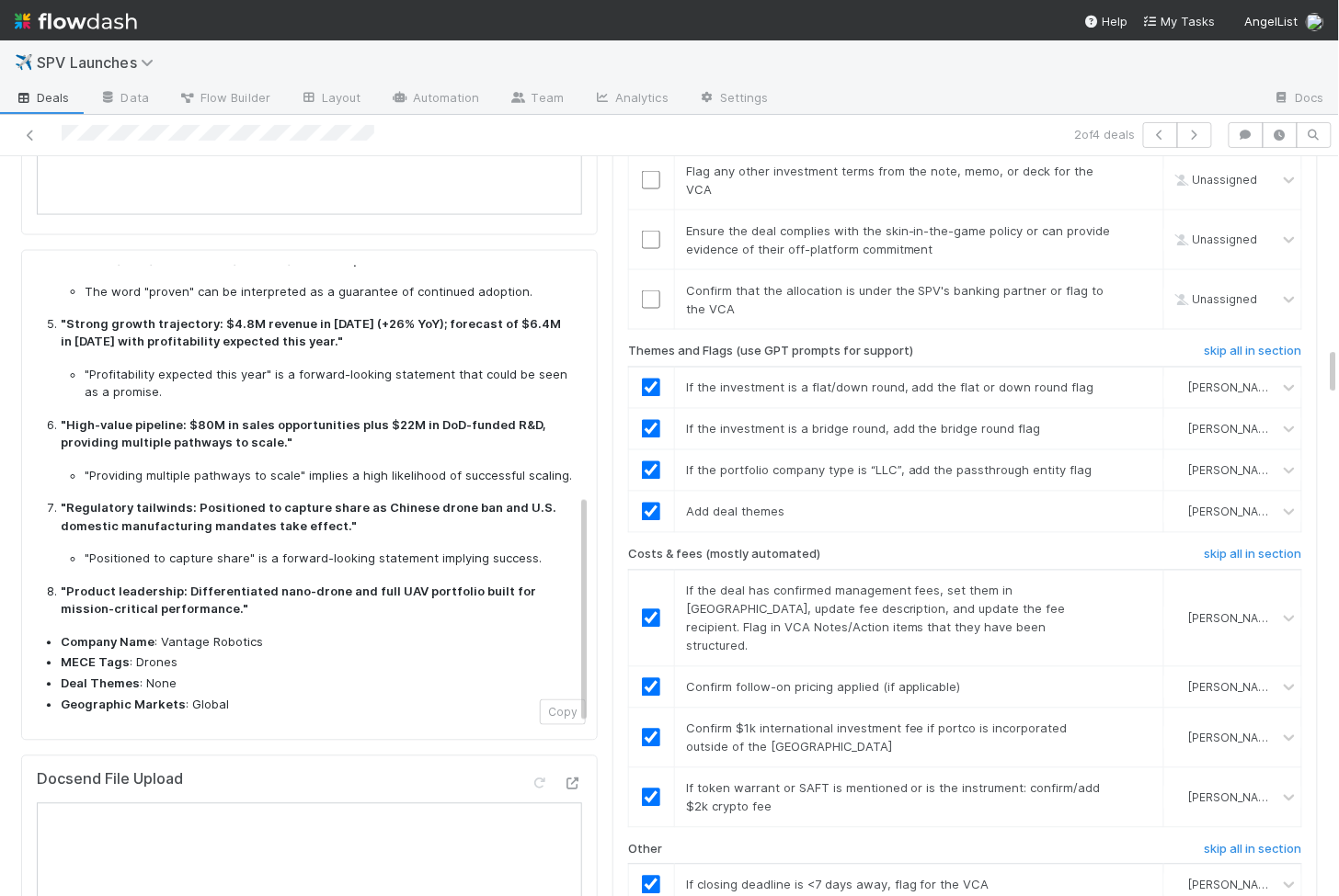
scroll to position [2851, 0]
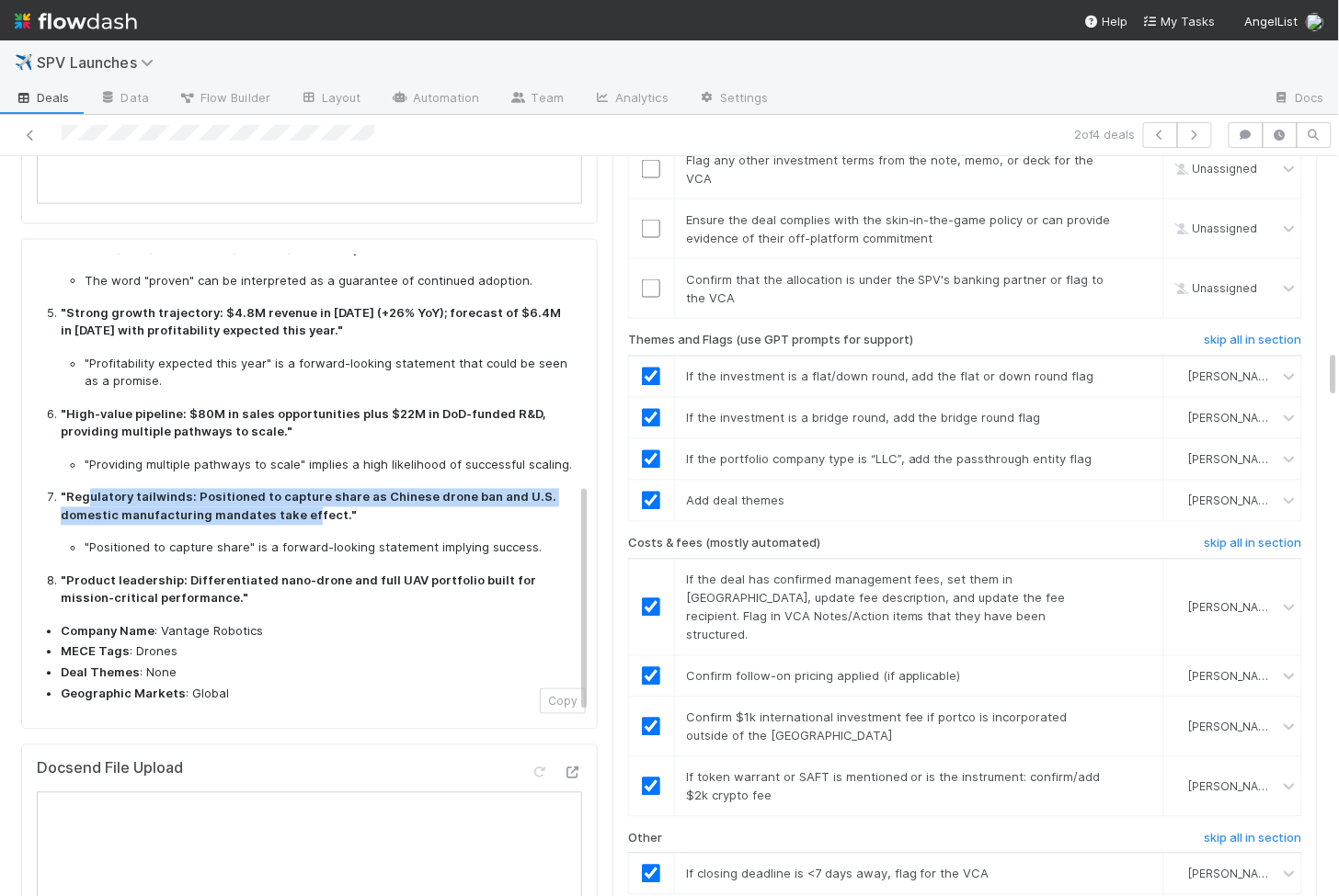
drag, startPoint x: 92, startPoint y: 422, endPoint x: 307, endPoint y: 435, distance: 215.4
click at [307, 490] on strong ""Regulatory tailwinds: Positioned to capture share as Chinese drone ban and U.S…" at bounding box center [308, 506] width 495 height 33
copy strong "ulatory tailwinds: Positioned to capture share as Chinese drone ban and U.S. do…"
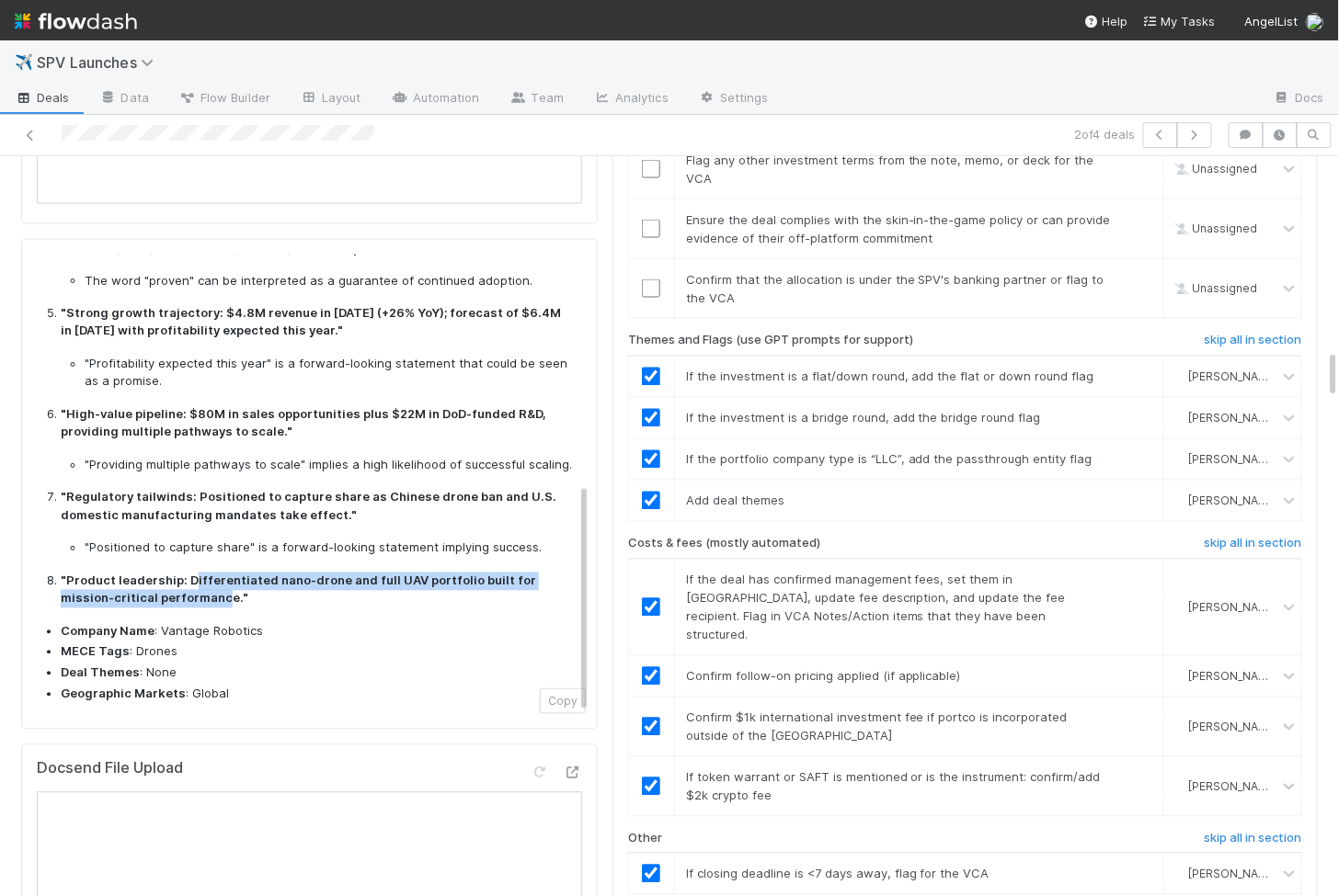
drag, startPoint x: 186, startPoint y: 499, endPoint x: 173, endPoint y: 515, distance: 20.6
click at [173, 573] on strong ""Product leadership: Differentiated nano-drone and full UAV portfolio built for…" at bounding box center [298, 589] width 475 height 33
copy strong "ifferentiated nano-drone and full UAV portfolio built for mission-critical perf…"
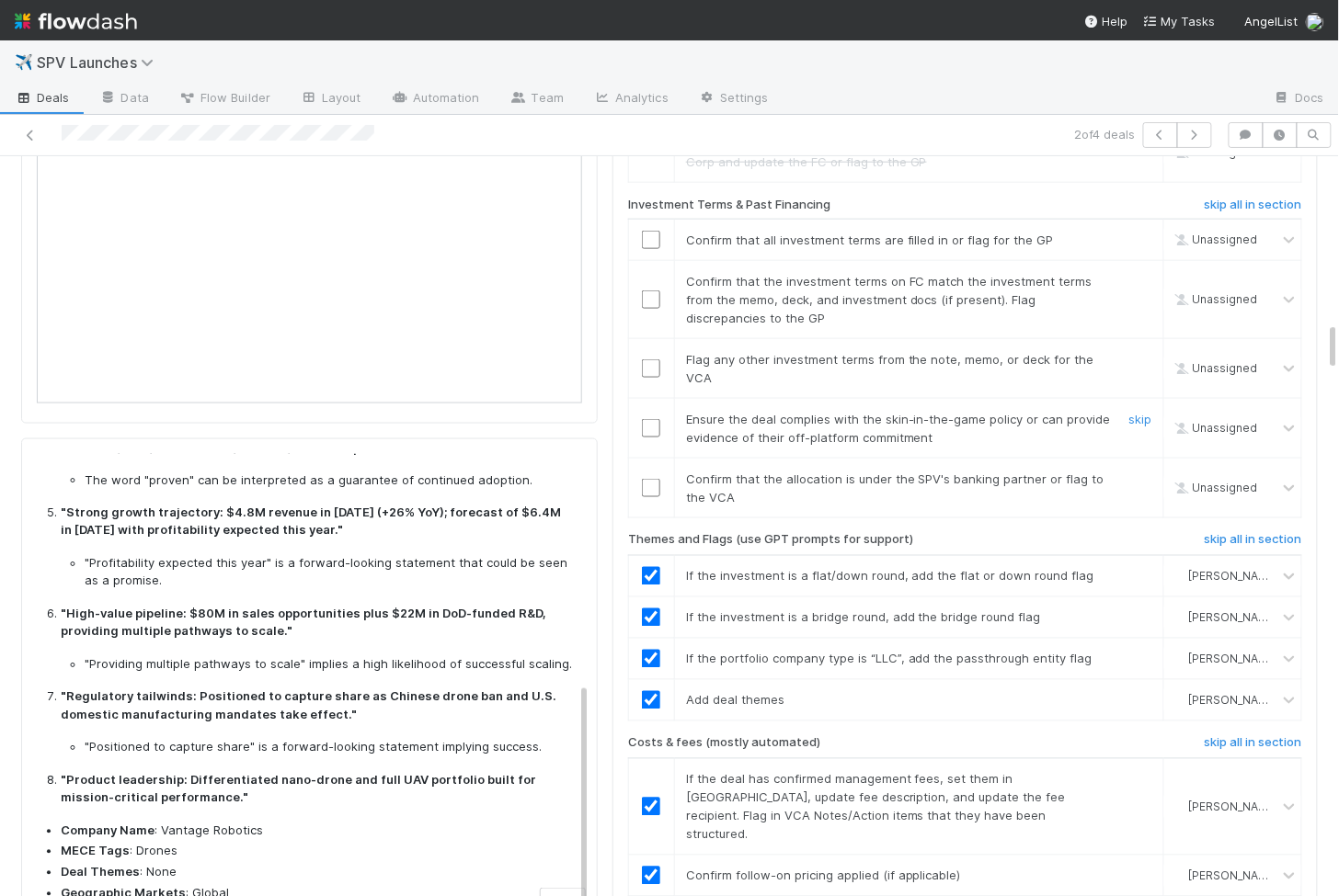
scroll to position [2446, 0]
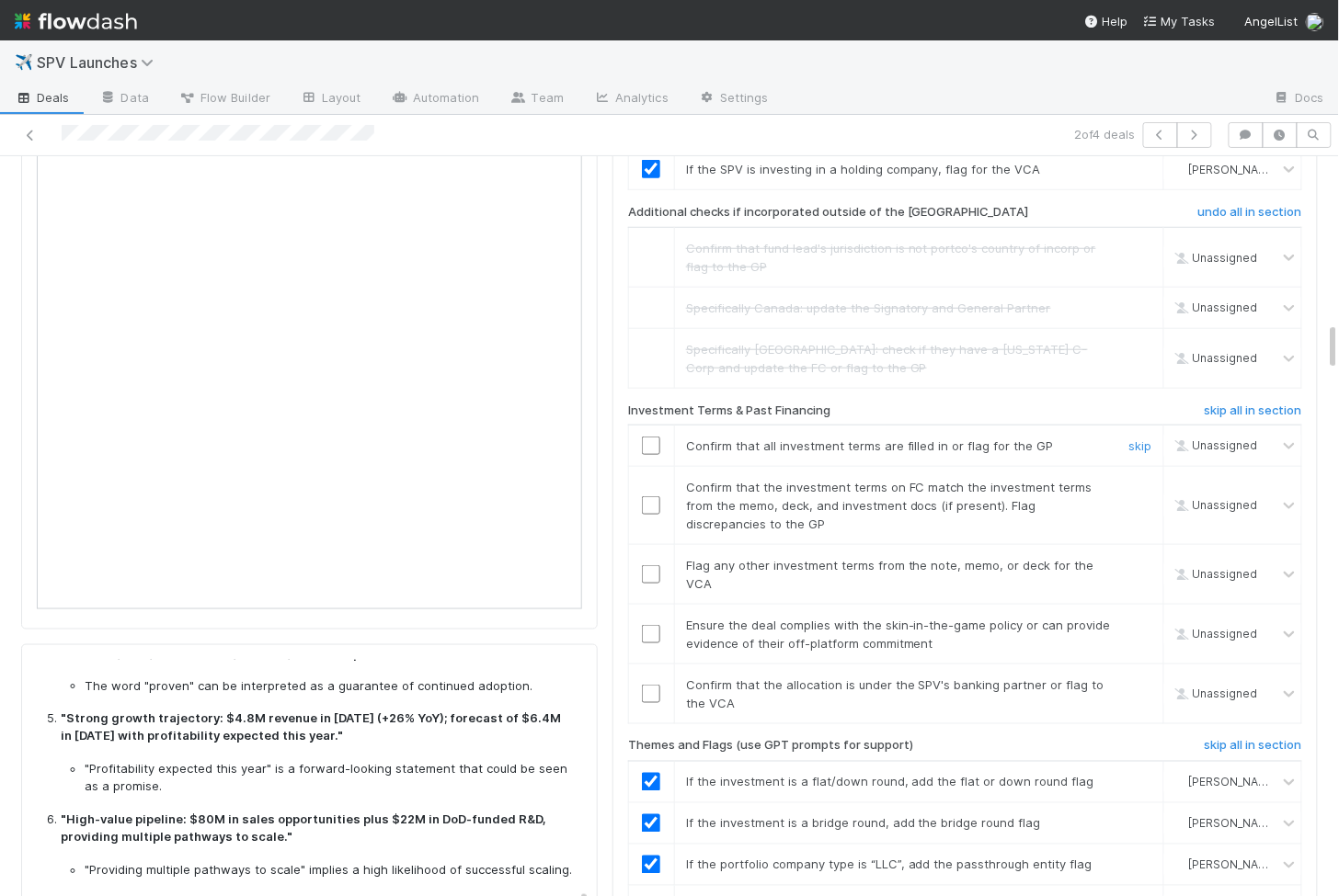
click at [647, 437] on input "checkbox" at bounding box center [651, 446] width 19 height 19
click at [653, 496] on input "checkbox" at bounding box center [651, 505] width 19 height 19
click at [652, 565] on input "checkbox" at bounding box center [651, 574] width 19 height 19
click at [654, 625] on input "checkbox" at bounding box center [651, 634] width 19 height 19
click at [652, 664] on td at bounding box center [651, 694] width 46 height 59
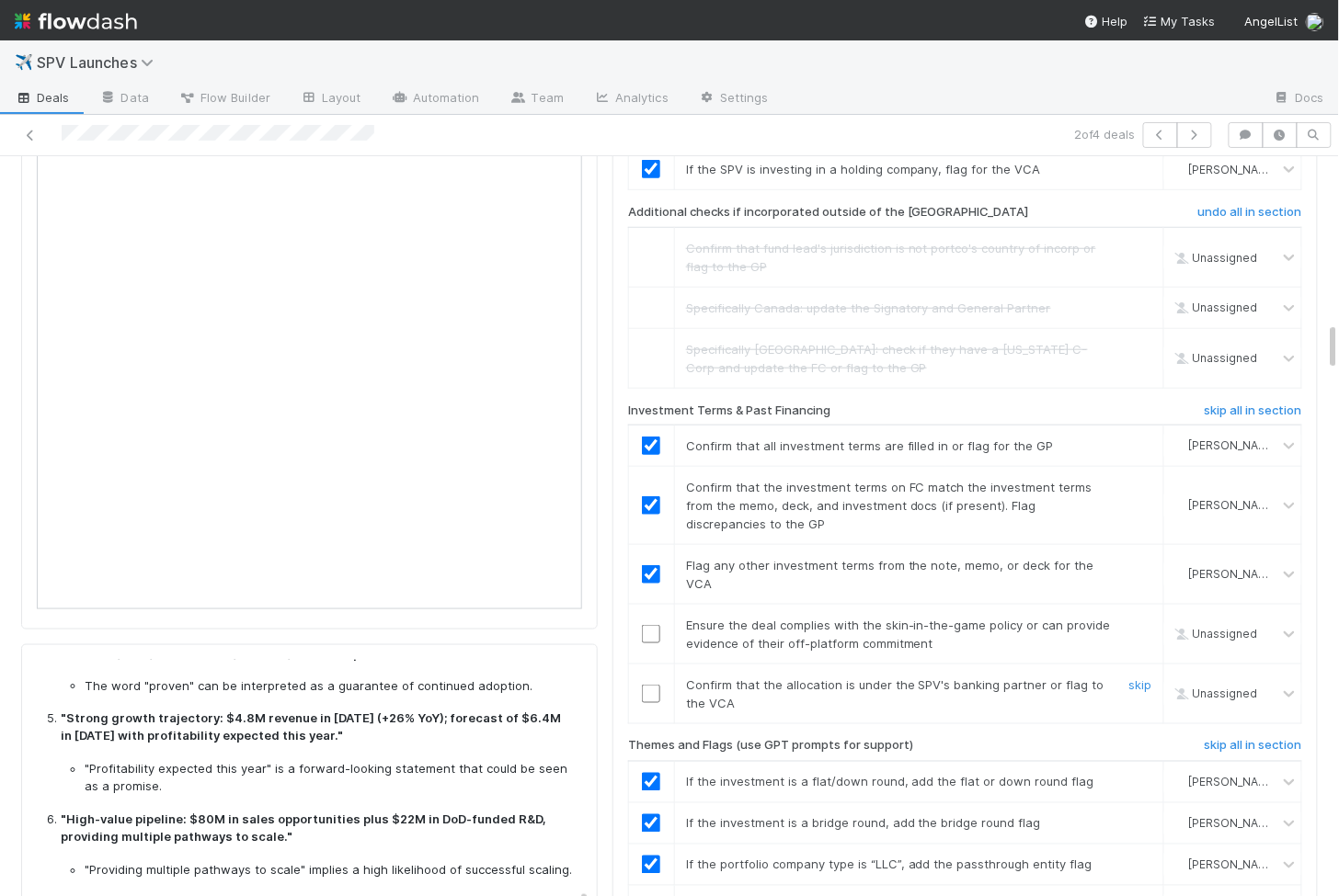
click at [652, 685] on input "checkbox" at bounding box center [651, 694] width 19 height 19
click at [655, 625] on input "checkbox" at bounding box center [651, 634] width 19 height 19
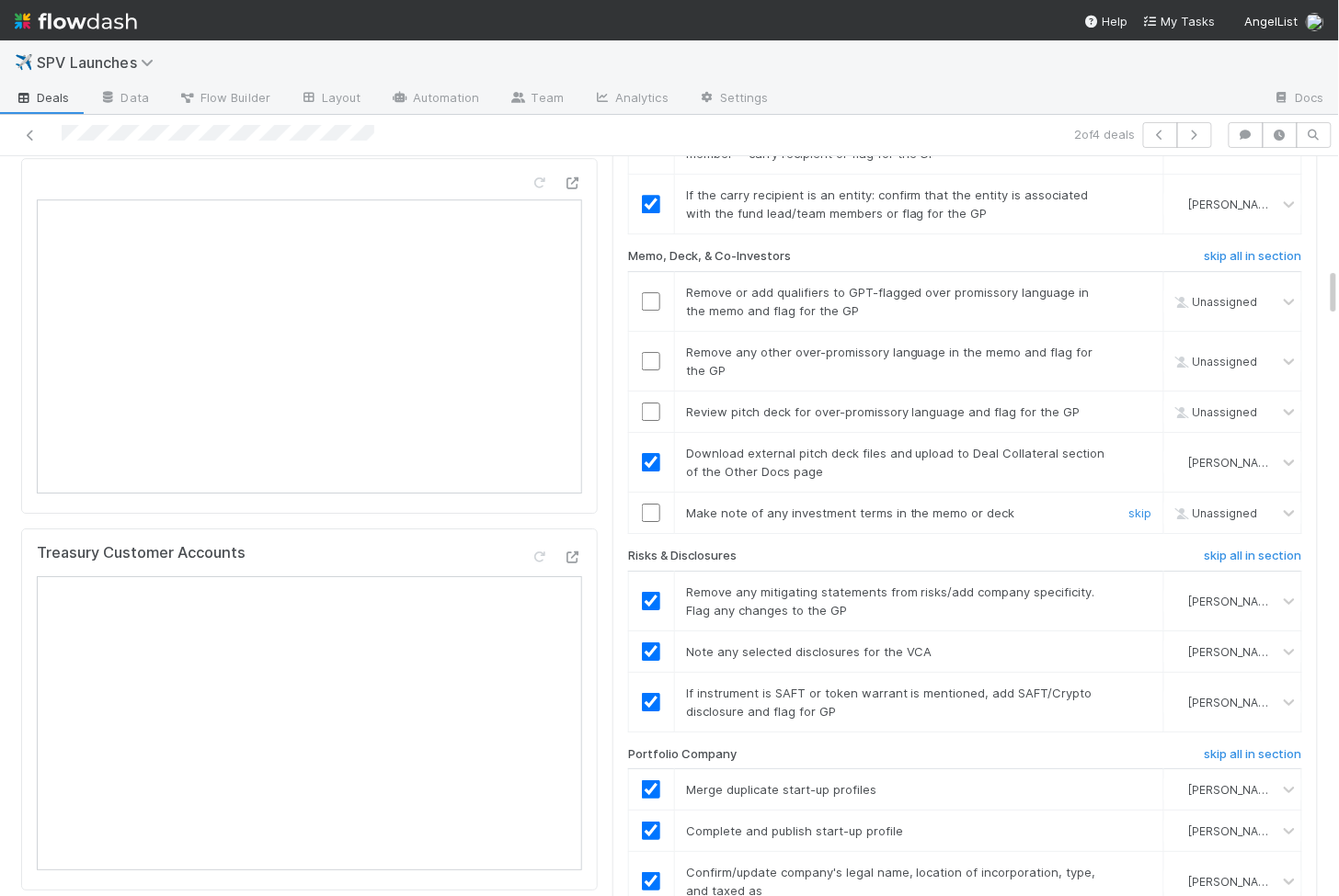
scroll to position [1640, 0]
click at [655, 295] on input "checkbox" at bounding box center [651, 304] width 19 height 19
click at [655, 354] on input "checkbox" at bounding box center [651, 363] width 19 height 19
click at [655, 405] on input "checkbox" at bounding box center [651, 414] width 19 height 19
click at [642, 506] on input "checkbox" at bounding box center [651, 515] width 19 height 19
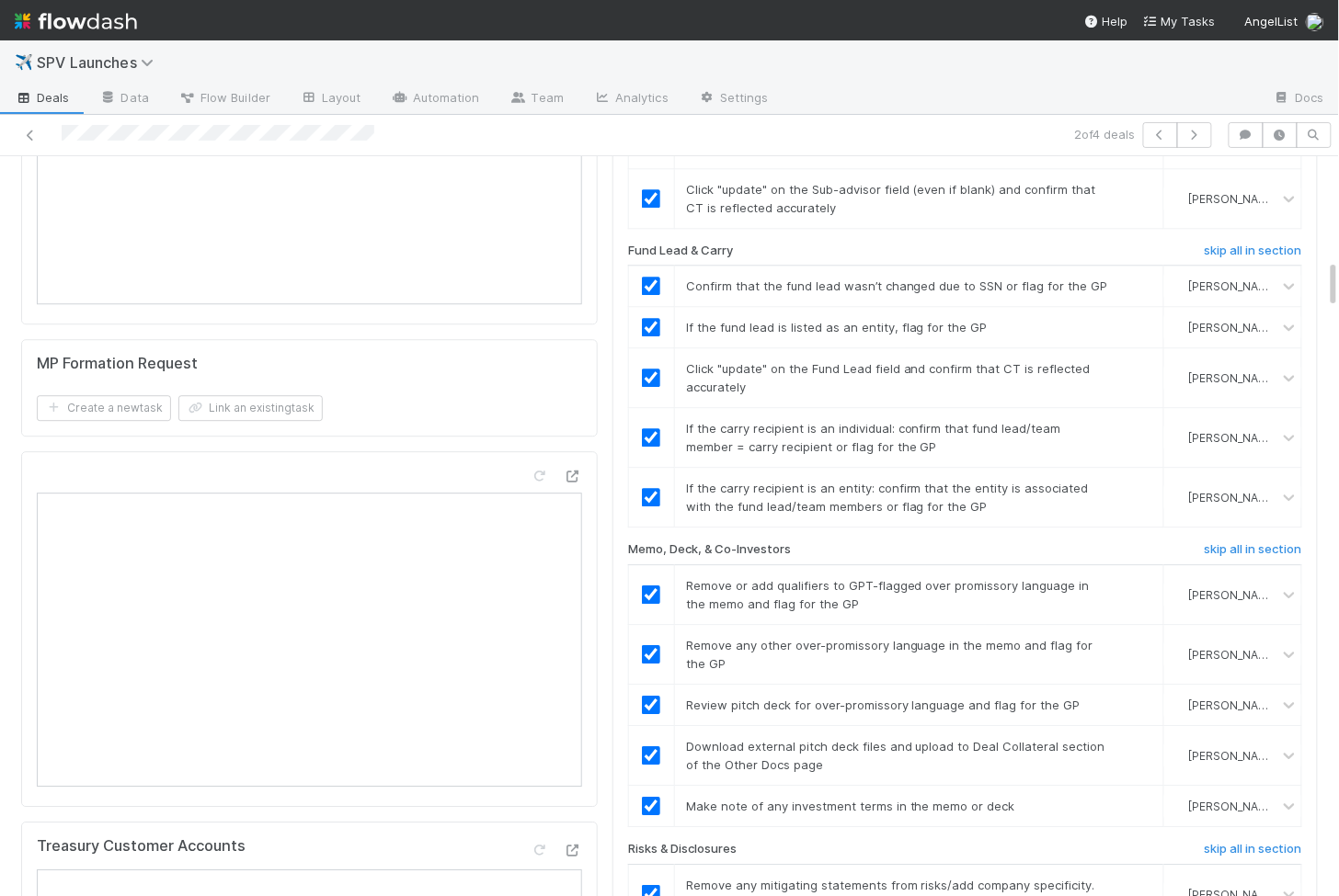
scroll to position [0, 0]
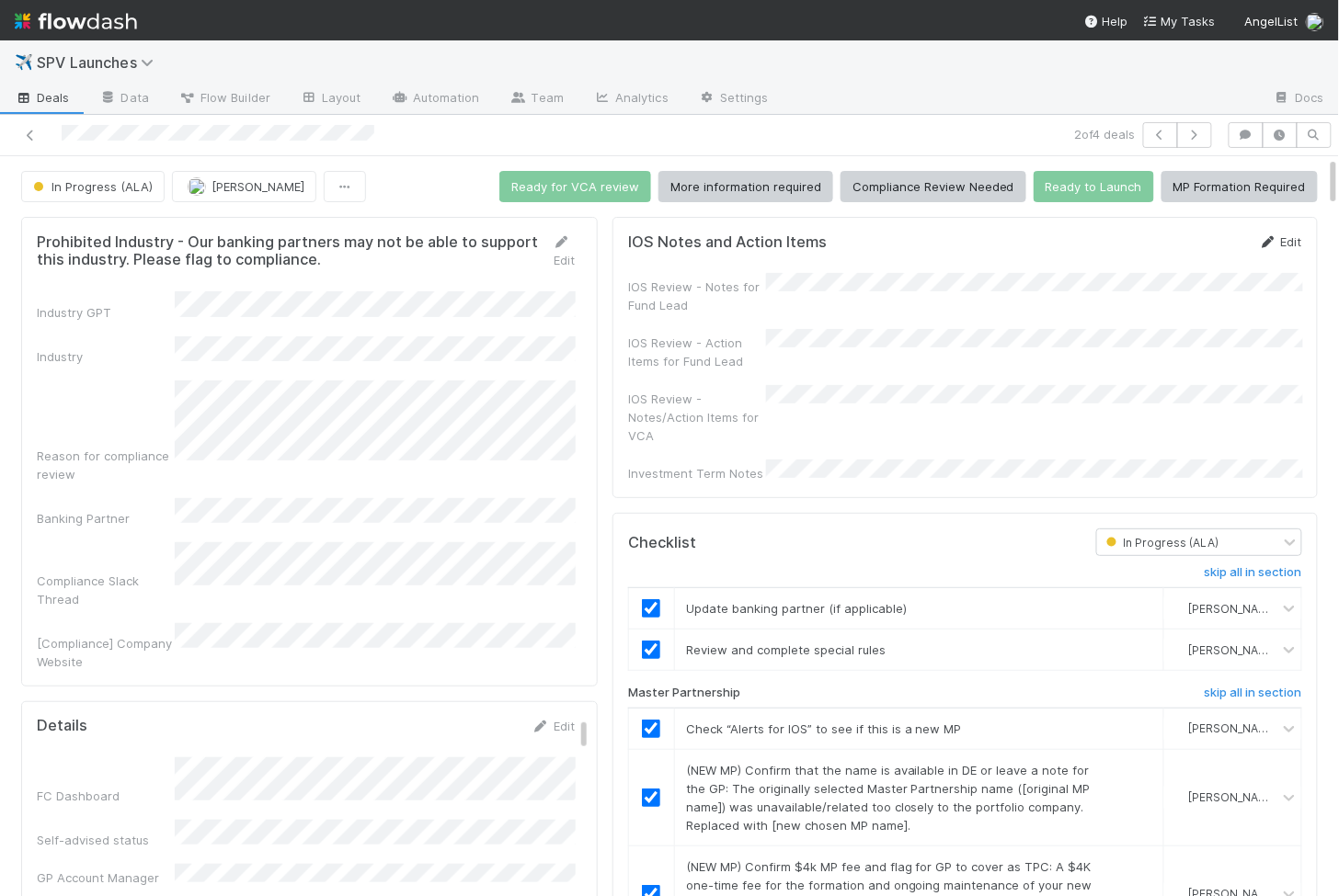
click at [1271, 238] on icon at bounding box center [1268, 243] width 19 height 12
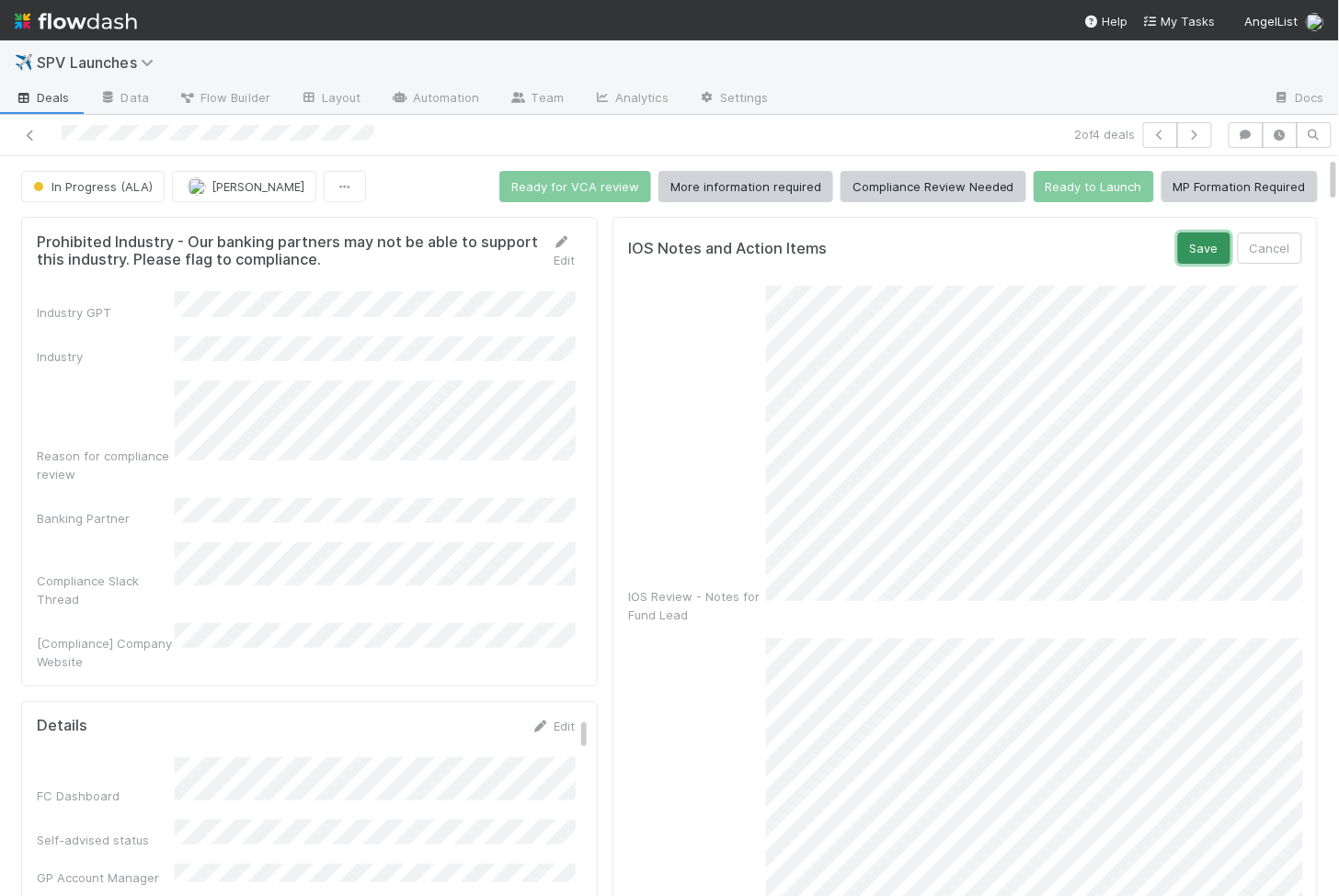
click at [1211, 239] on button "Save" at bounding box center [1203, 249] width 52 height 32
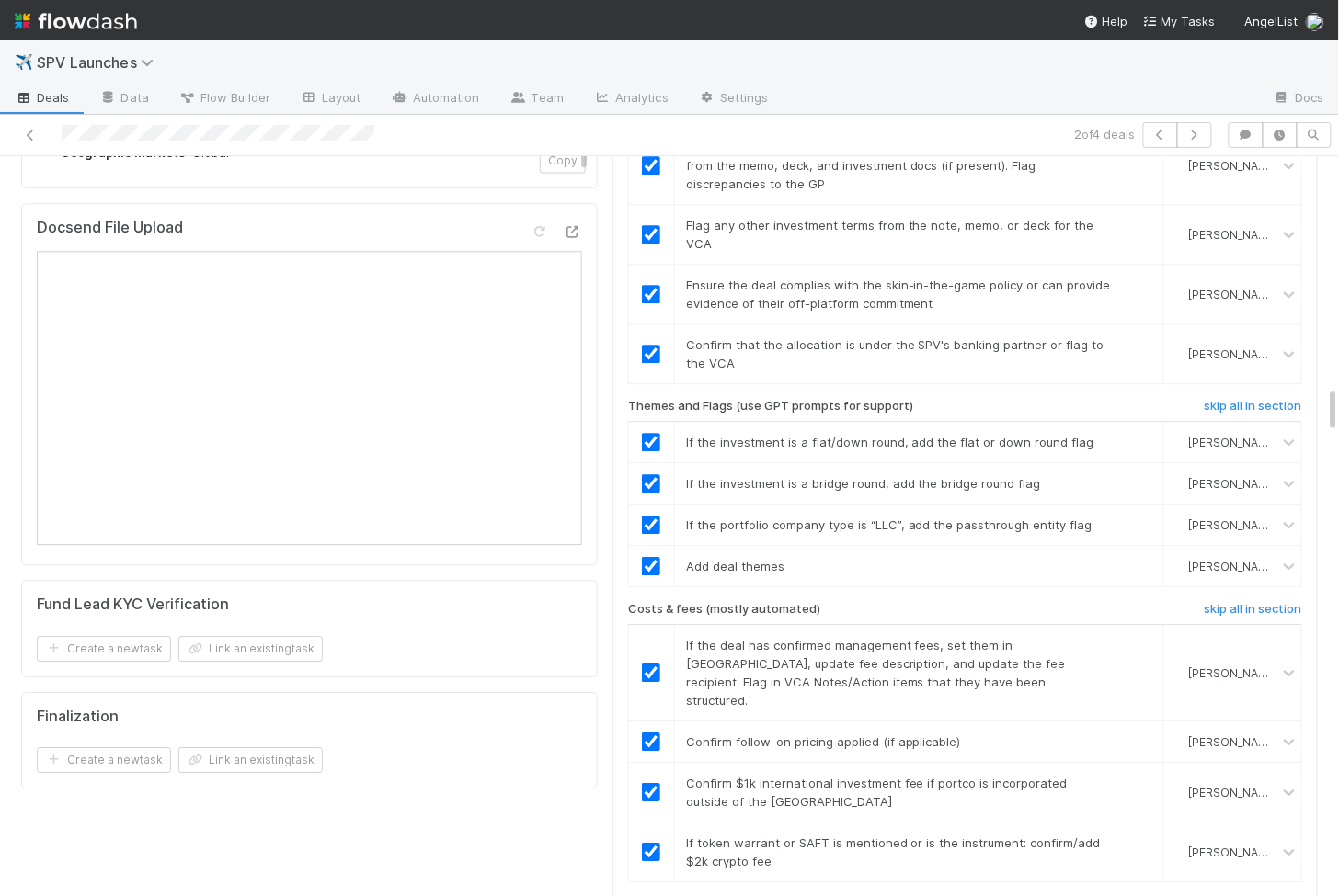
scroll to position [3963, 0]
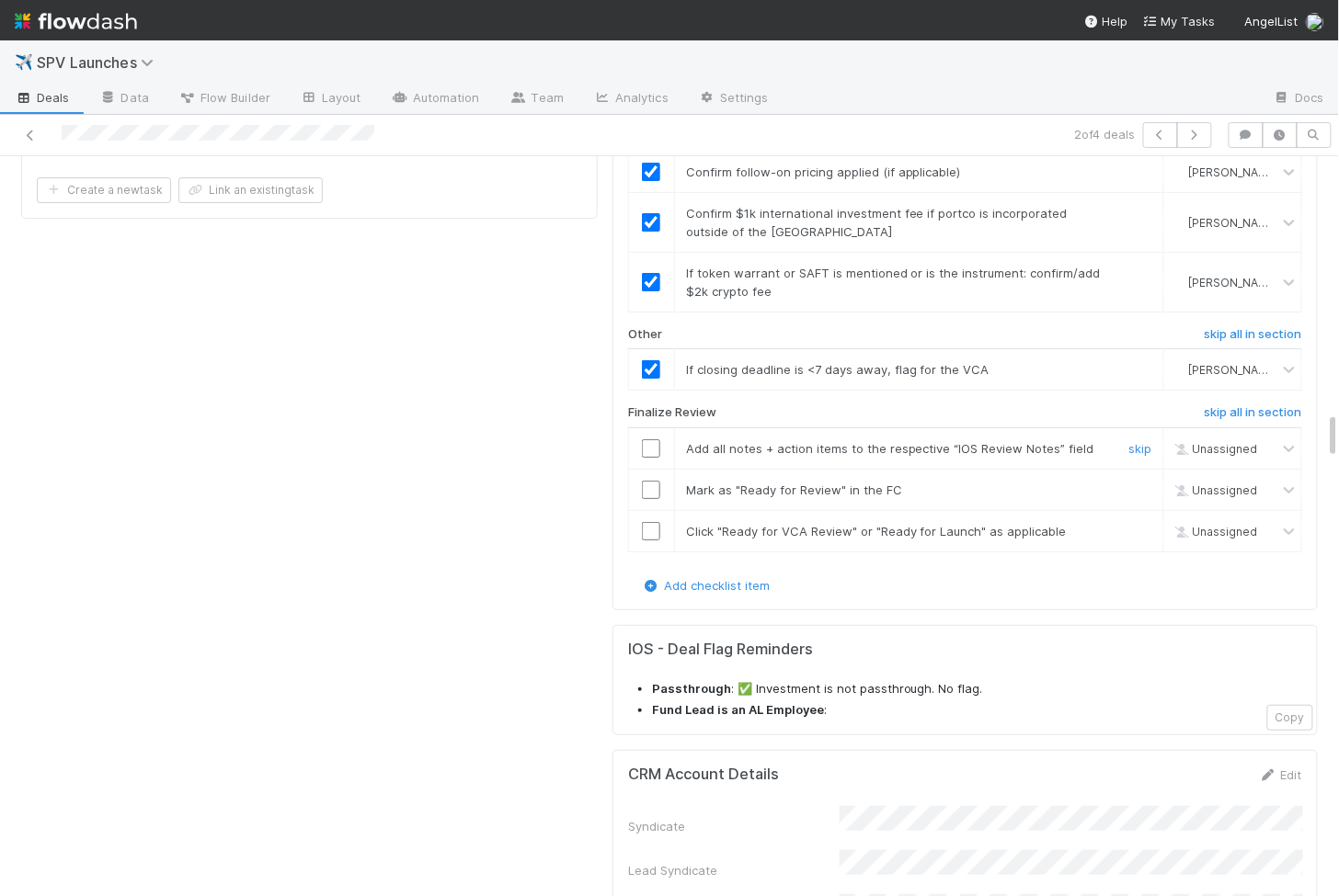
click at [653, 440] on input "checkbox" at bounding box center [651, 448] width 19 height 19
click at [651, 468] on td at bounding box center [651, 489] width 46 height 42
click at [651, 480] on input "checkbox" at bounding box center [651, 489] width 19 height 19
click at [650, 522] on input "checkbox" at bounding box center [651, 531] width 19 height 19
click at [645, 522] on input "checkbox" at bounding box center [651, 531] width 19 height 19
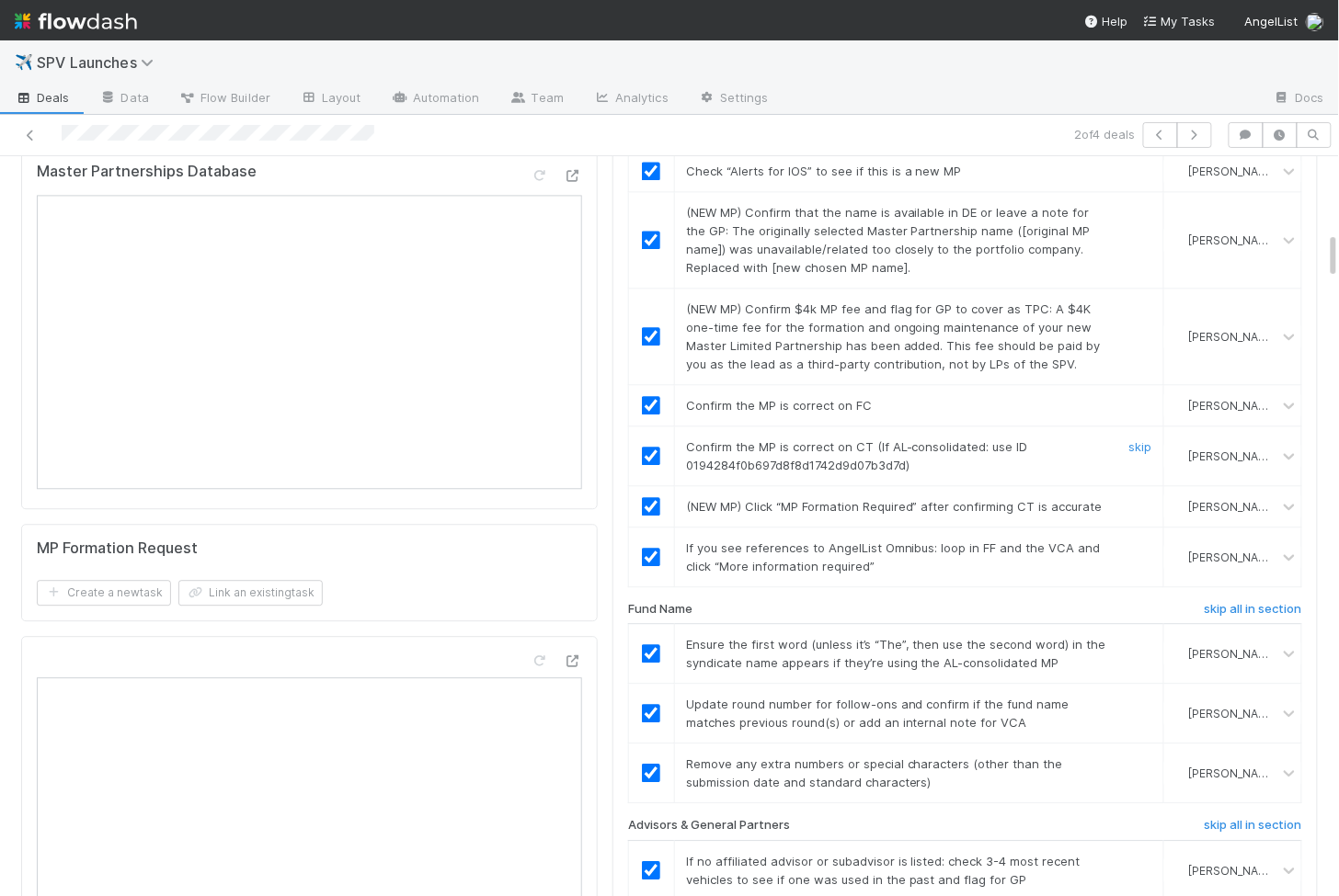
scroll to position [0, 0]
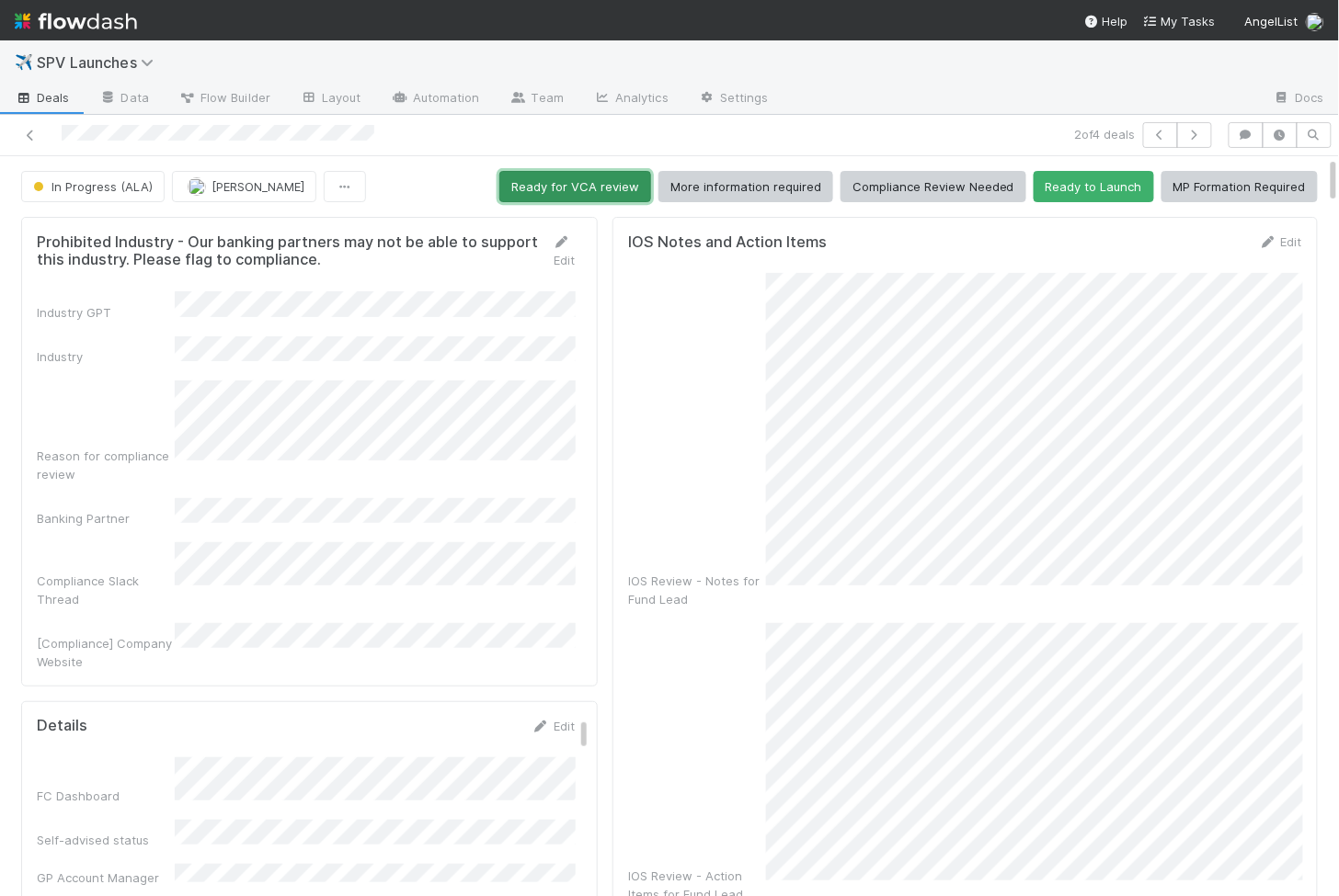
click at [561, 190] on button "Ready for VCA review" at bounding box center [574, 187] width 152 height 32
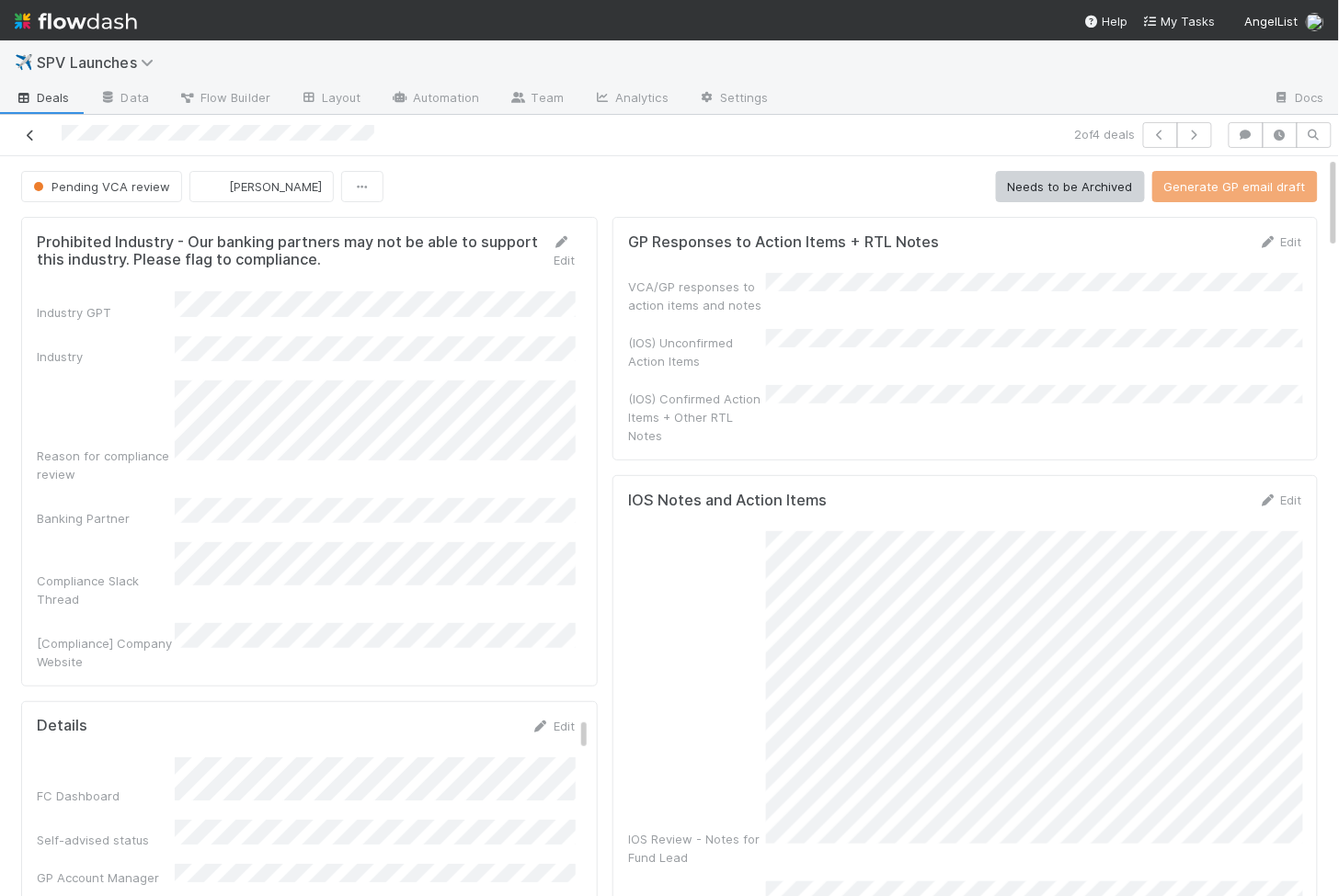
click at [32, 139] on icon at bounding box center [30, 136] width 19 height 12
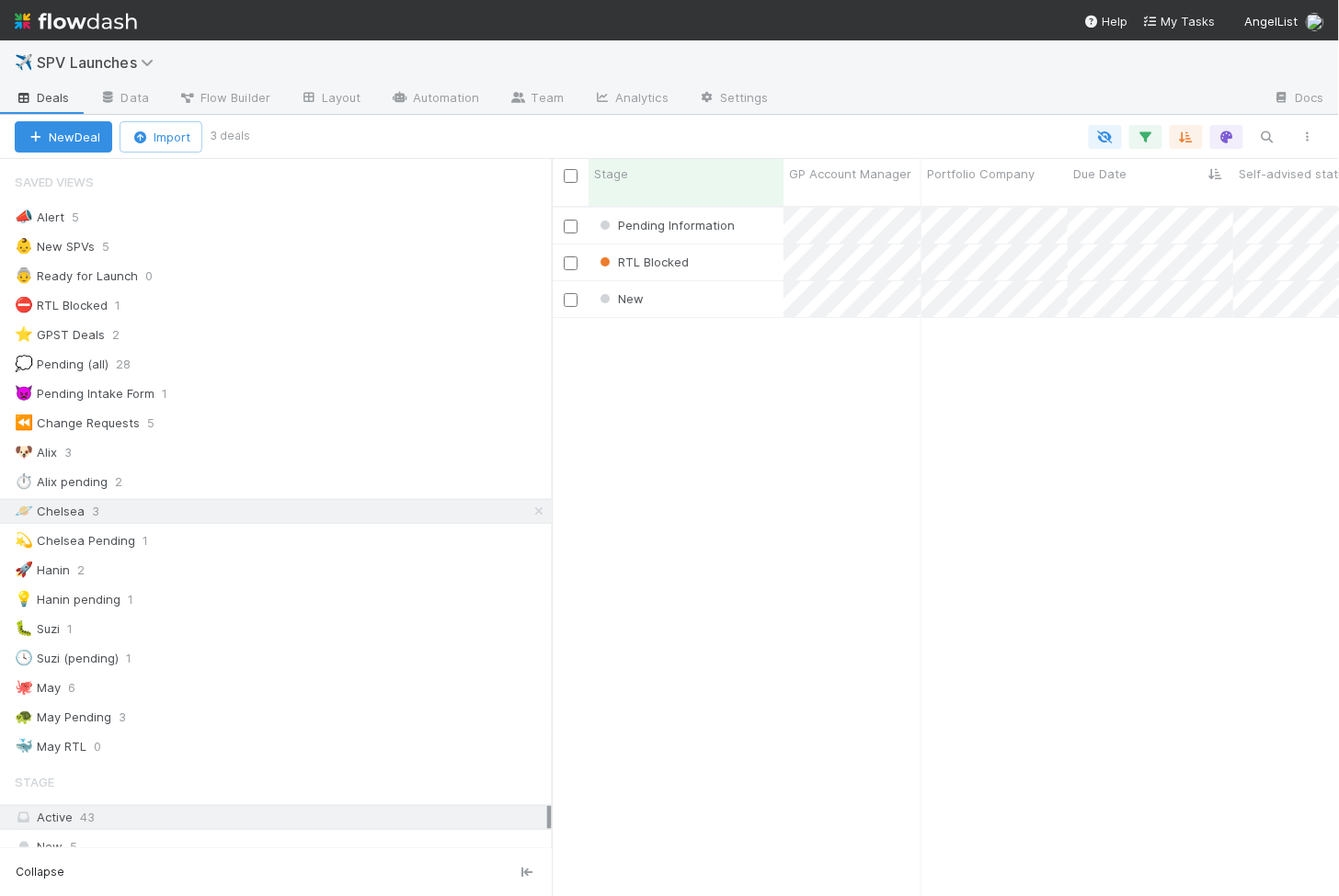
scroll to position [1, 1]
click at [756, 211] on div "Pending Information" at bounding box center [685, 226] width 195 height 36
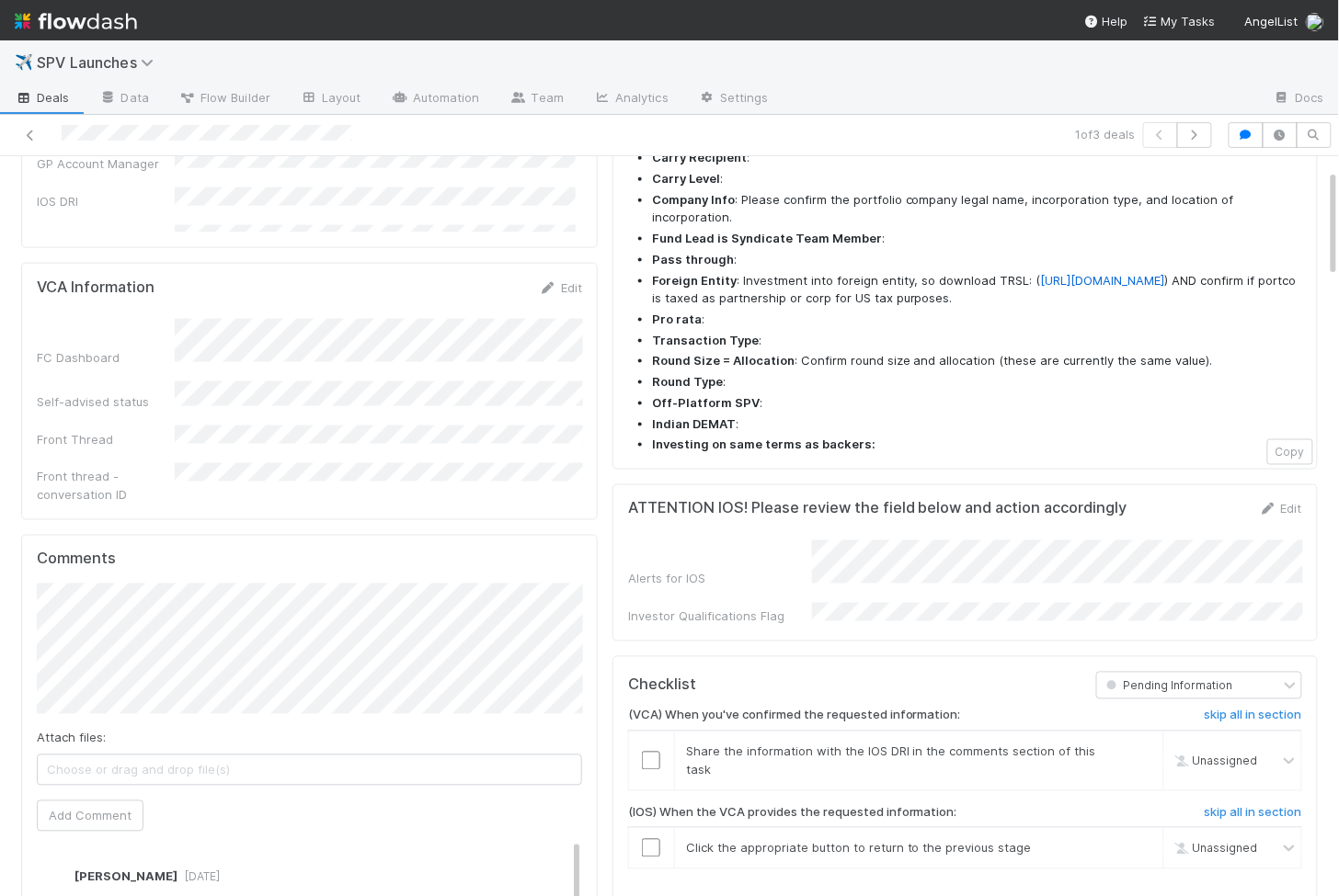
scroll to position [1009, 0]
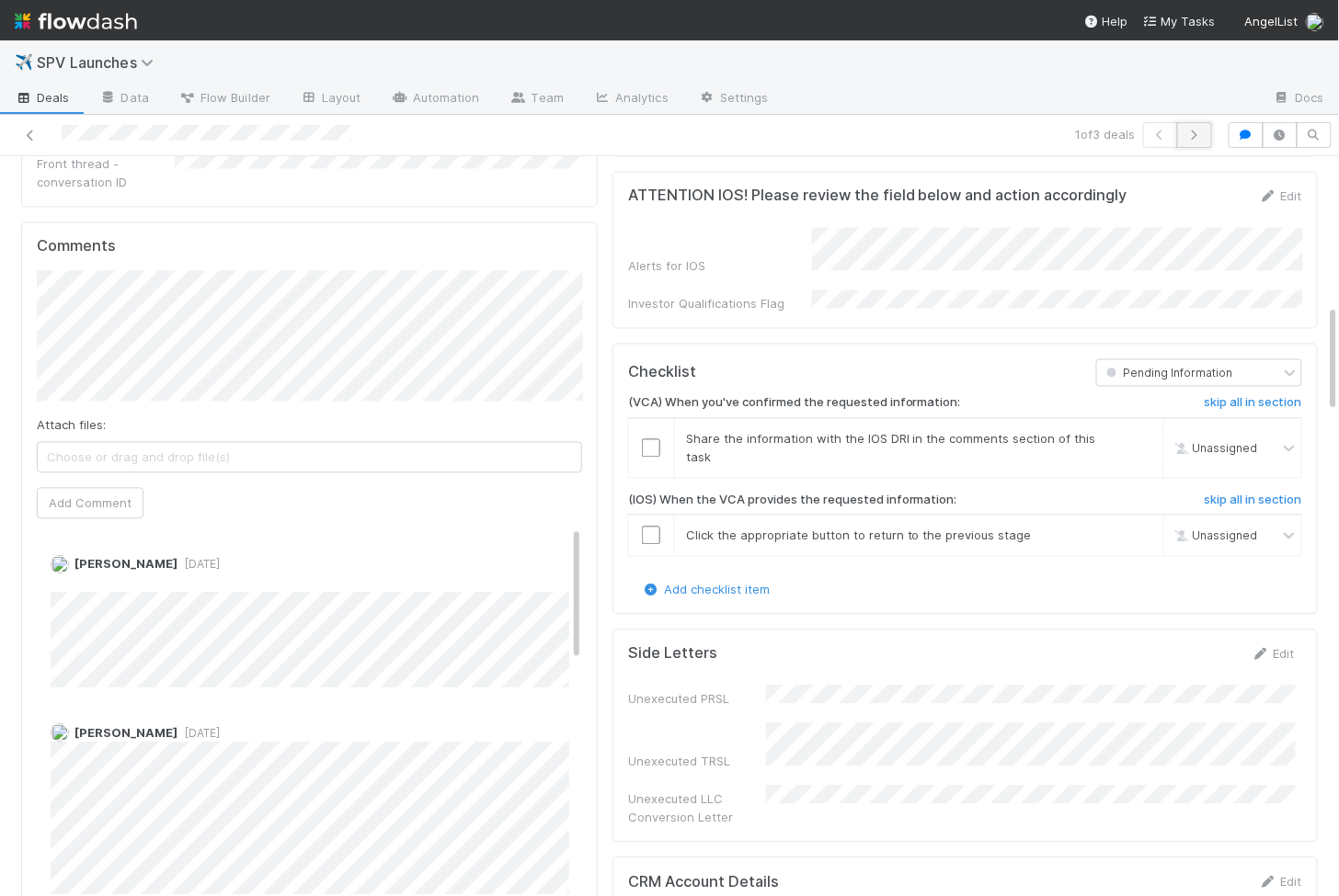
click at [1201, 138] on icon "button" at bounding box center [1193, 135] width 19 height 11
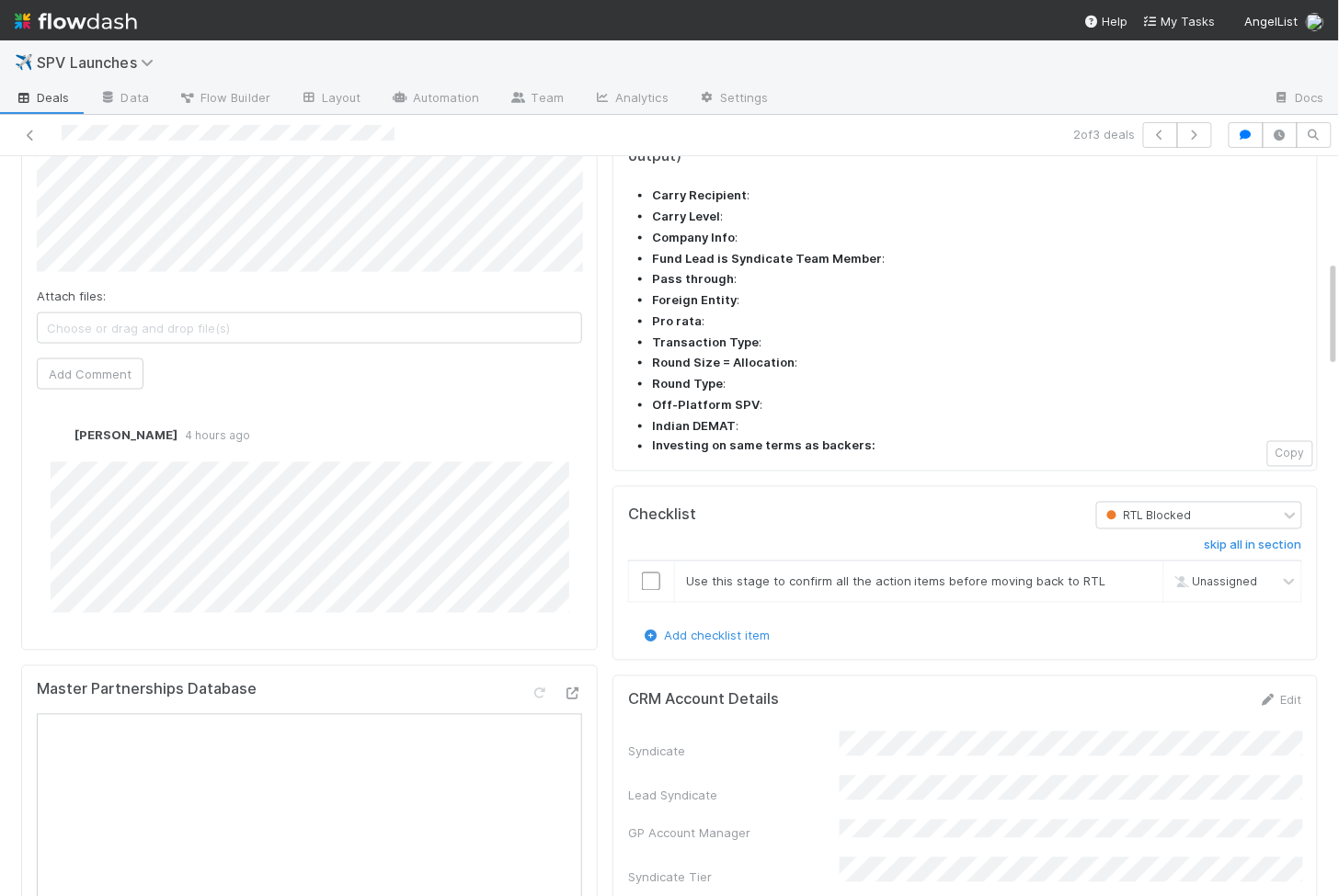
scroll to position [717, 0]
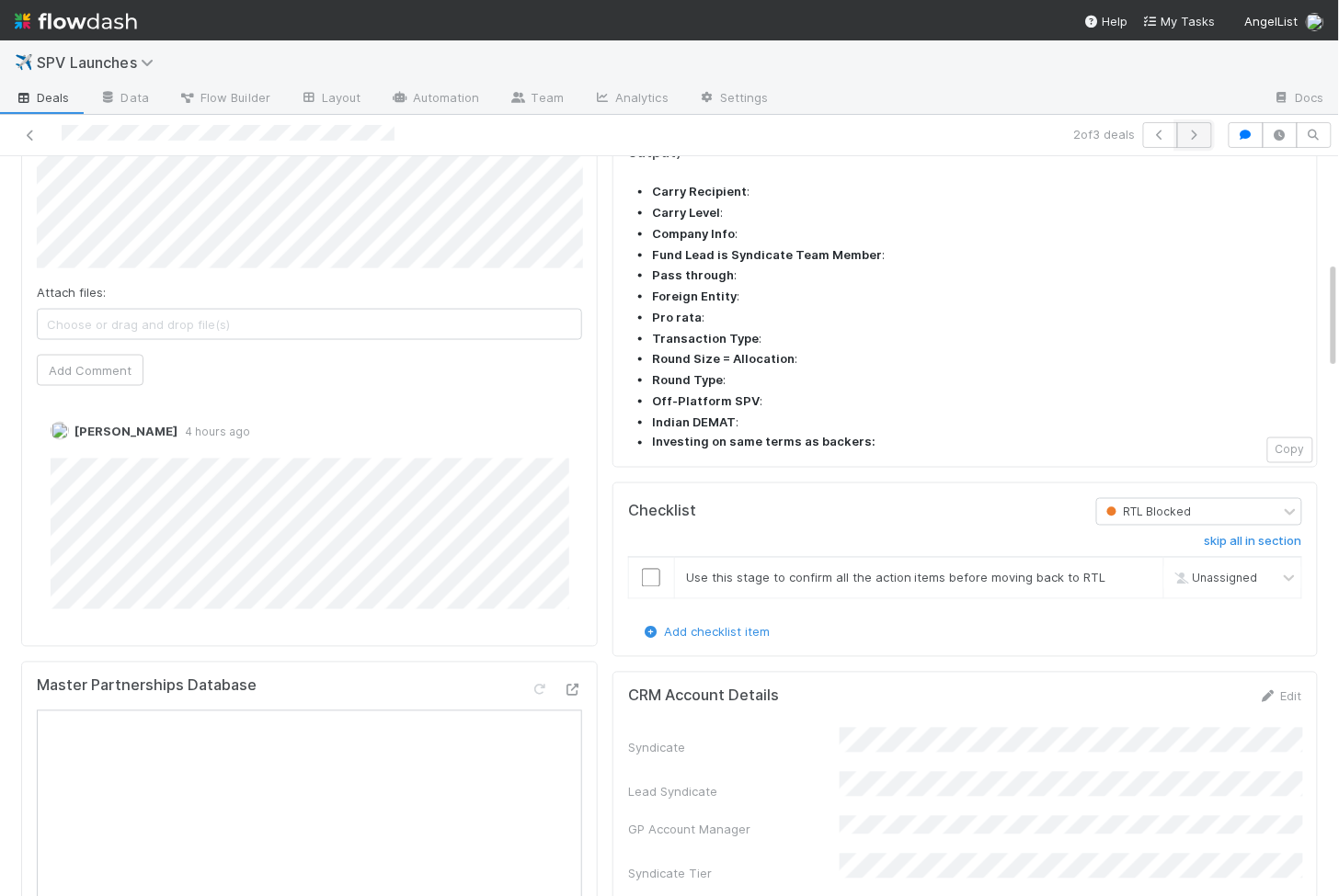
click at [1203, 135] on icon "button" at bounding box center [1193, 135] width 19 height 11
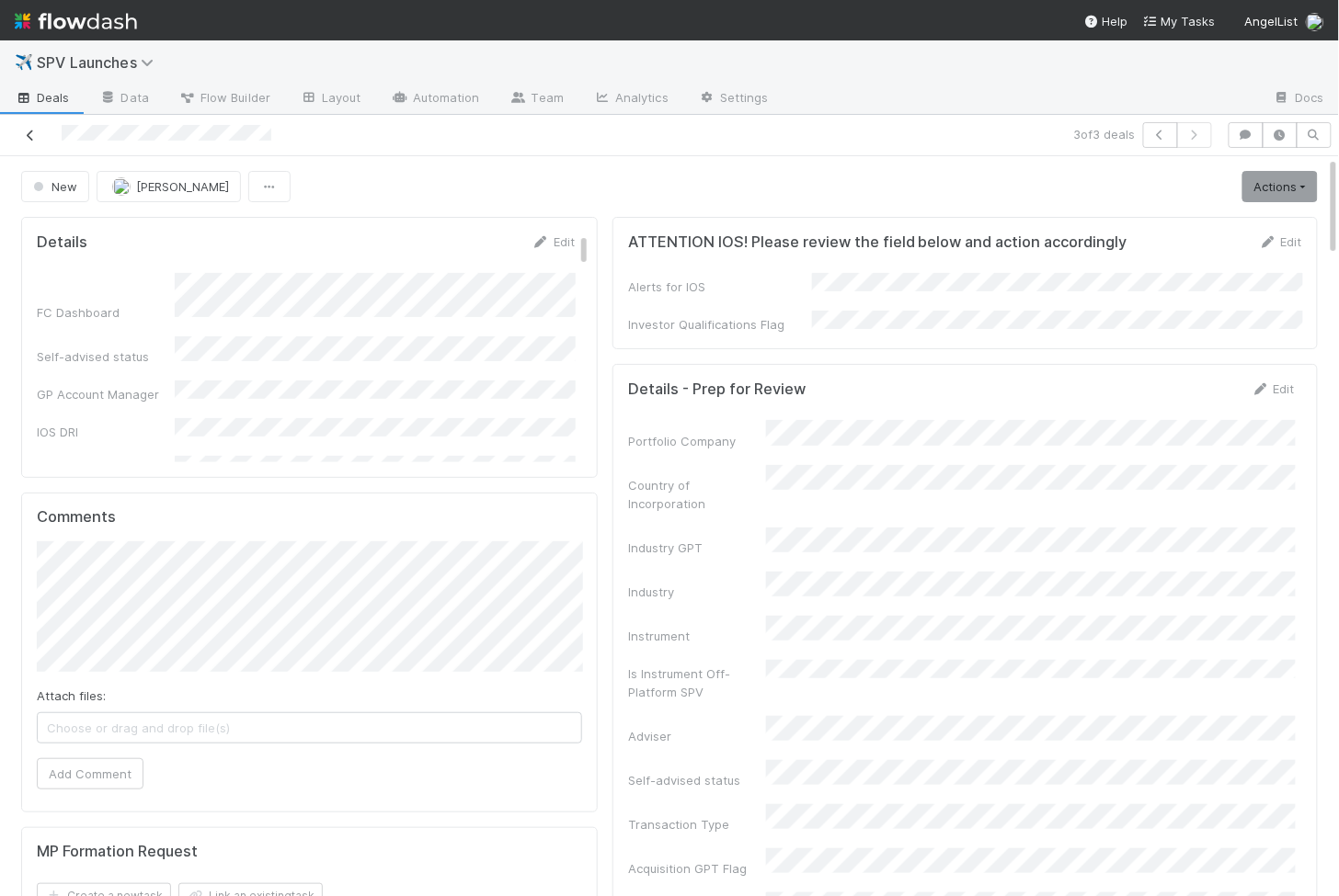
click at [38, 136] on icon at bounding box center [30, 136] width 19 height 12
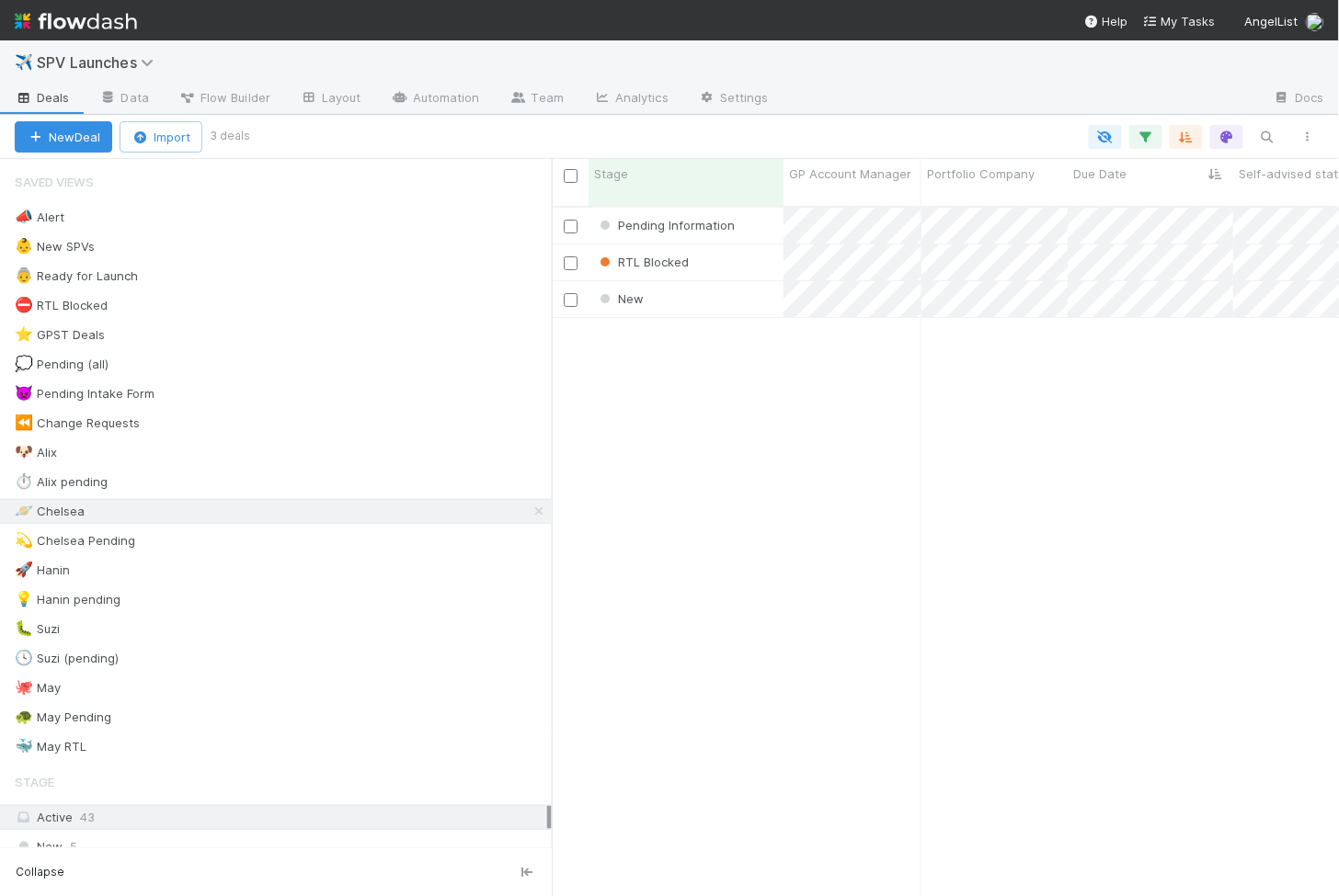
scroll to position [1, 1]
